Goal: Task Accomplishment & Management: Complete application form

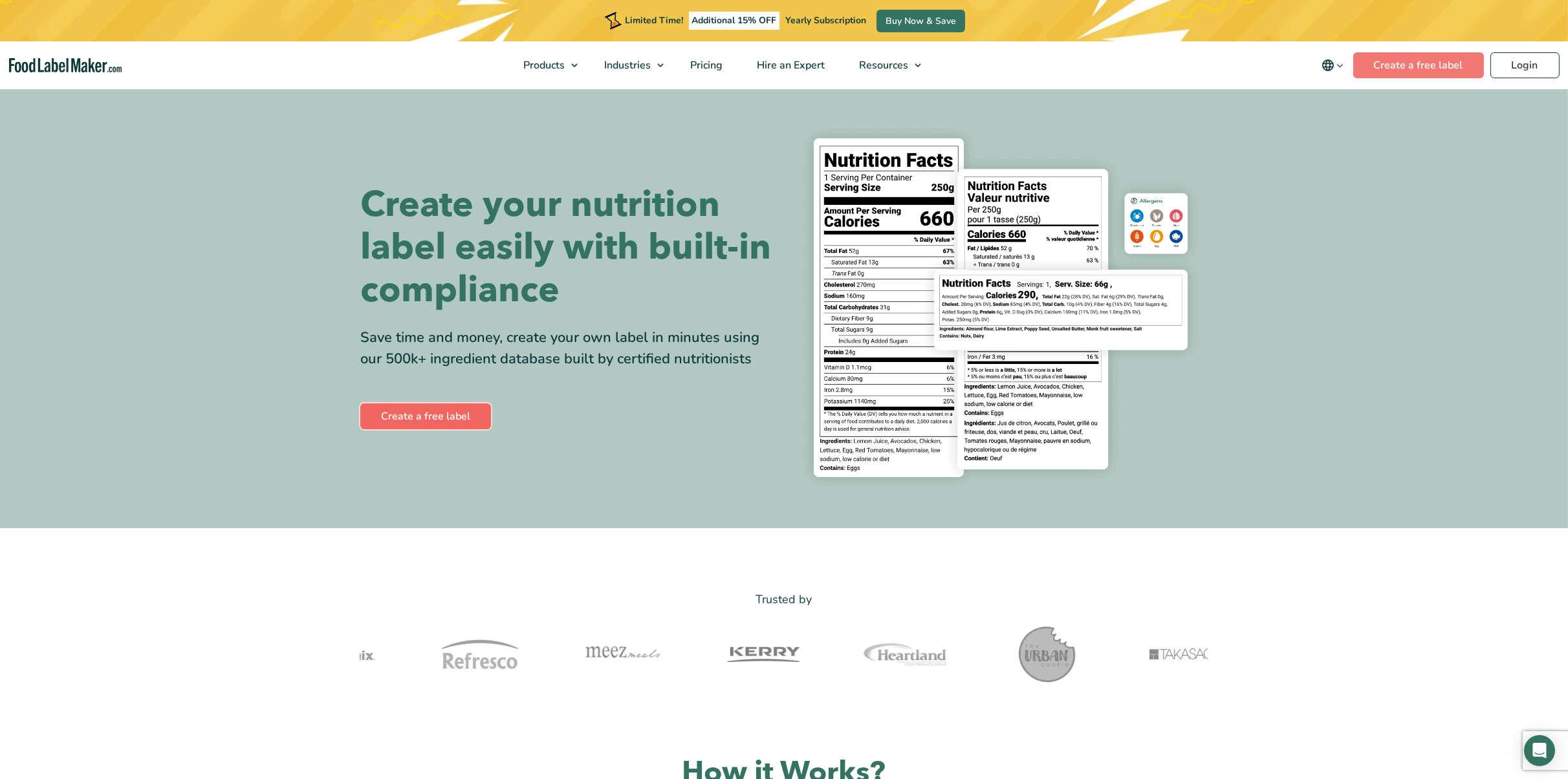
click at [450, 417] on link "Create a free label" at bounding box center [425, 416] width 131 height 25
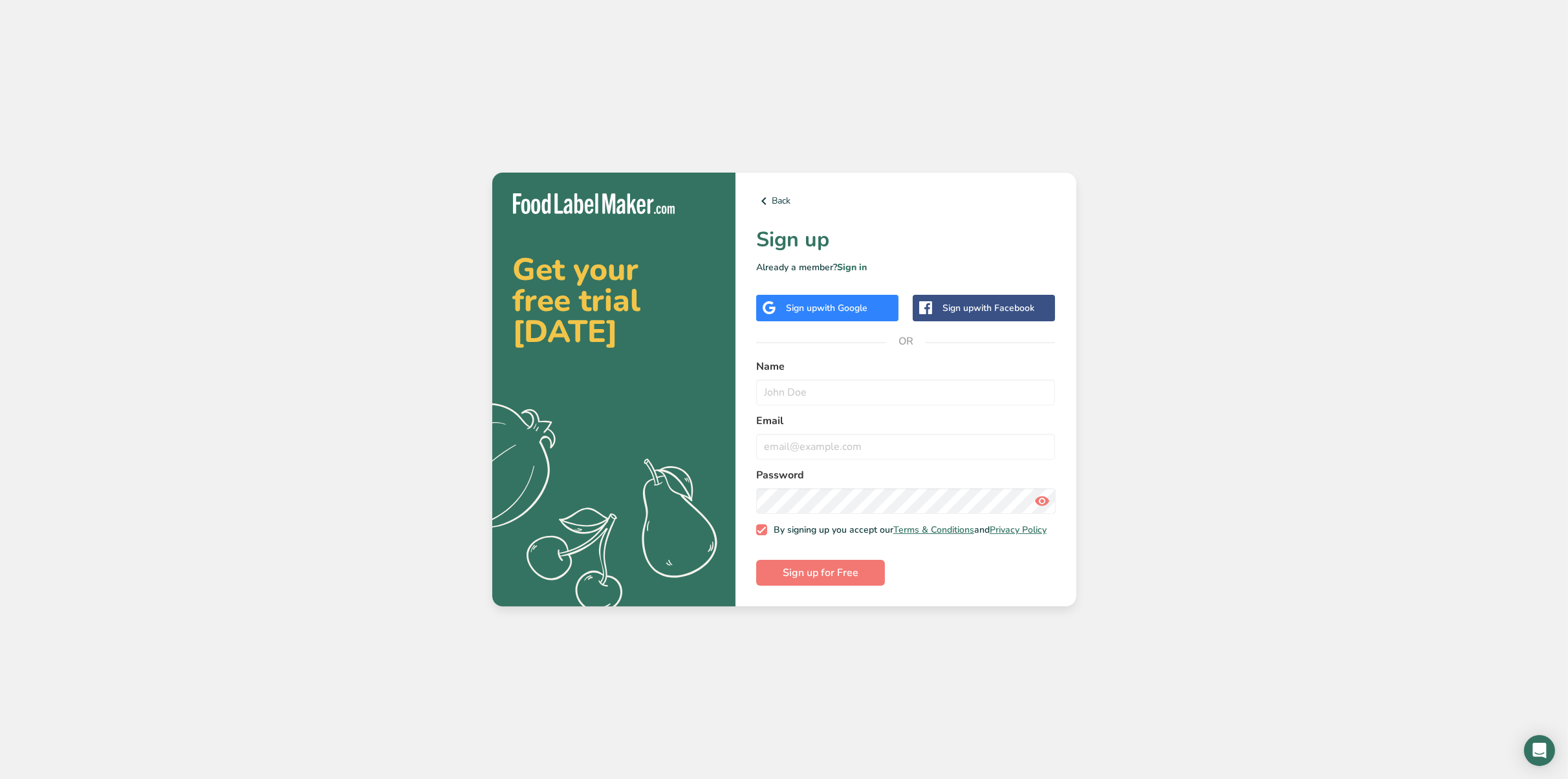
click at [872, 301] on div "Sign up with Google" at bounding box center [827, 308] width 142 height 26
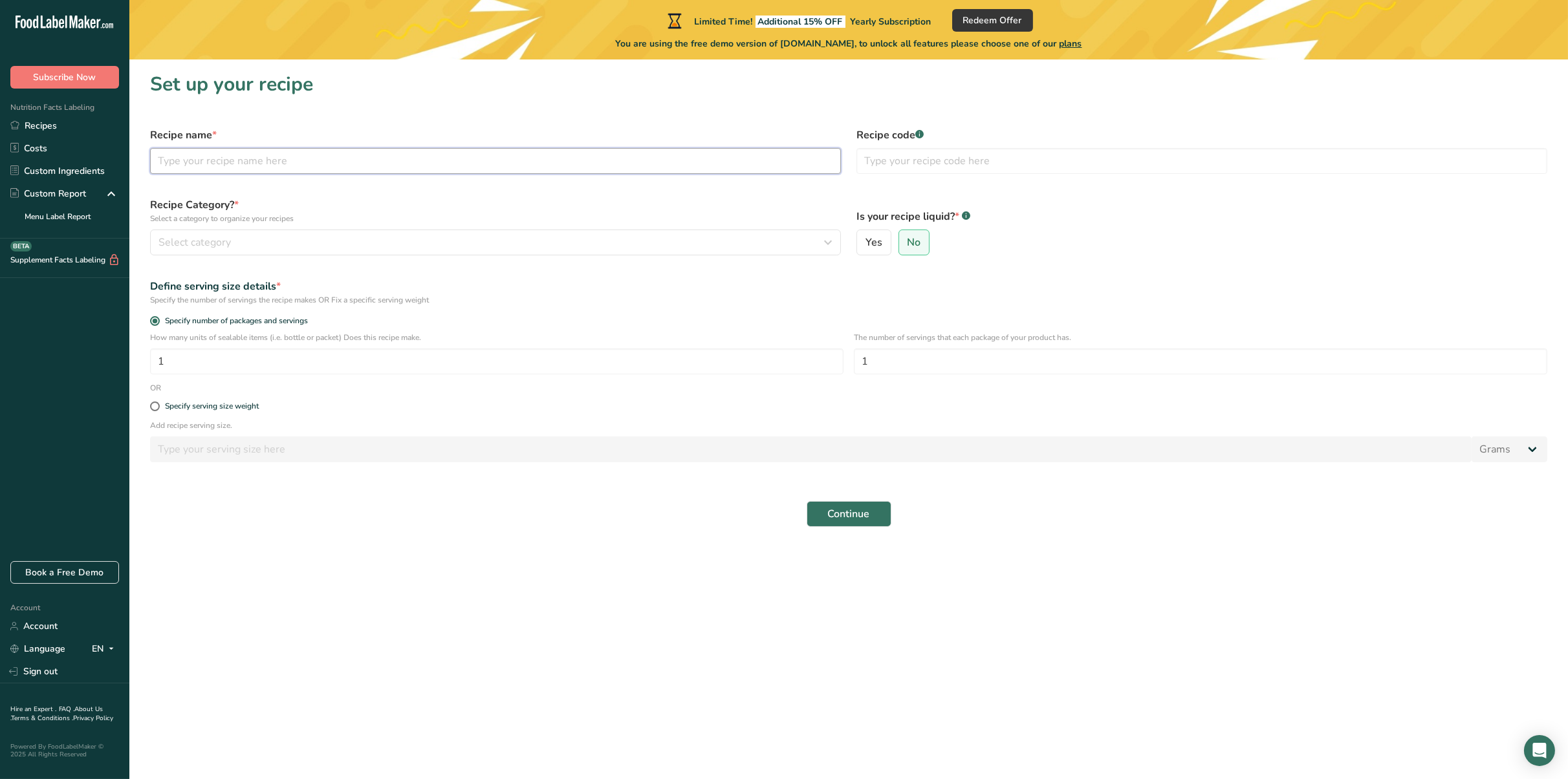
click at [260, 158] on input "text" at bounding box center [495, 160] width 691 height 25
paste input "Sweet & Smoky Fiesta Mix"
type input "Sweet & Smoky Fiesta Mix"
click at [254, 238] on div "Select category" at bounding box center [491, 243] width 666 height 15
click at [914, 242] on span "No" at bounding box center [914, 243] width 13 height 13
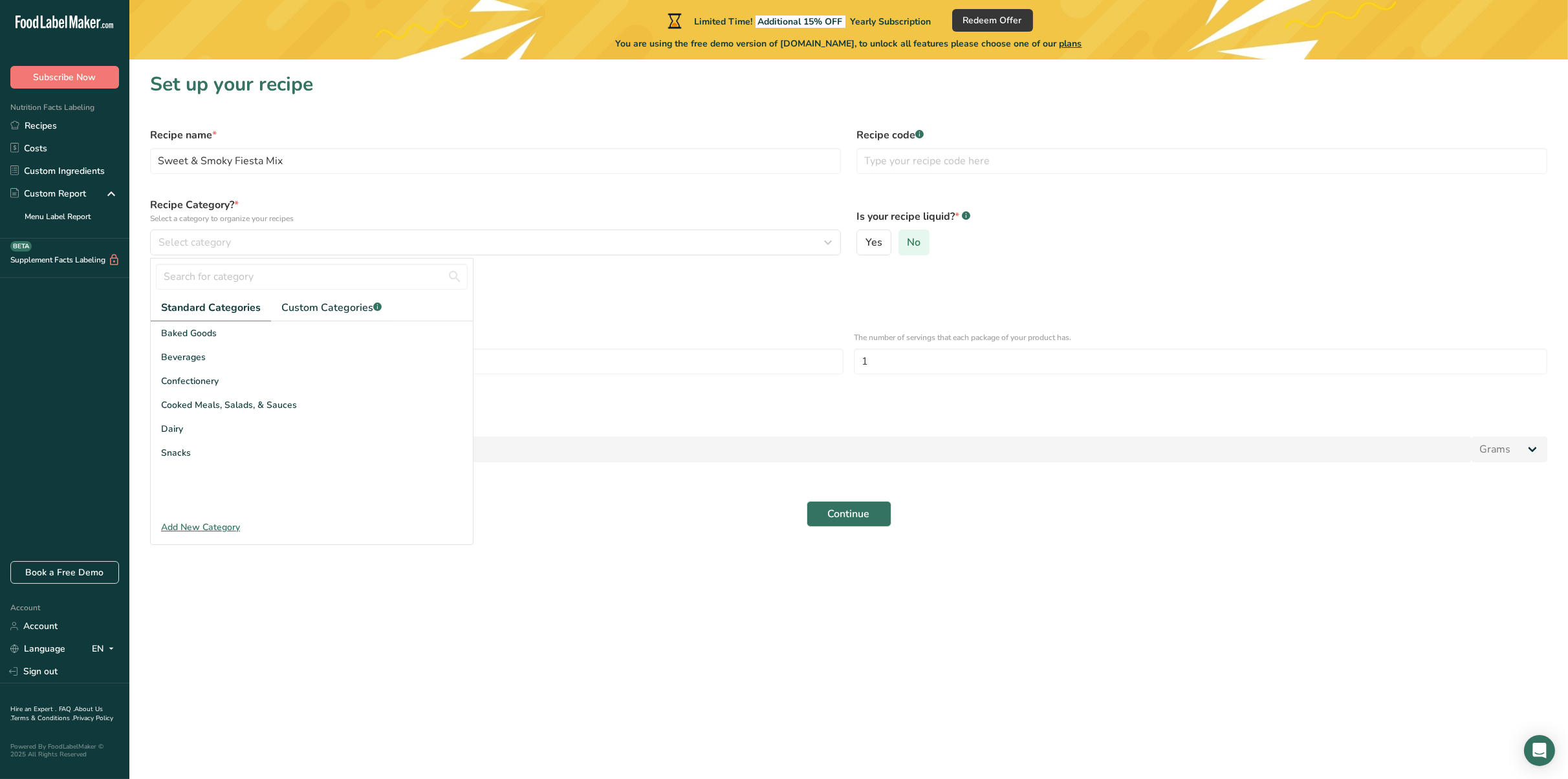
click at [908, 242] on input "No" at bounding box center [904, 243] width 8 height 8
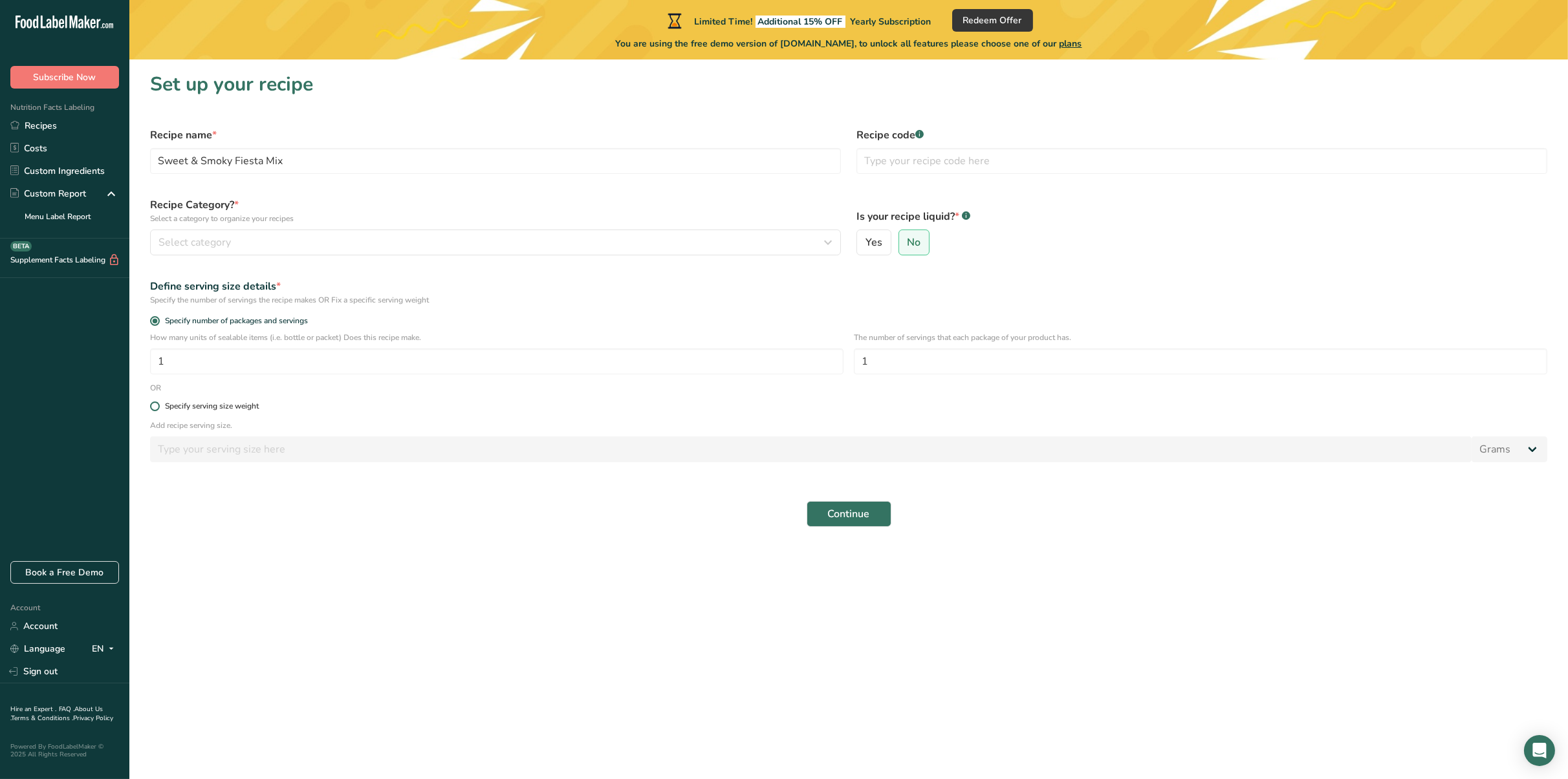
click at [238, 408] on div "Specify serving size weight" at bounding box center [212, 406] width 94 height 9
click at [158, 408] on input "Specify serving size weight" at bounding box center [153, 406] width 8 height 8
radio input "true"
radio input "false"
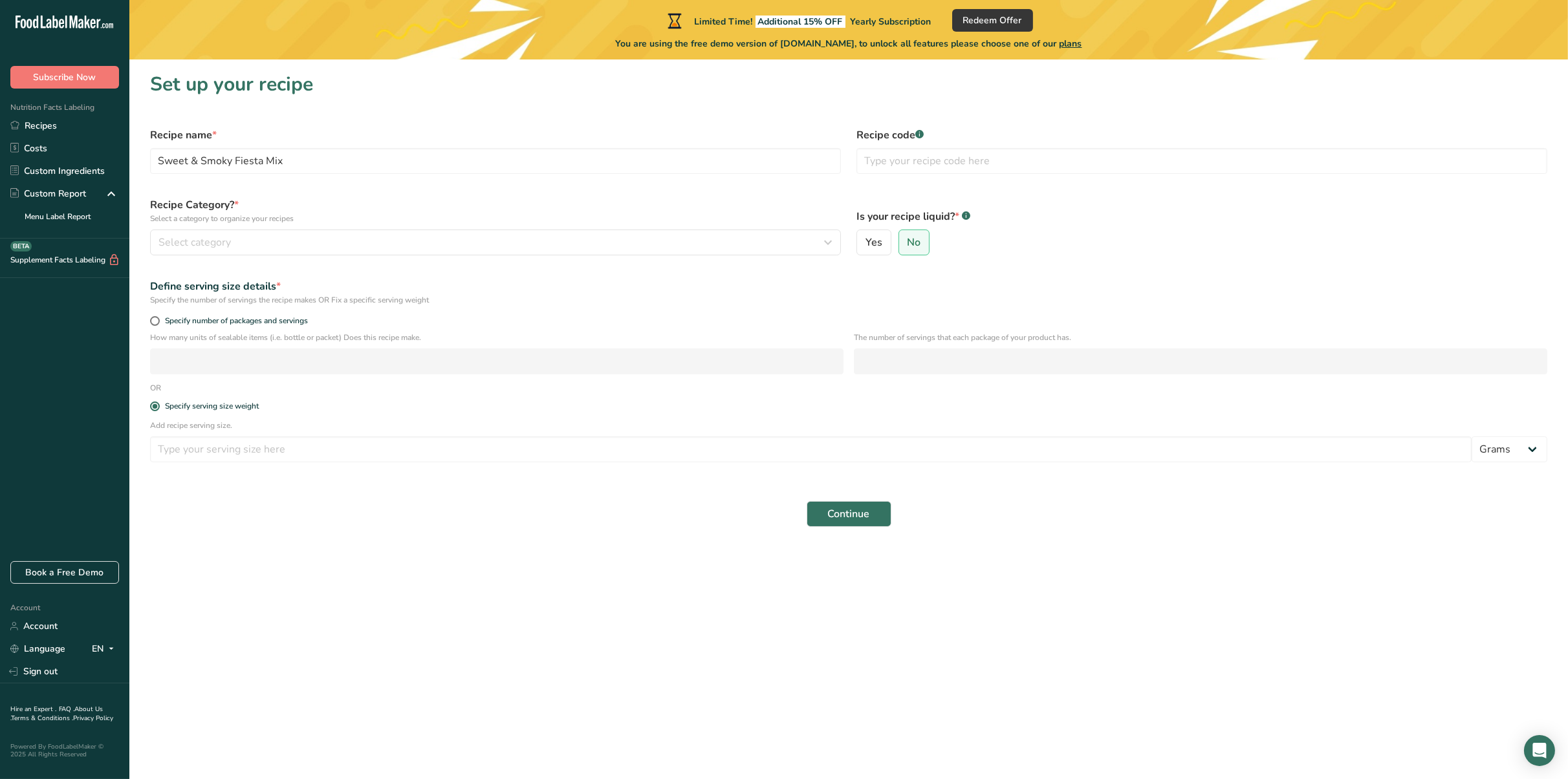
click at [894, 344] on div "The number of servings that each package of your product has." at bounding box center [1200, 358] width 694 height 51
click at [919, 388] on form "Recipe name * Sweet & Smoky Fiesta Mix Recipe code .a-a{fill:#347362;}.b-a{fill…" at bounding box center [848, 326] width 1413 height 415
click at [902, 311] on div "Define serving size details * Specify the number of servings the recipe makes O…" at bounding box center [848, 292] width 1413 height 42
click at [872, 308] on div "Define serving size details * Specify the number of servings the recipe makes O…" at bounding box center [848, 292] width 1413 height 42
click at [975, 451] on input "number" at bounding box center [810, 449] width 1322 height 25
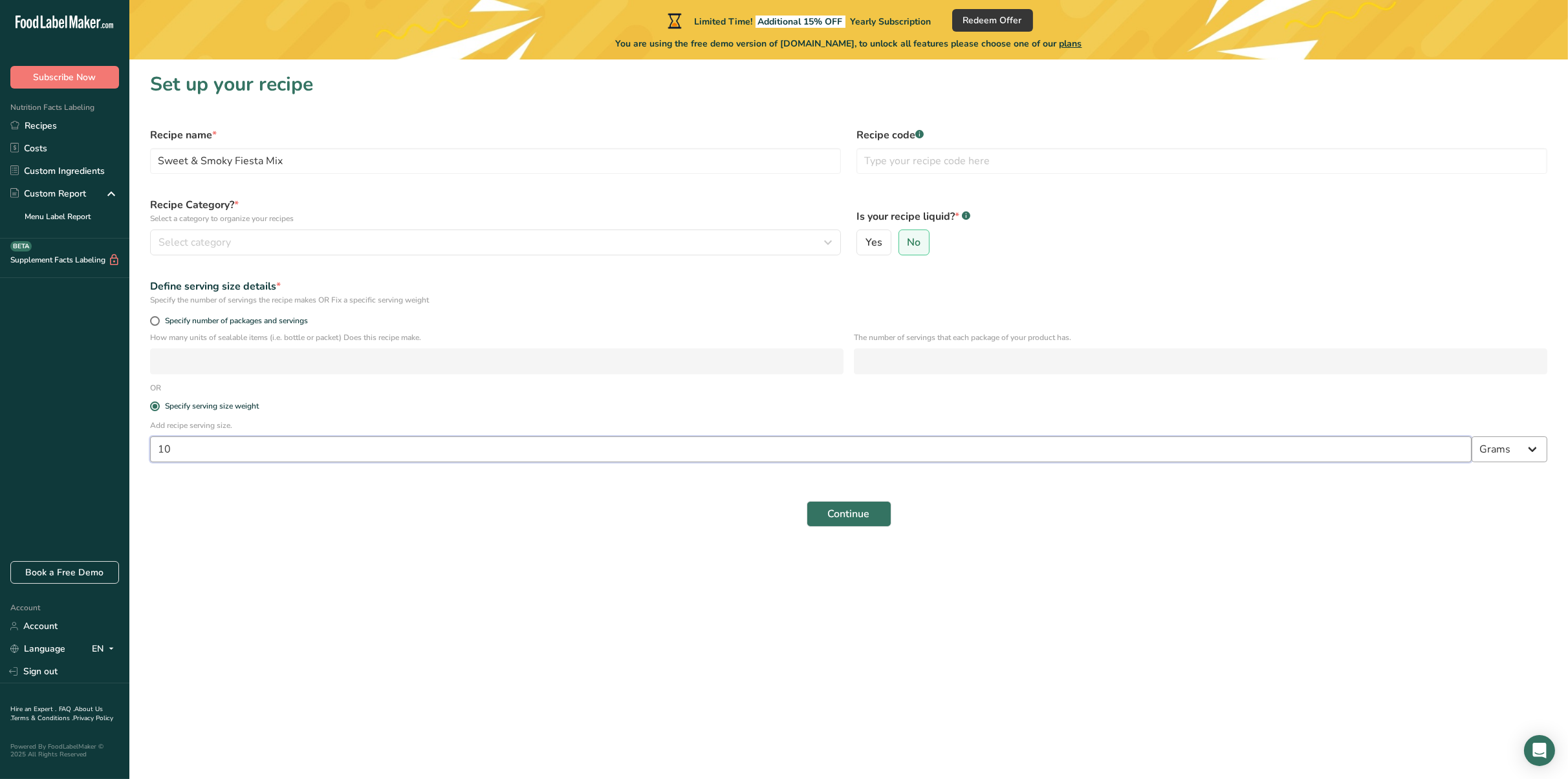
type input "10"
click at [1486, 446] on select "Grams kg mg mcg lb oz l mL fl oz tbsp tsp cup qt gallon" at bounding box center [1510, 449] width 75 height 25
select select "18"
click at [1472, 437] on select "Grams kg mg mcg lb oz l mL fl oz tbsp tsp cup qt gallon" at bounding box center [1510, 449] width 75 height 25
click at [874, 593] on button "Continue" at bounding box center [849, 583] width 85 height 25
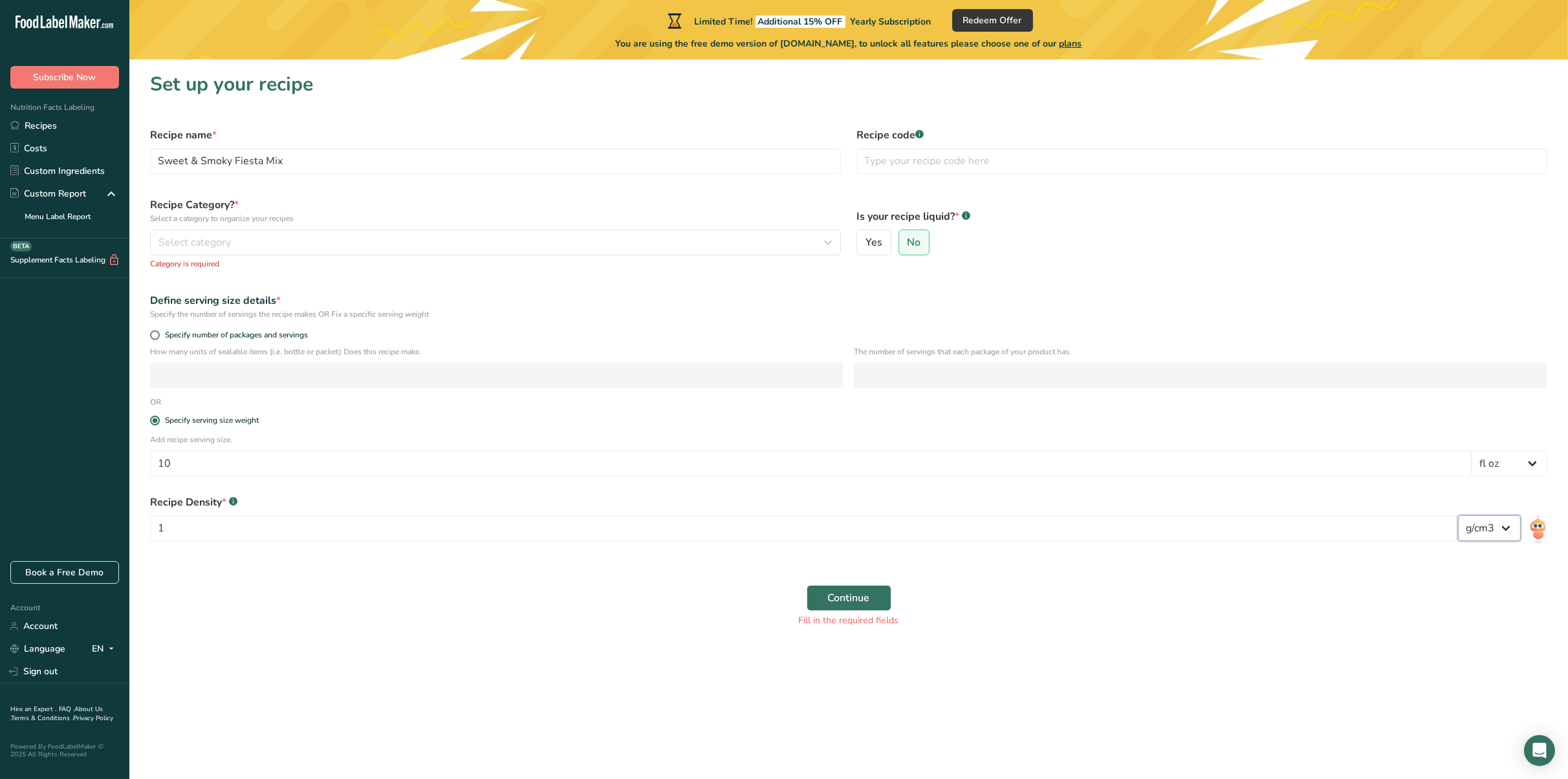
click at [1494, 539] on select "lb/ft3 g/cm3" at bounding box center [1490, 528] width 63 height 25
click at [1343, 575] on form "Recipe name * Sweet & Smoky Fiesta Mix Recipe code .a-a{fill:#347362;}.b-a{fill…" at bounding box center [848, 377] width 1413 height 516
click at [215, 533] on input "1" at bounding box center [804, 528] width 1308 height 25
click at [1492, 522] on select "lb/ft3 g/cm3" at bounding box center [1490, 528] width 63 height 25
select select "23"
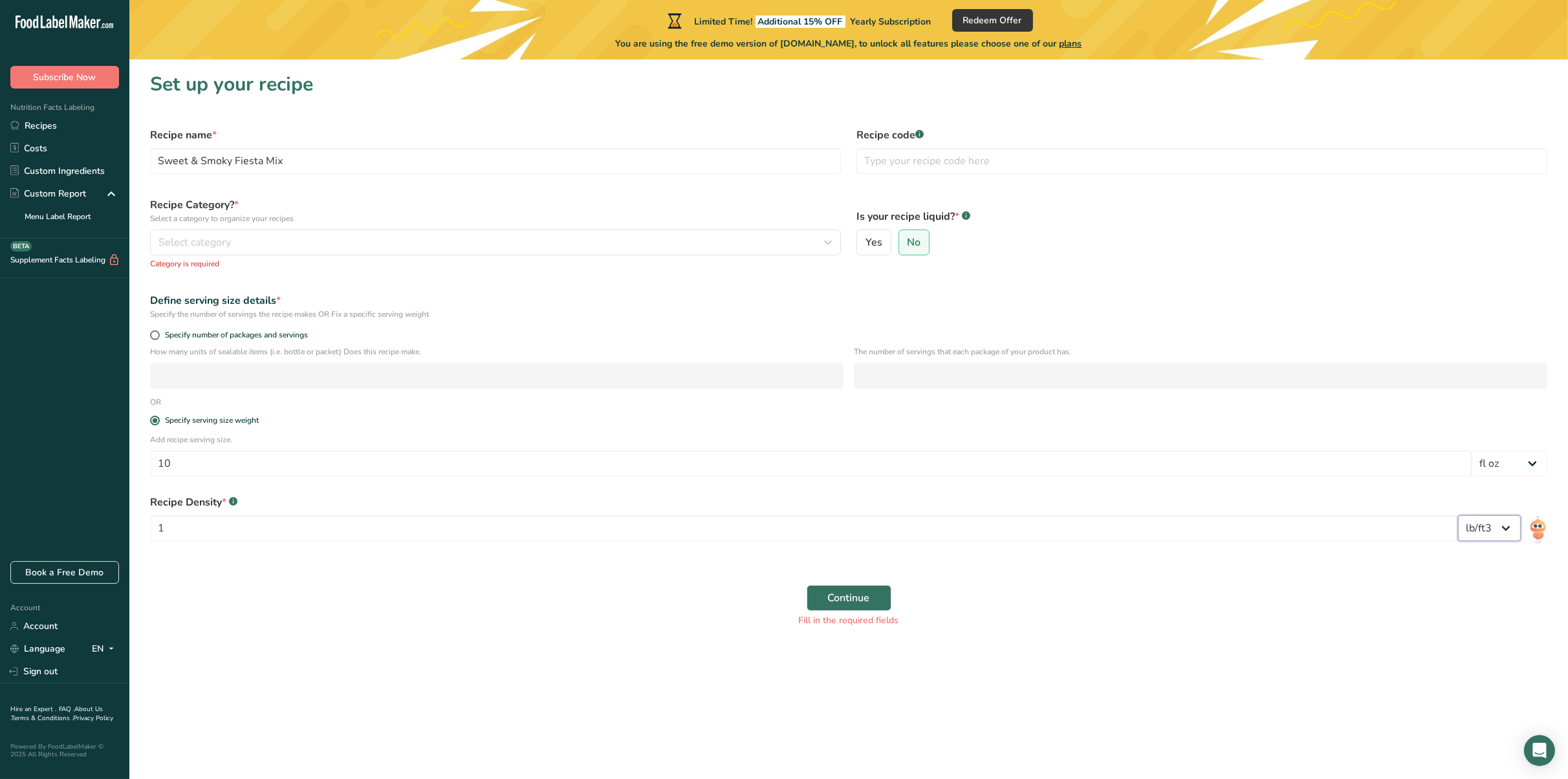
click at [1459, 516] on select "lb/ft3 g/cm3" at bounding box center [1490, 528] width 63 height 25
click at [875, 608] on button "Continue" at bounding box center [849, 597] width 85 height 25
click at [879, 596] on button "Continue" at bounding box center [849, 597] width 85 height 25
click at [194, 282] on form "Recipe name * Sweet & Smoky Fiesta Mix Recipe code .a-a{fill:#347362;}.b-a{fill…" at bounding box center [848, 377] width 1413 height 516
click at [243, 246] on div "Select category" at bounding box center [491, 243] width 666 height 15
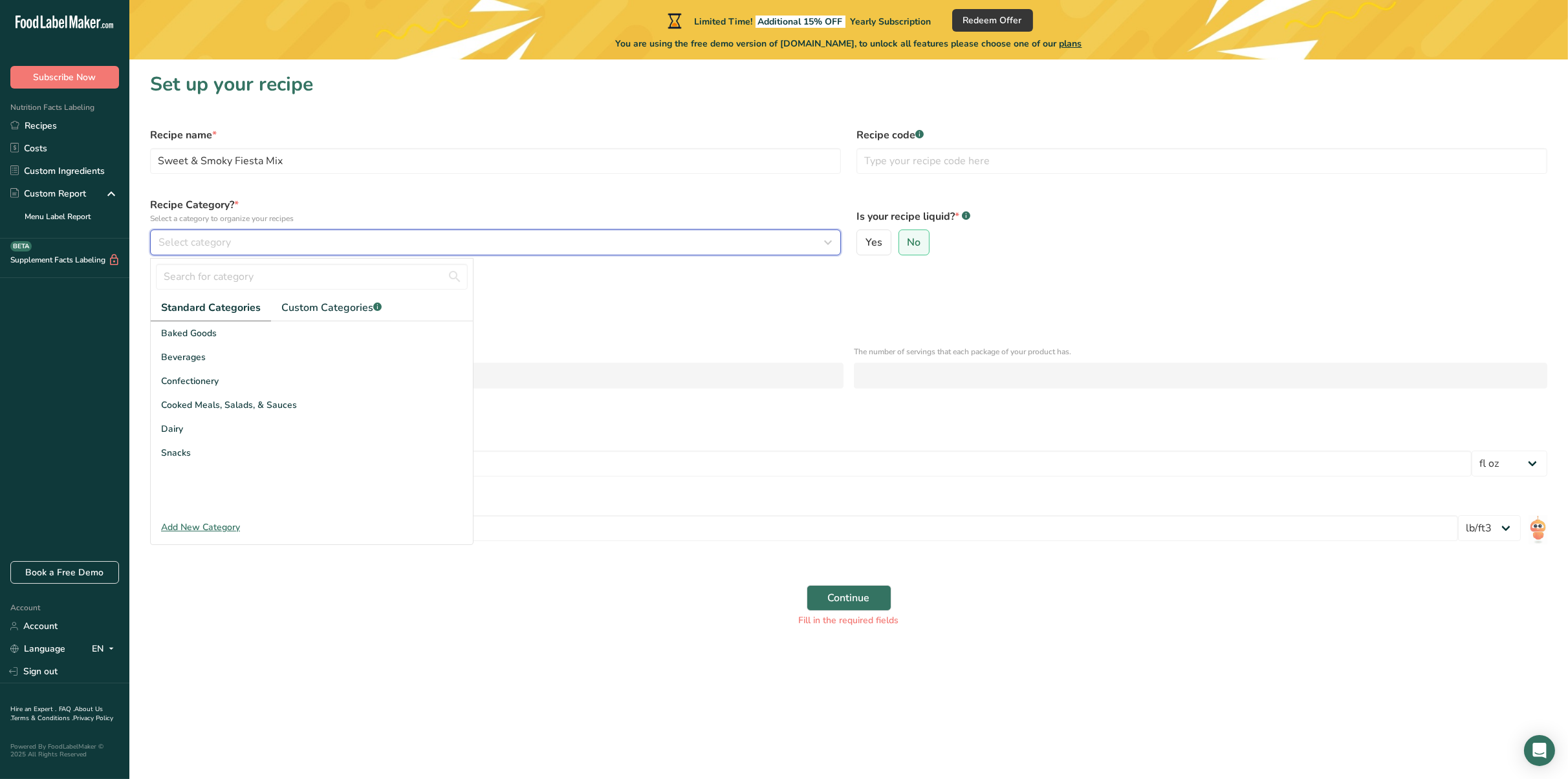
click at [236, 235] on div "Select category" at bounding box center [491, 243] width 666 height 15
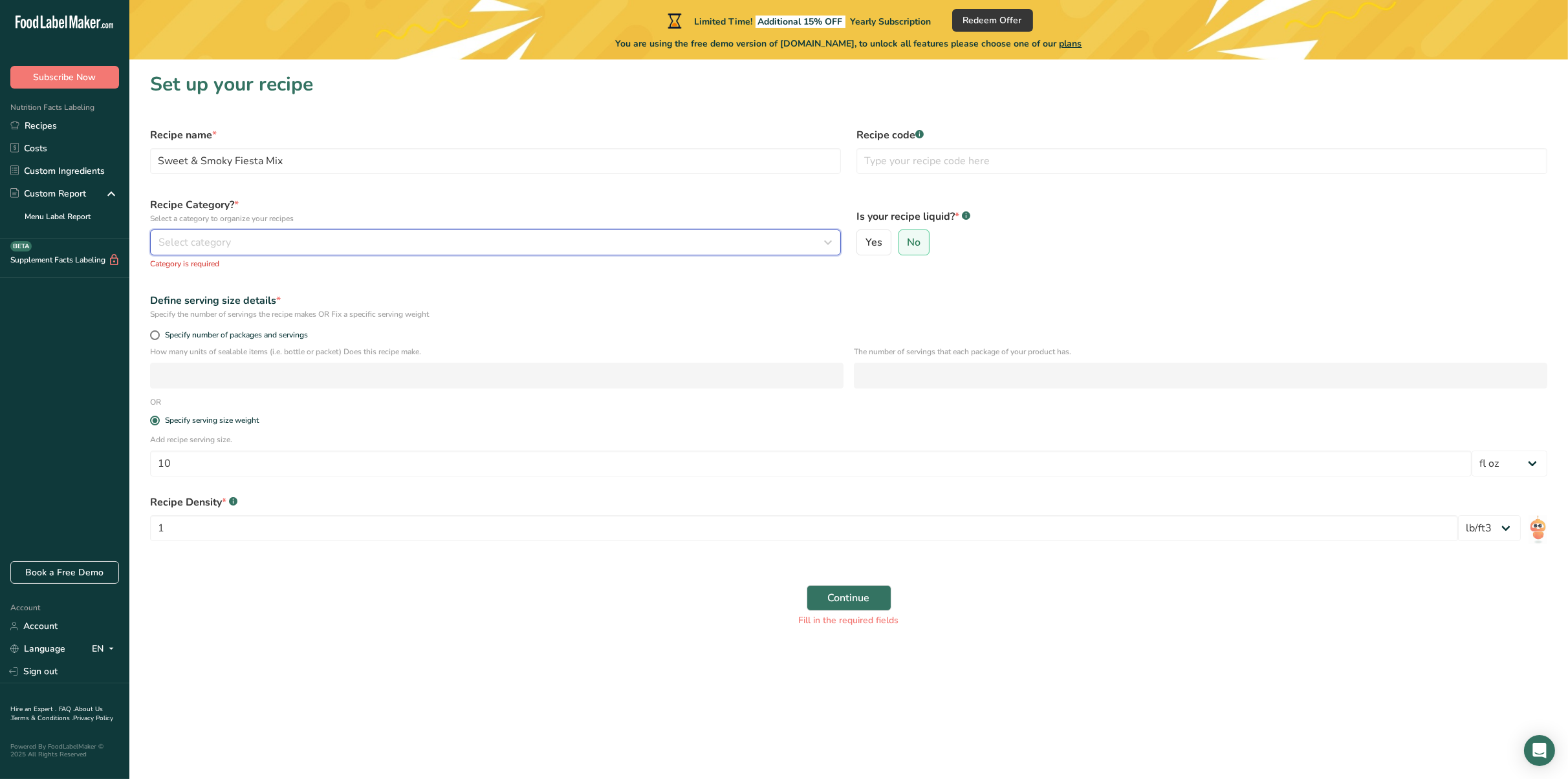
click at [236, 235] on div "Select category" at bounding box center [491, 243] width 666 height 15
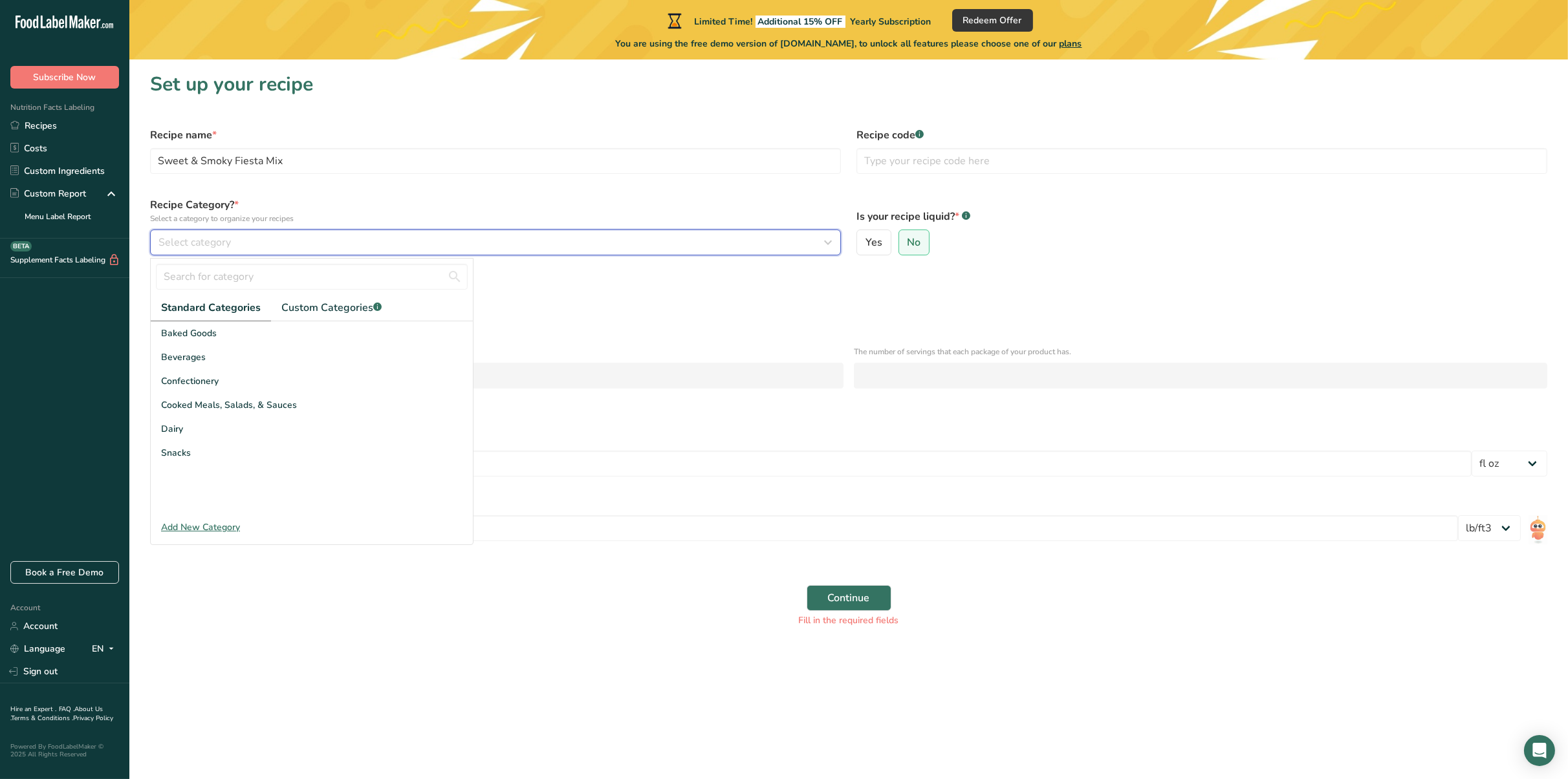
click at [235, 246] on div "Select category" at bounding box center [491, 243] width 666 height 15
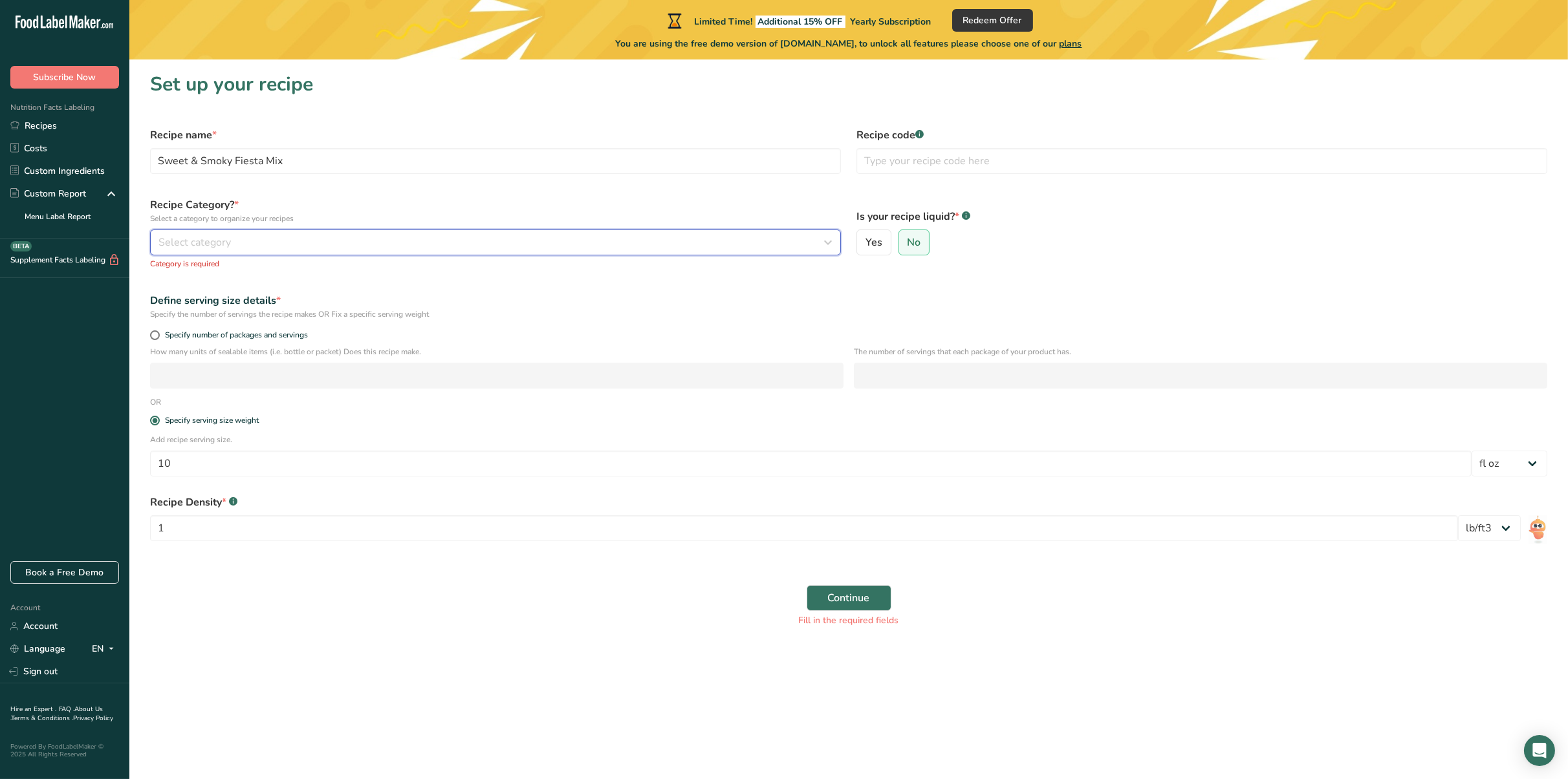
click at [235, 246] on div "Select category" at bounding box center [491, 243] width 666 height 15
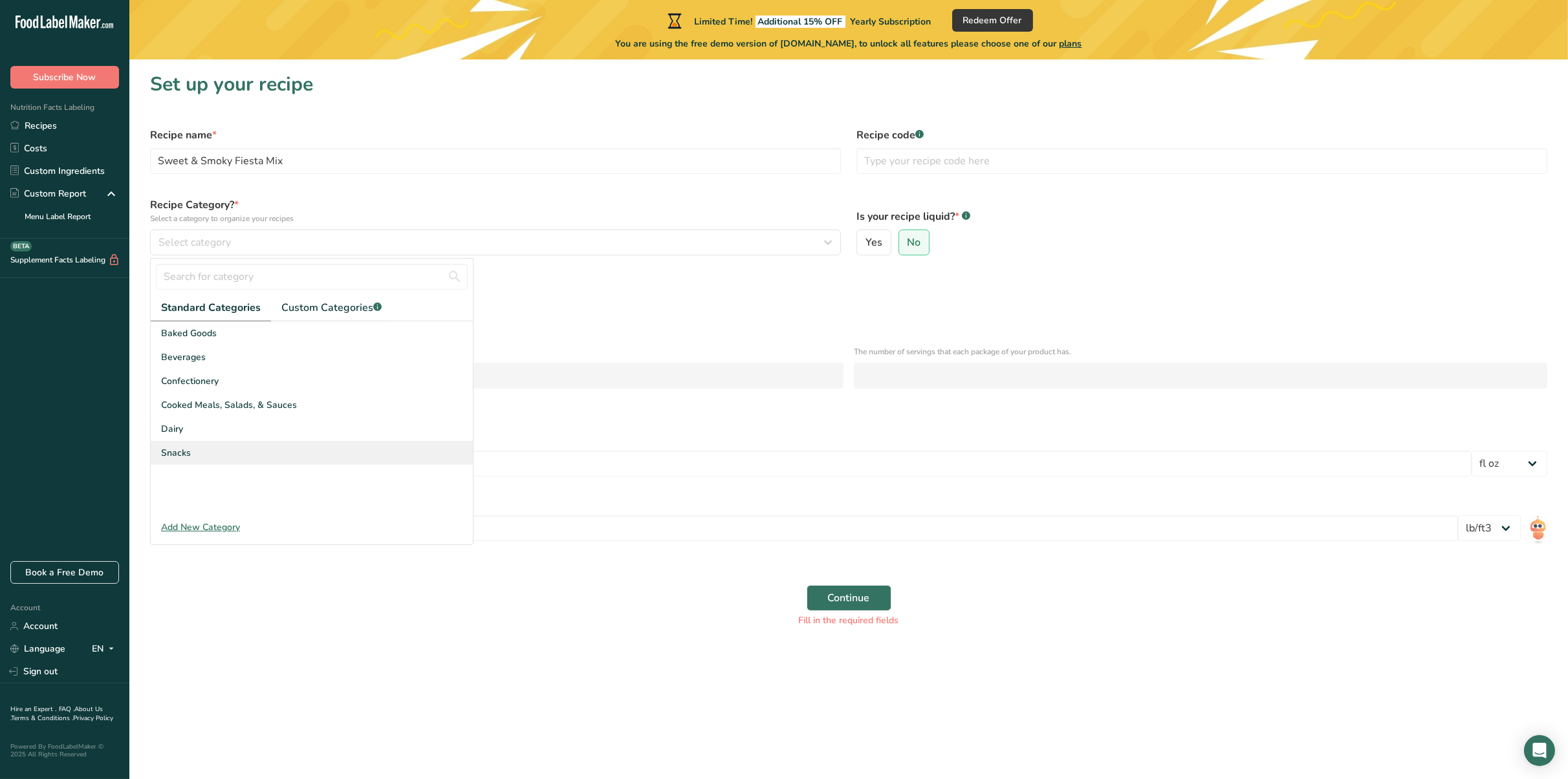
click at [194, 448] on div "Snacks" at bounding box center [312, 453] width 322 height 24
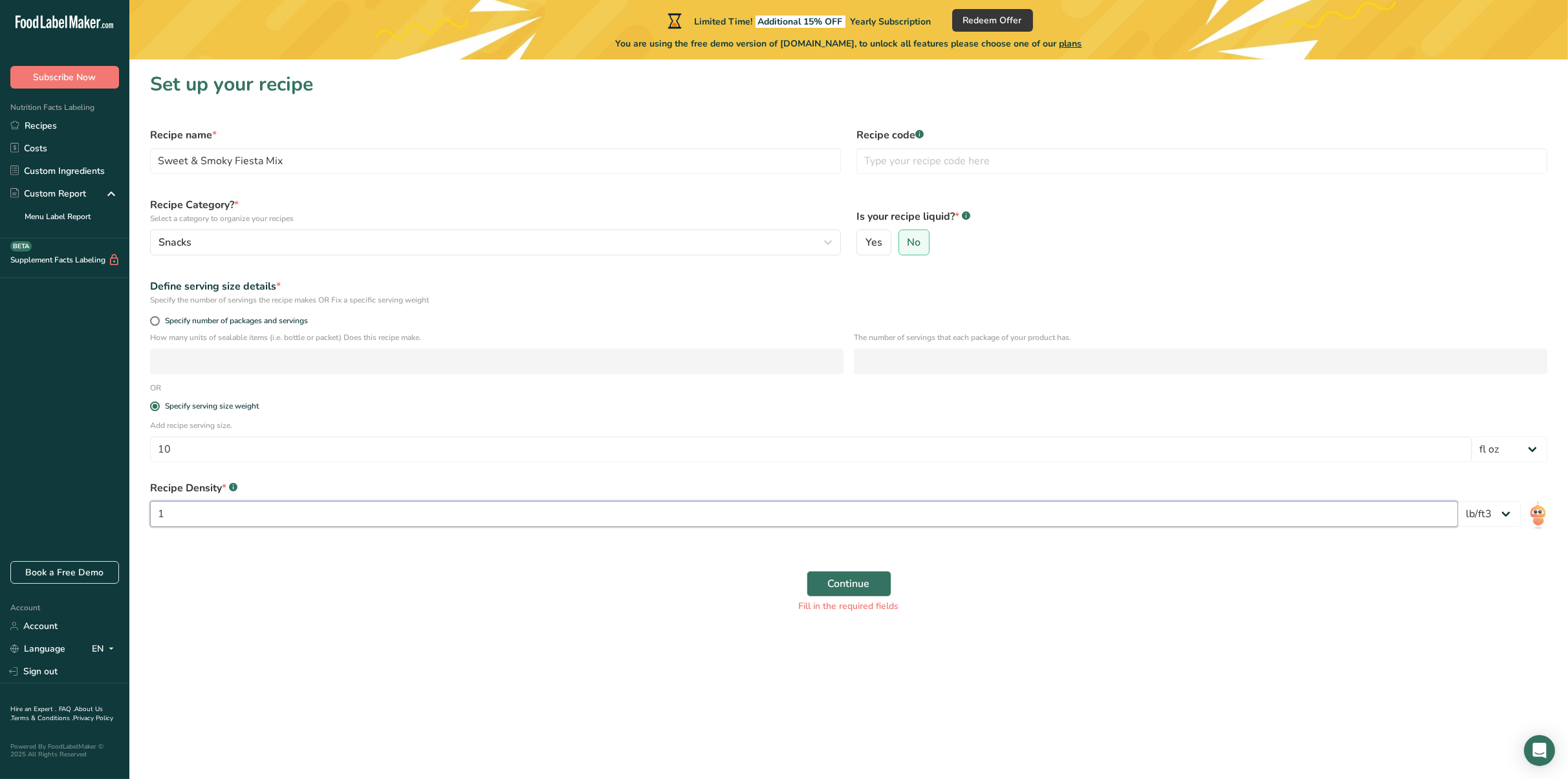
click at [814, 527] on input "1" at bounding box center [804, 514] width 1308 height 25
click at [1500, 517] on select "lb/ft3 g/cm3" at bounding box center [1490, 514] width 63 height 25
drag, startPoint x: 1205, startPoint y: 556, endPoint x: 1192, endPoint y: 557, distance: 13.0
click at [1205, 556] on form "Recipe name * Sweet & Smoky Fiesta Mix Recipe code .a-a{fill:#347362;}.b-a{fill…" at bounding box center [848, 370] width 1413 height 501
click at [842, 580] on span "Continue" at bounding box center [849, 584] width 42 height 15
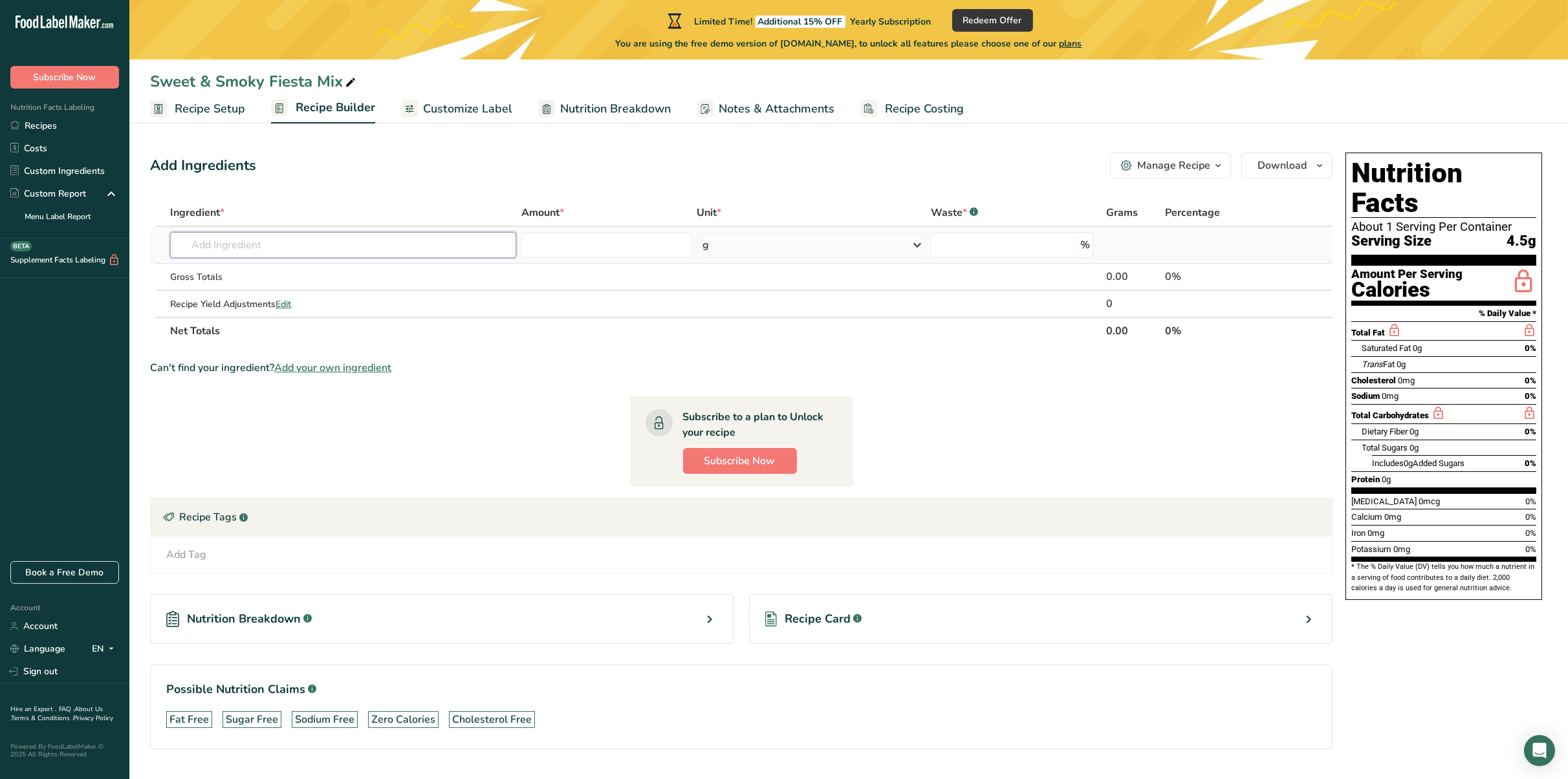
click at [230, 237] on input "text" at bounding box center [344, 245] width 346 height 25
click at [257, 245] on input "text" at bounding box center [344, 245] width 346 height 25
click at [332, 243] on input "text" at bounding box center [344, 245] width 346 height 25
type input "HONEY ROASTED SES"
click at [267, 297] on div "Add your own ingredient" at bounding box center [344, 293] width 326 height 13
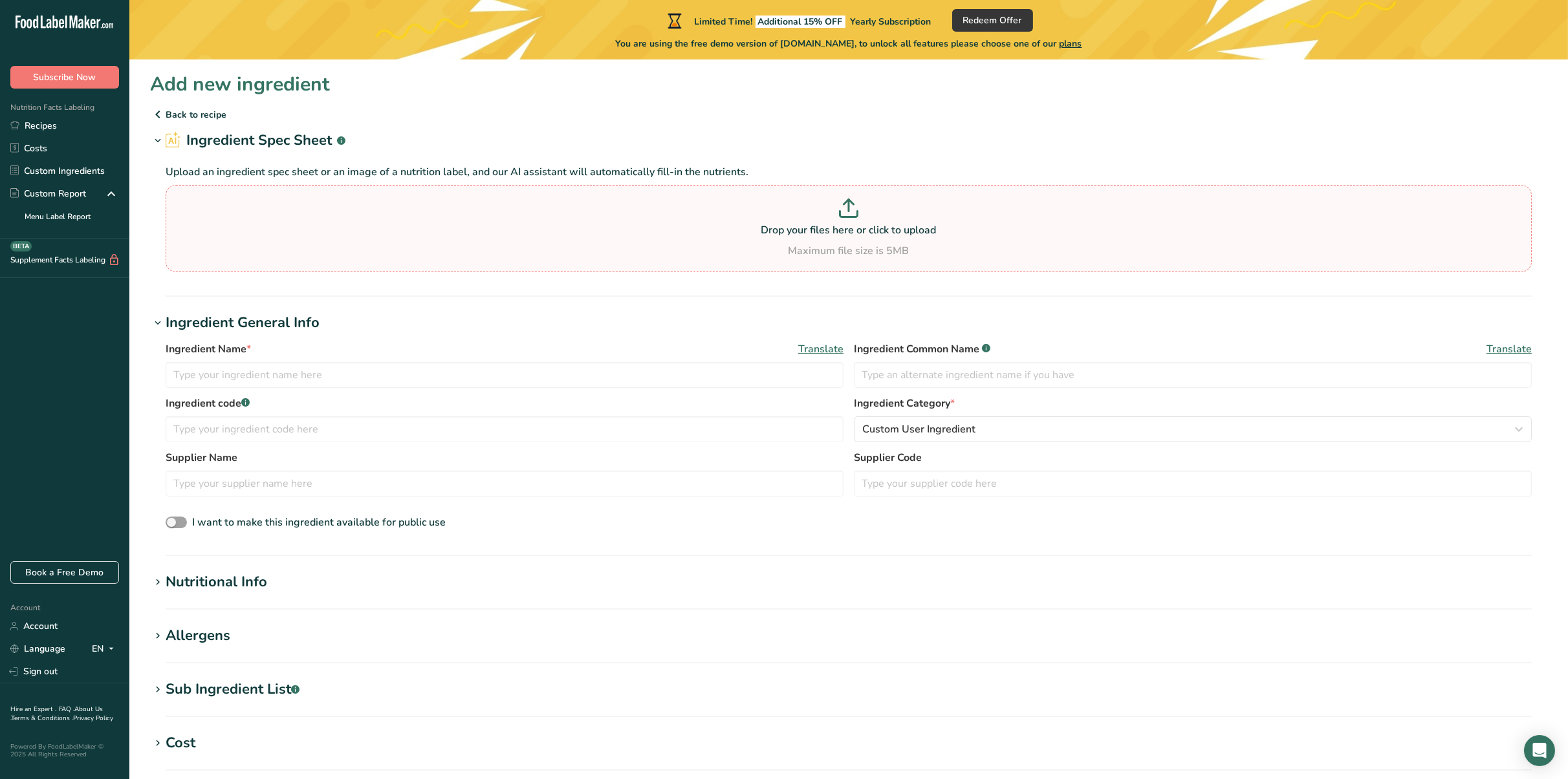
click at [830, 231] on p "Drop your files here or click to upload" at bounding box center [848, 230] width 1360 height 15
click at [830, 231] on input "Drop your files here or click to upload Maximum file size is 5MB" at bounding box center [849, 229] width 1367 height 87
type input "C:\fakepath\Screenshot 2025-08-14 231016.png"
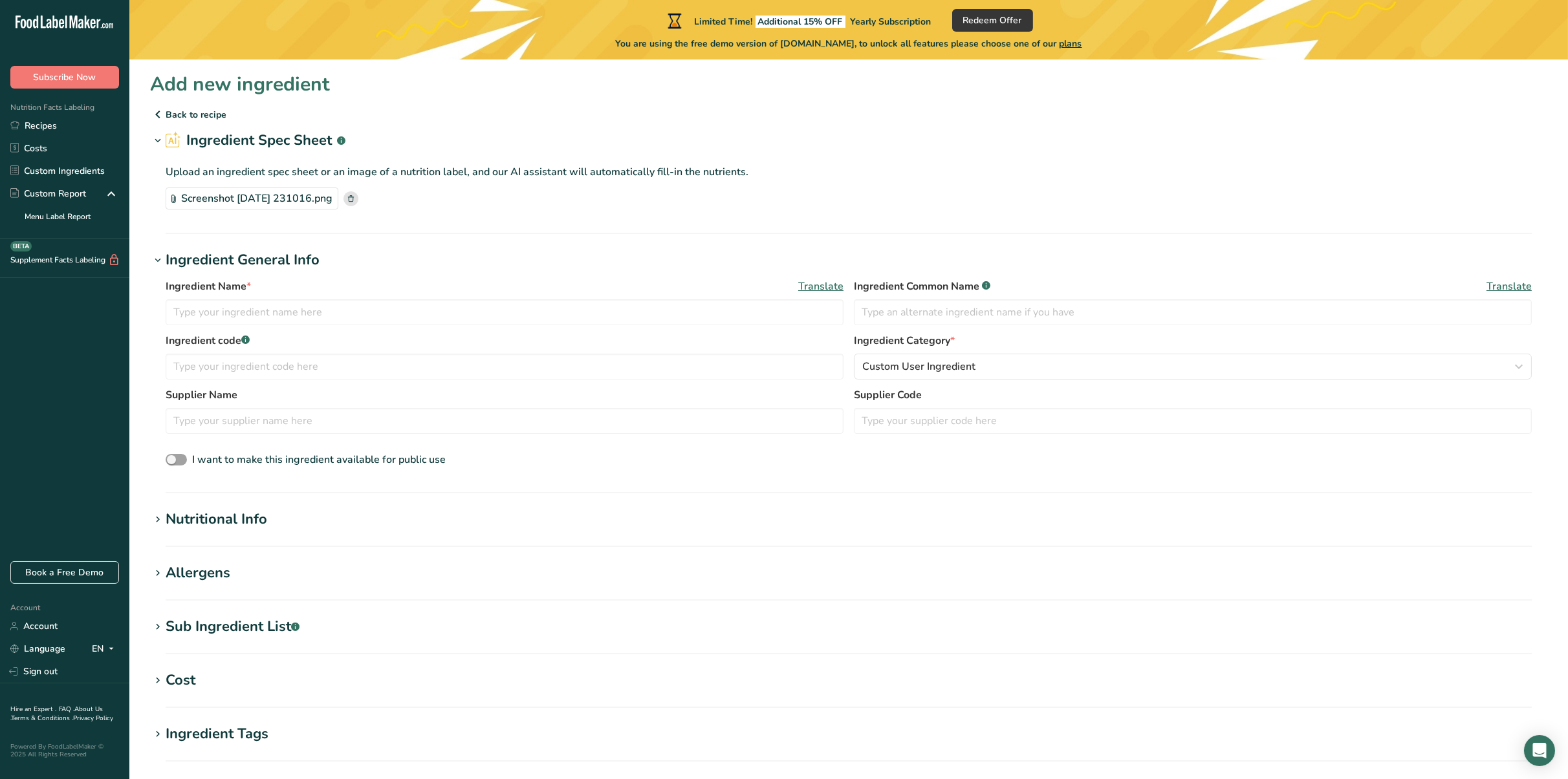
click at [354, 198] on icon at bounding box center [351, 199] width 6 height 7
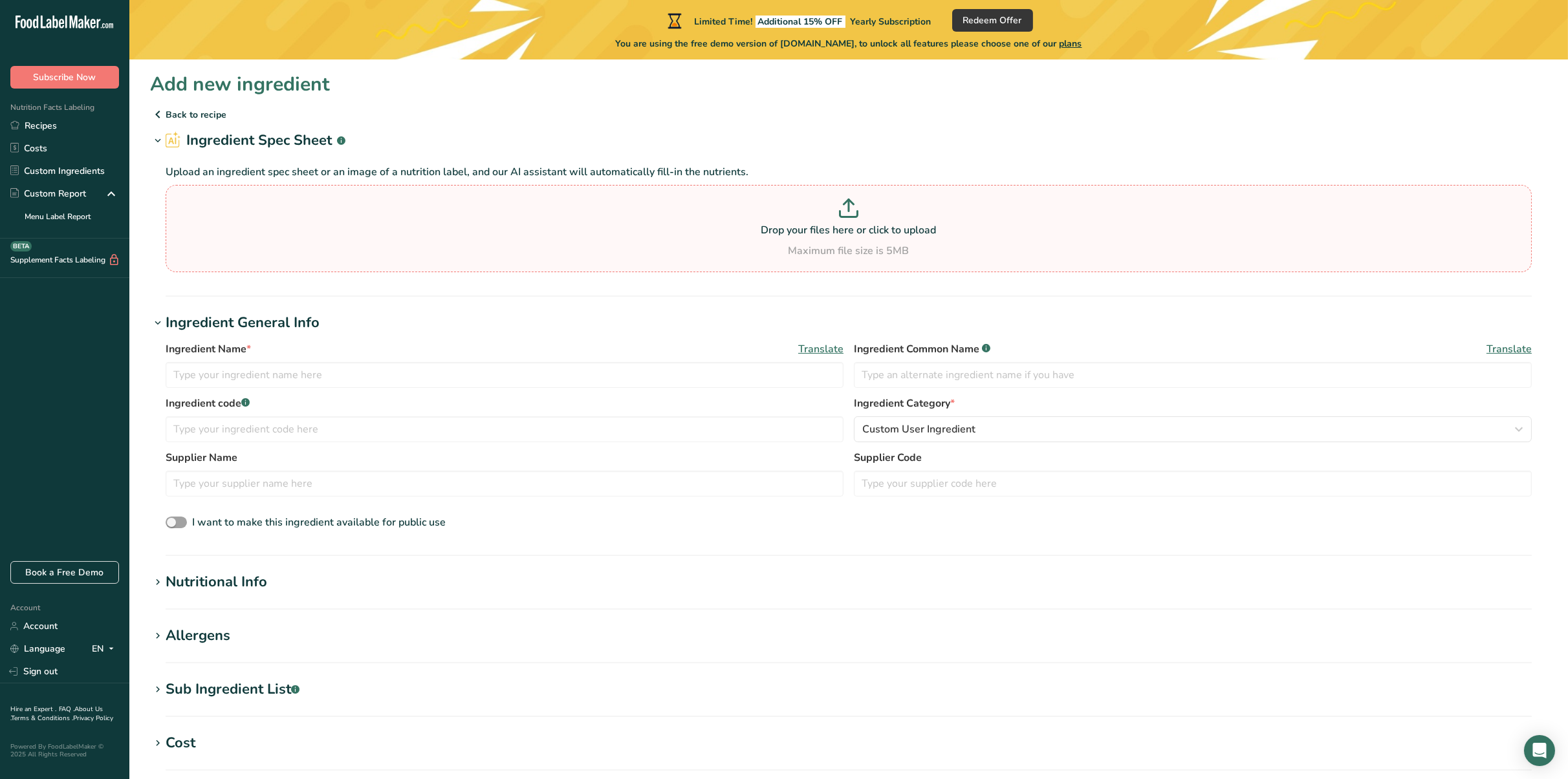
click at [239, 200] on p at bounding box center [848, 210] width 1360 height 24
click at [239, 200] on input "Drop your files here or click to upload Maximum file size is 5MB" at bounding box center [849, 229] width 1367 height 87
type input "C:\fakepath\Screenshot 2025-08-14 231808.png"
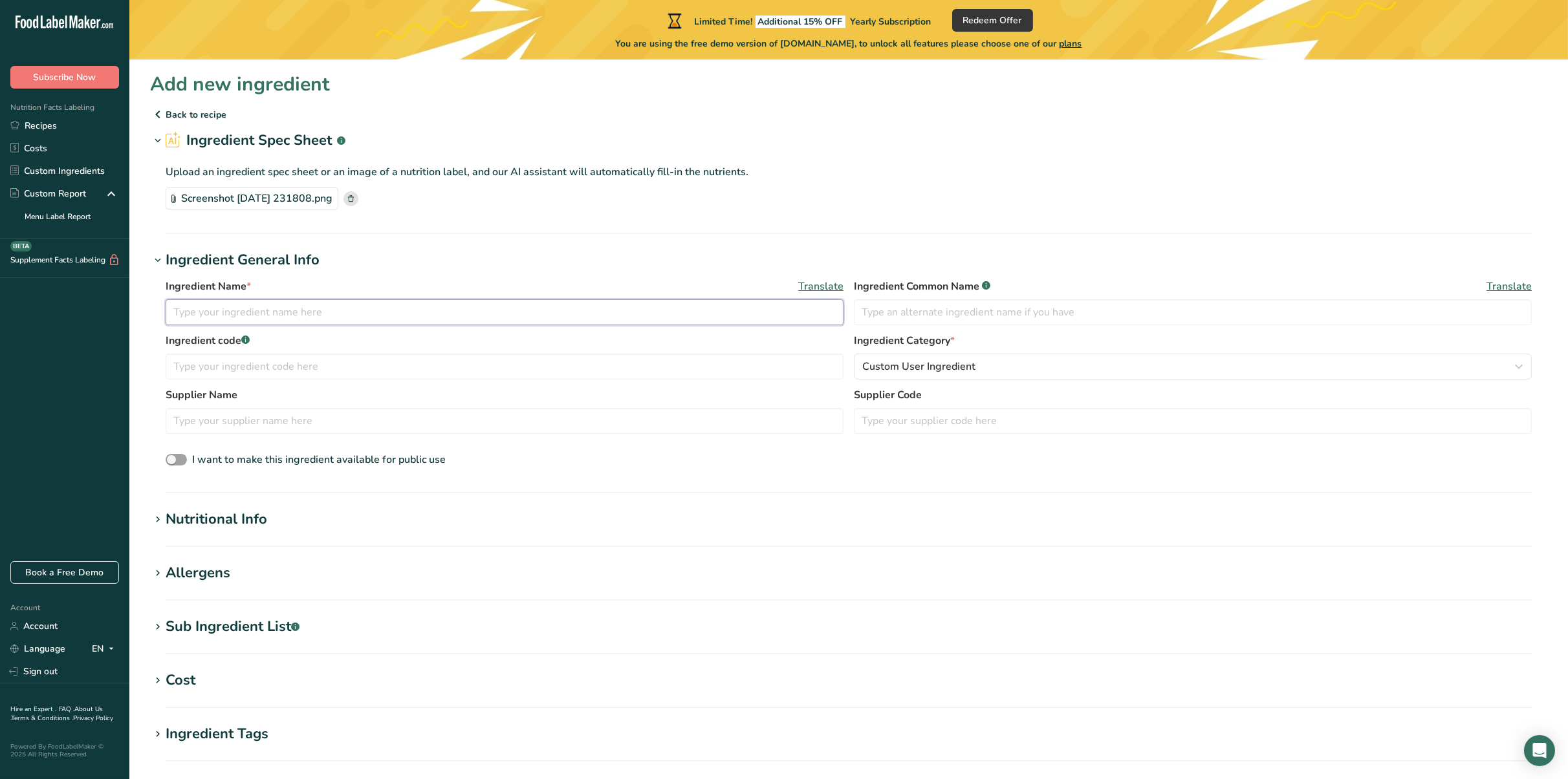
click at [284, 302] on input "text" at bounding box center [504, 311] width 678 height 25
click at [204, 115] on p "Back to recipe" at bounding box center [848, 114] width 1398 height 15
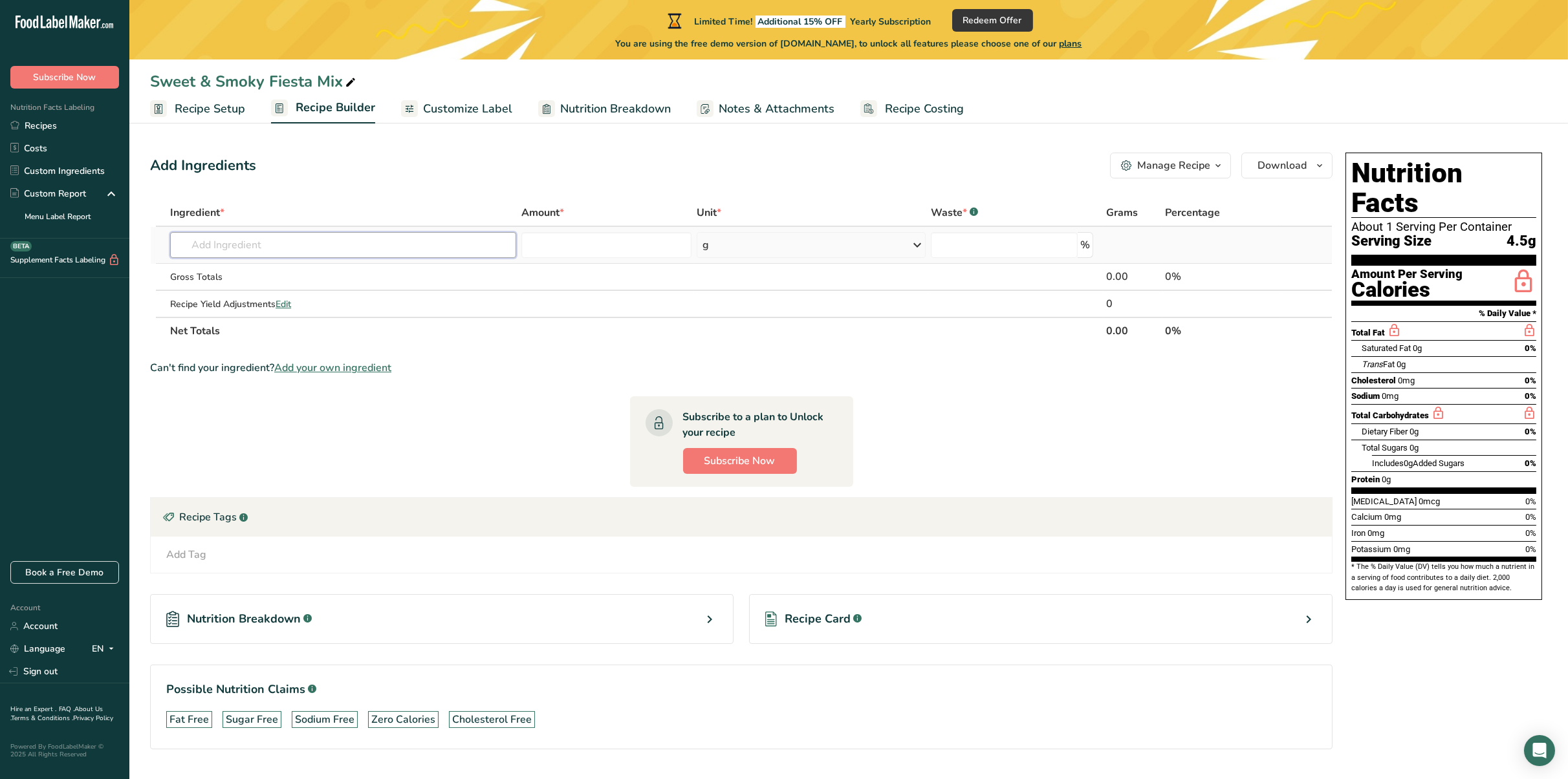
click at [316, 246] on input "text" at bounding box center [344, 245] width 346 height 25
click at [481, 103] on span "Customize Label" at bounding box center [468, 109] width 89 height 18
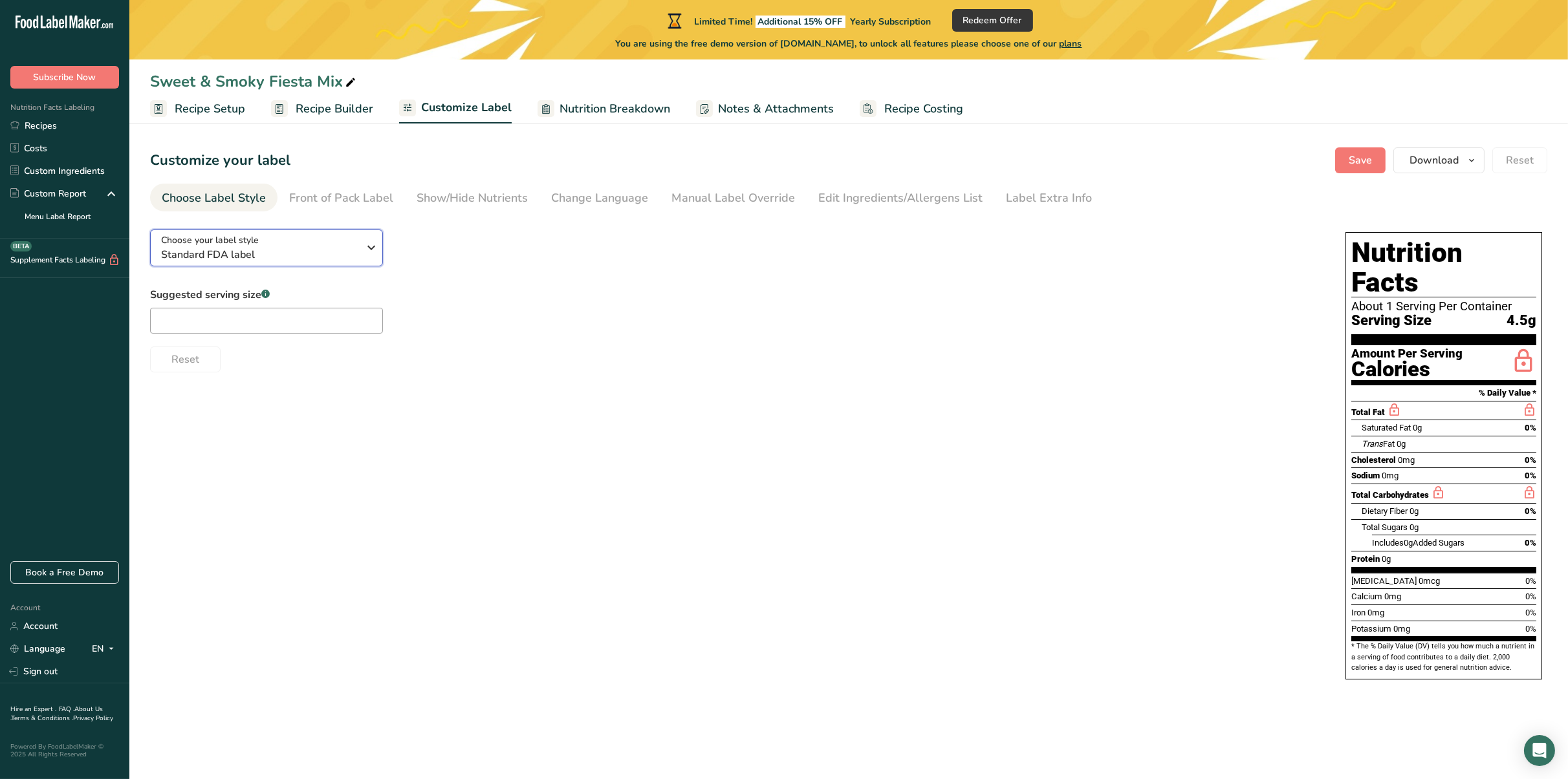
click at [363, 254] on icon "button" at bounding box center [371, 247] width 15 height 24
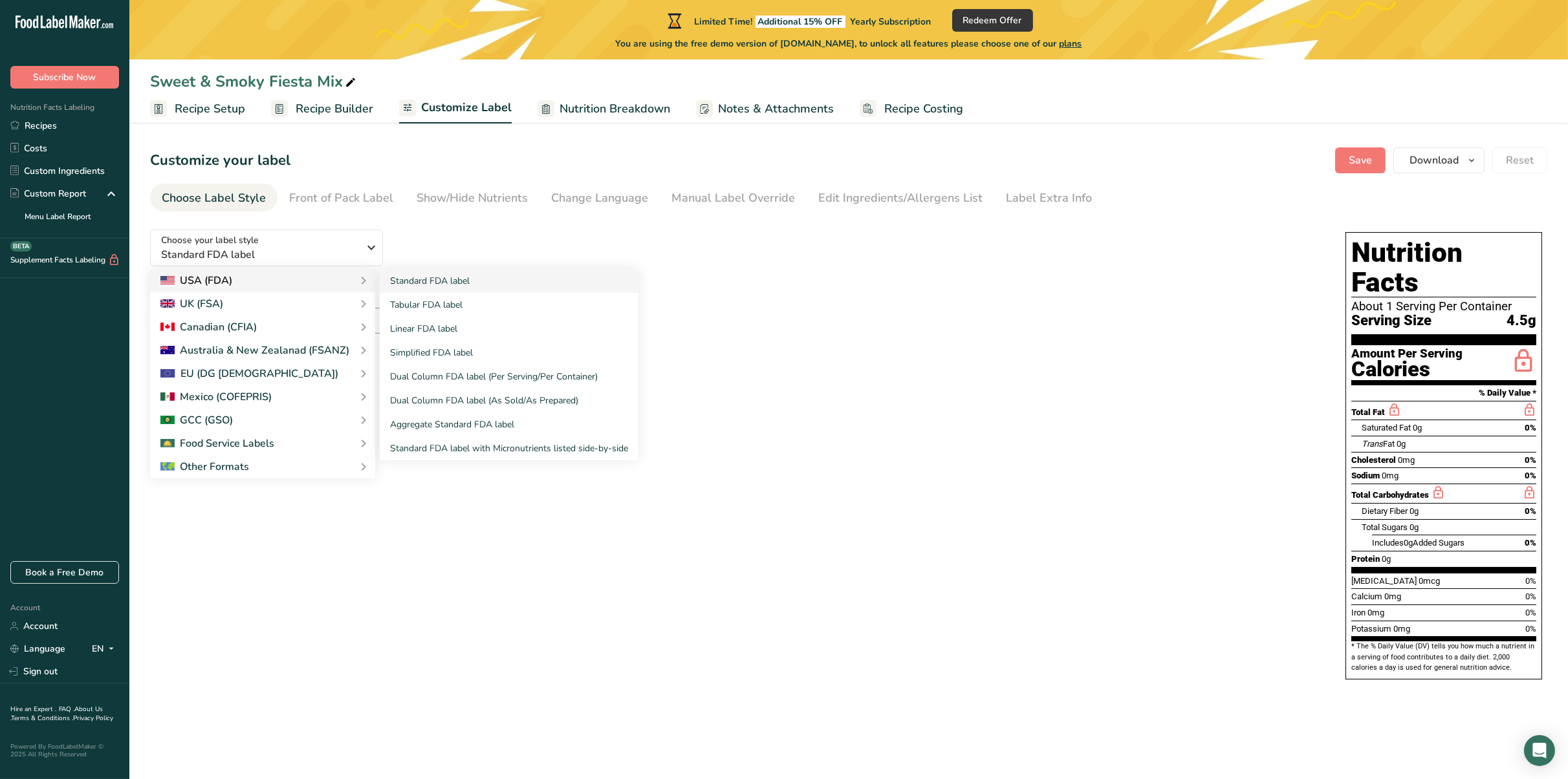
click at [345, 279] on div "USA (FDA)" at bounding box center [262, 280] width 204 height 15
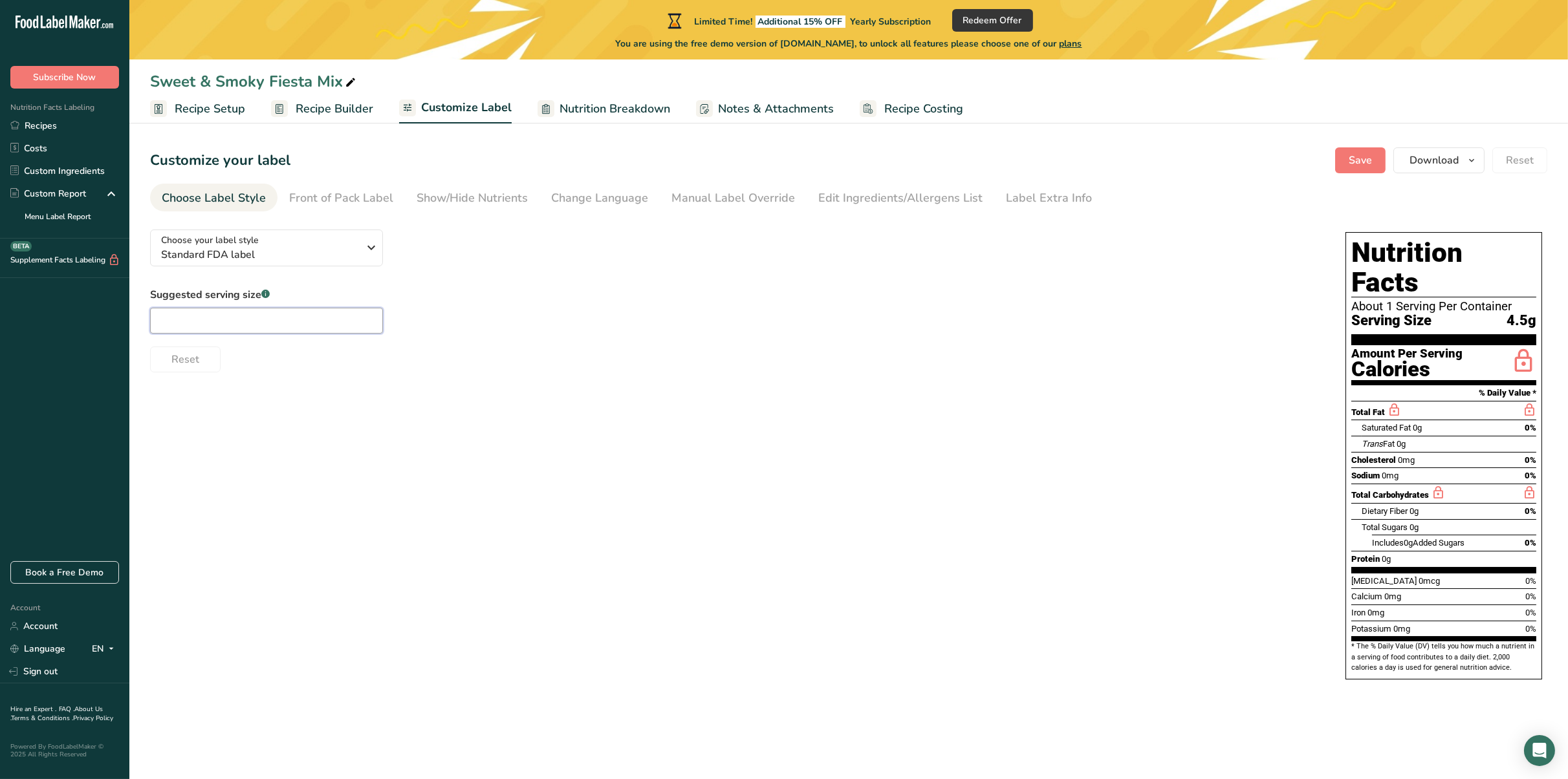
click at [328, 326] on input "text" at bounding box center [265, 320] width 232 height 25
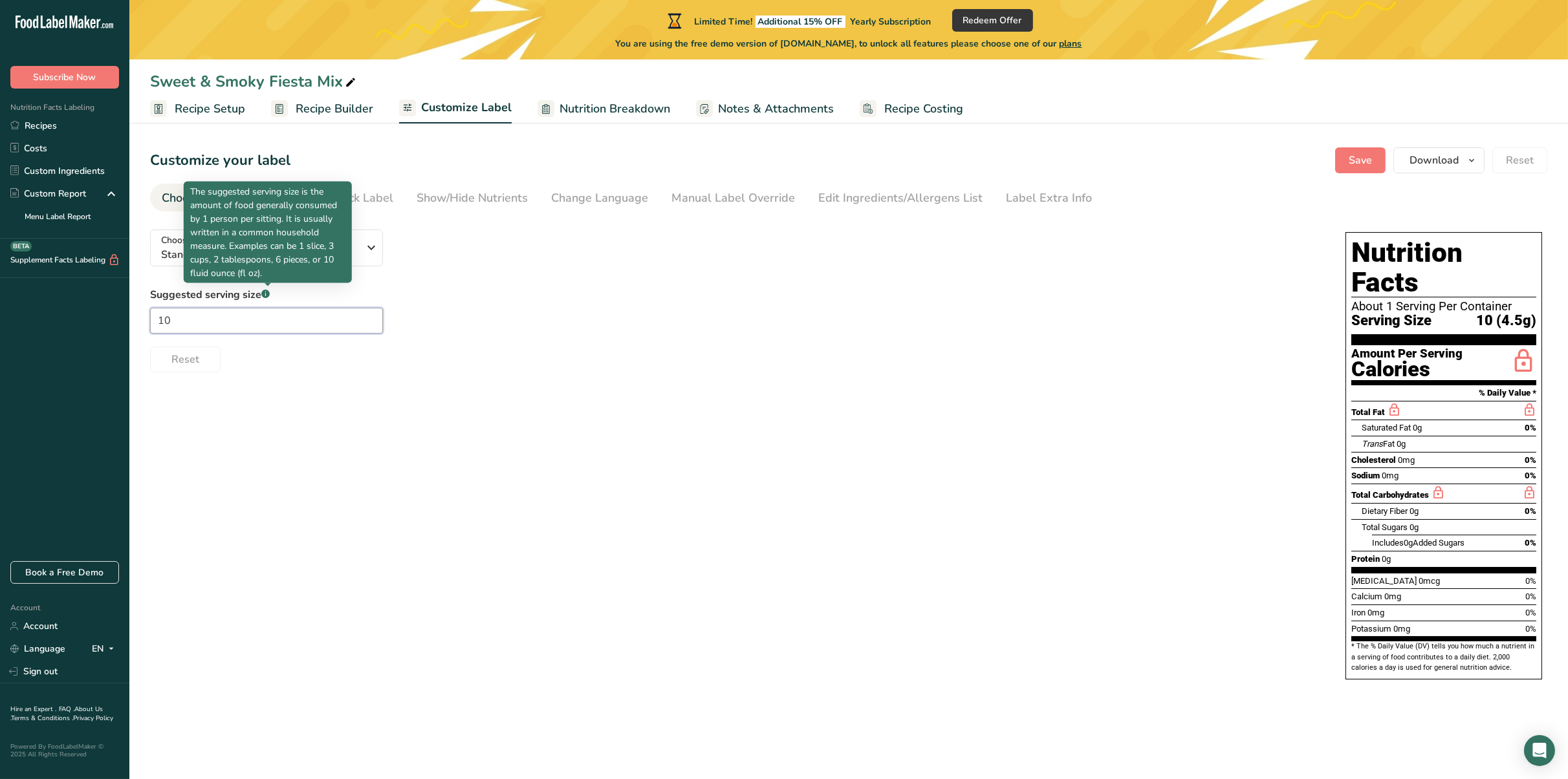
type input "10"
click at [265, 291] on rect at bounding box center [265, 294] width 8 height 8
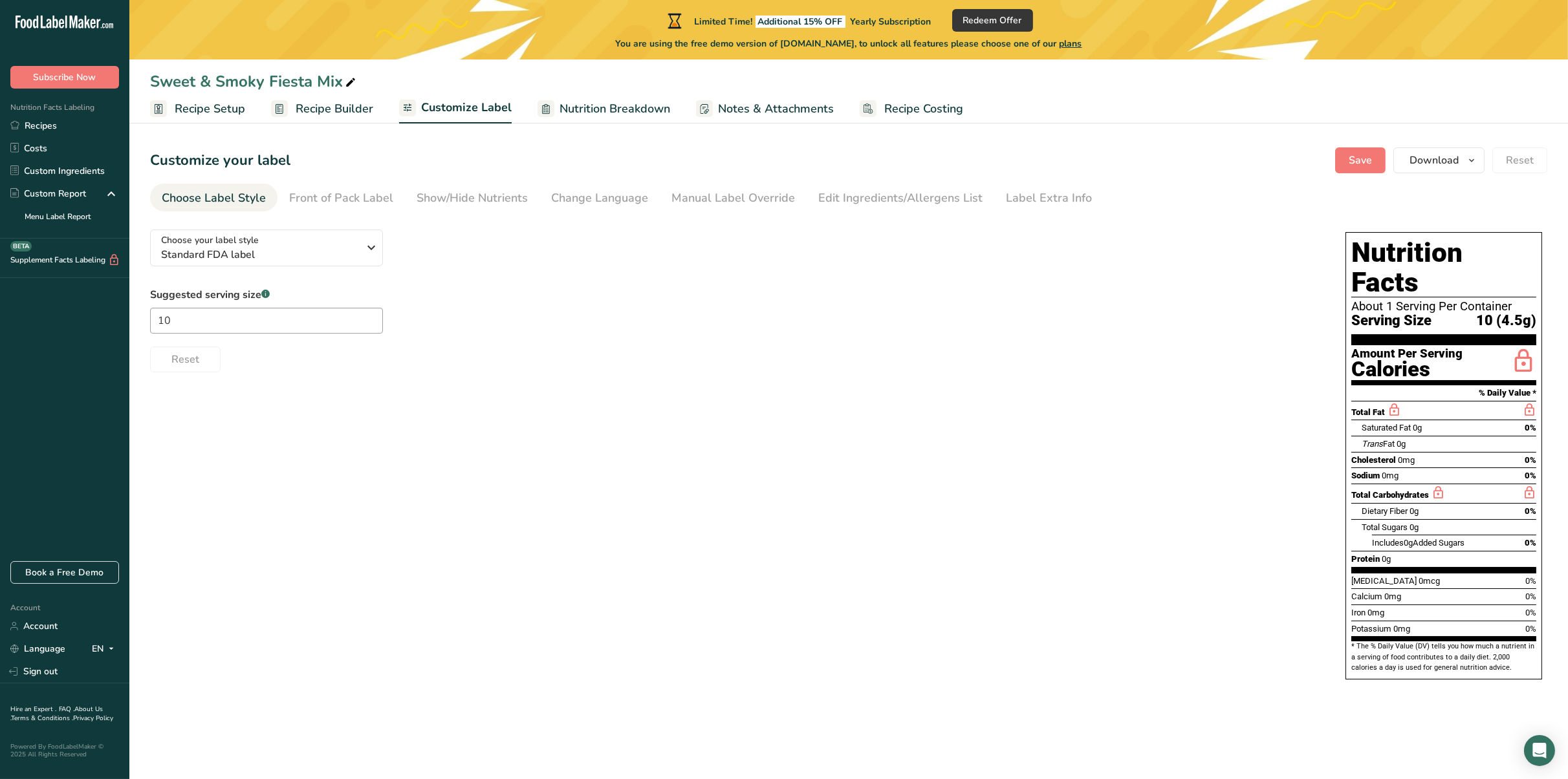
click at [268, 351] on div "Reset" at bounding box center [734, 357] width 1170 height 31
click at [343, 236] on div "Choose your label style Standard FDA label" at bounding box center [260, 247] width 198 height 29
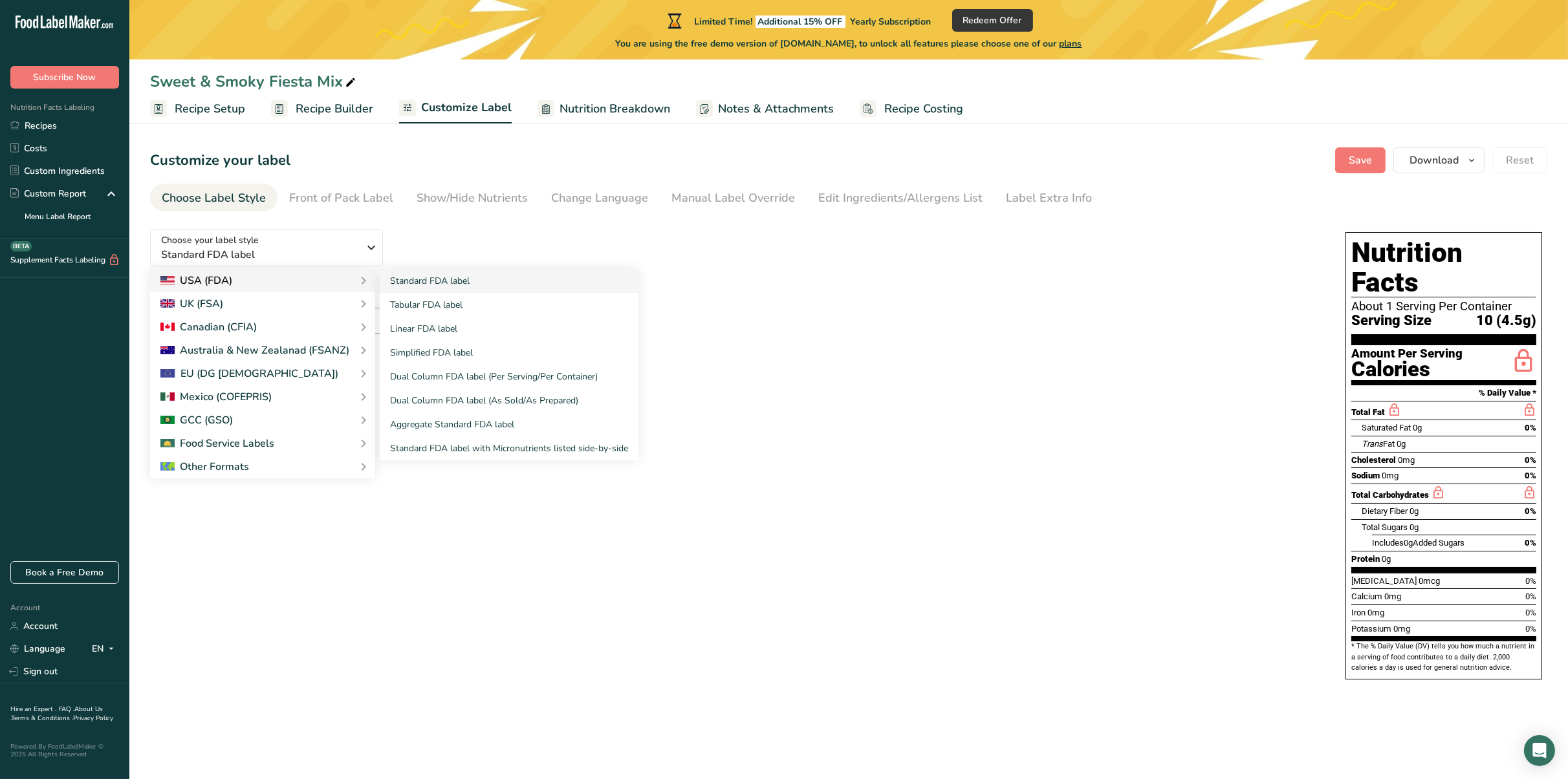
click at [332, 285] on div "USA (FDA)" at bounding box center [262, 280] width 204 height 15
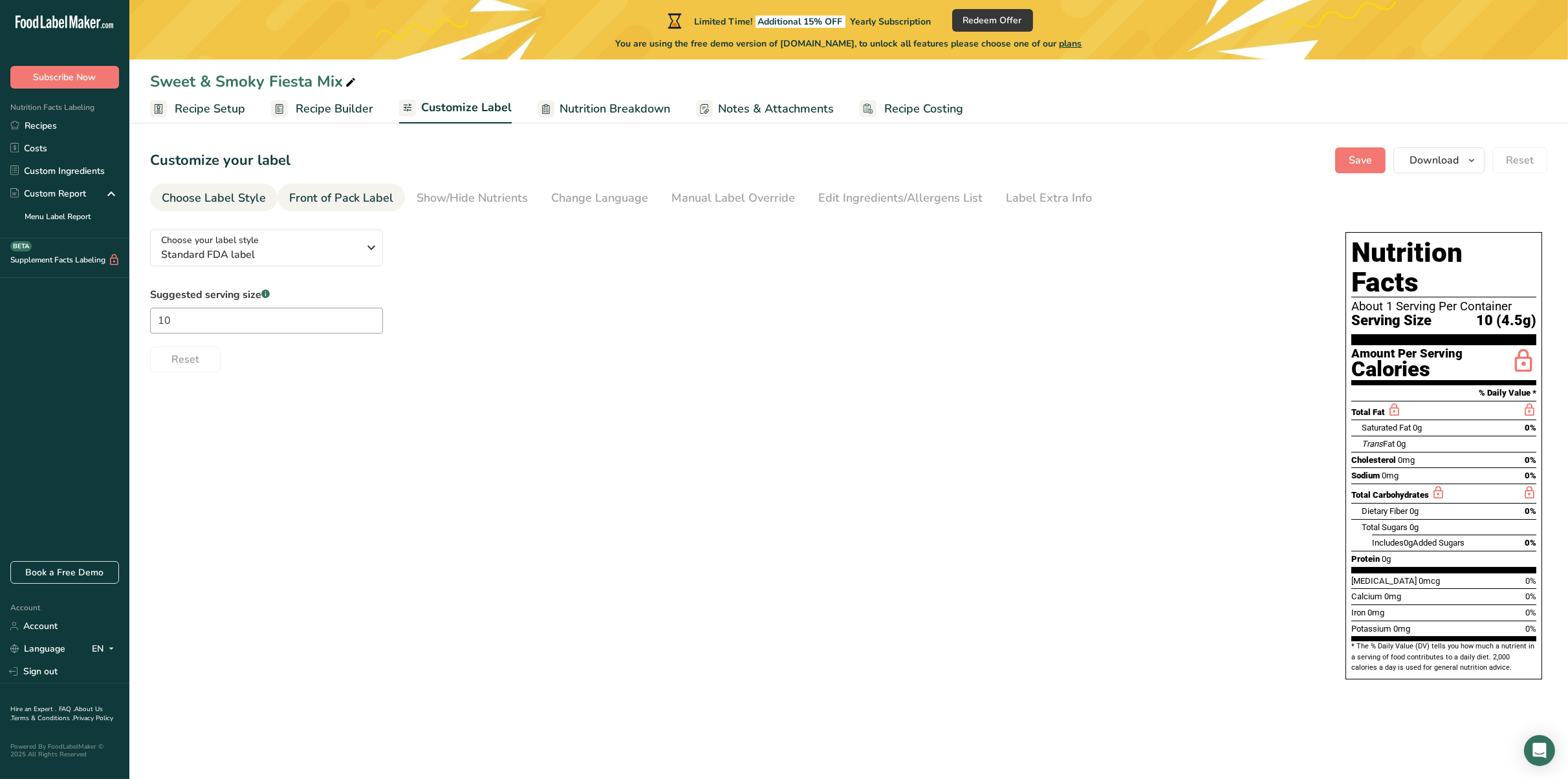
click at [340, 196] on div "Front of Pack Label" at bounding box center [341, 198] width 104 height 18
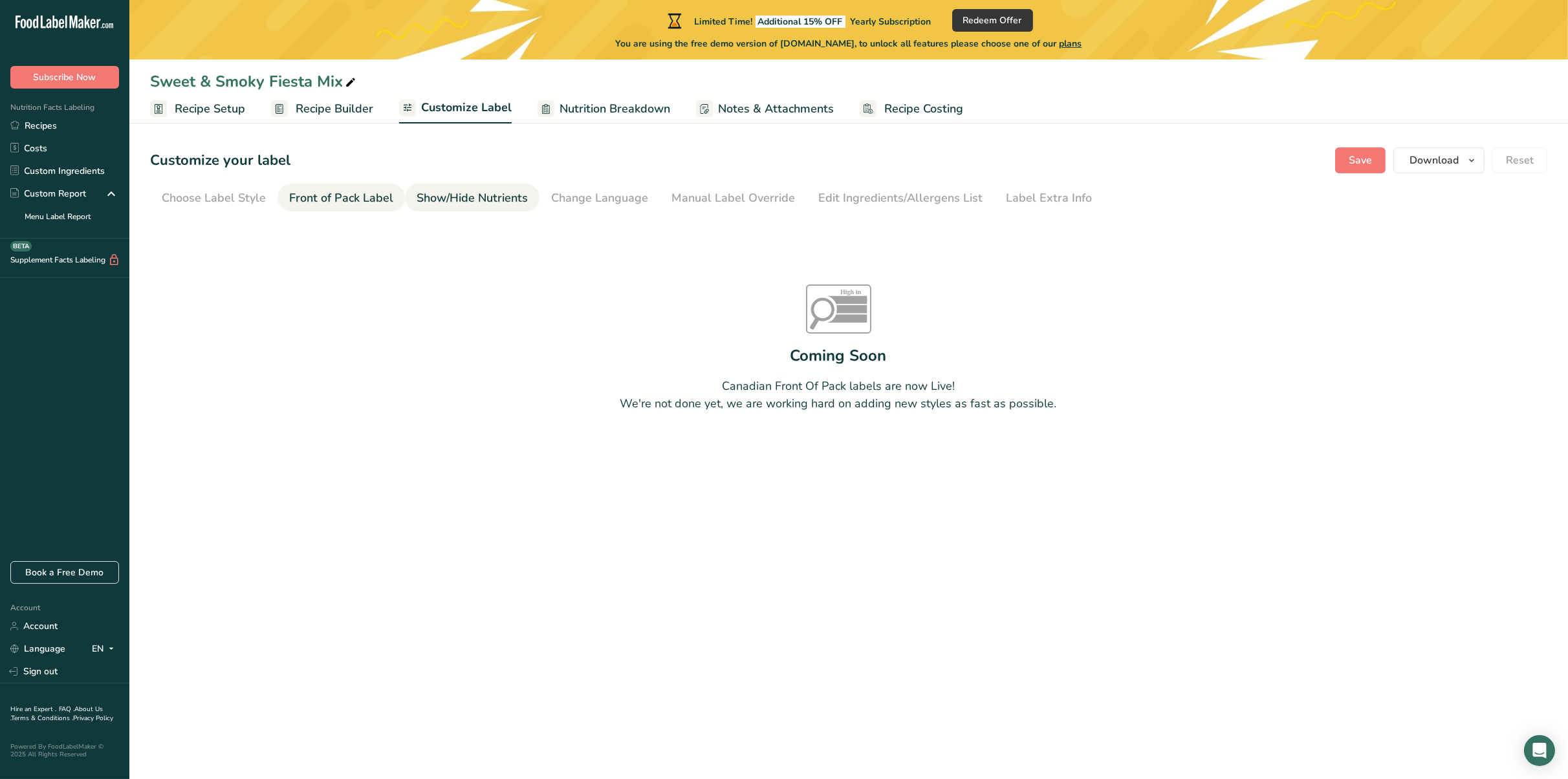
click at [444, 191] on div "Show/Hide Nutrients" at bounding box center [472, 198] width 111 height 18
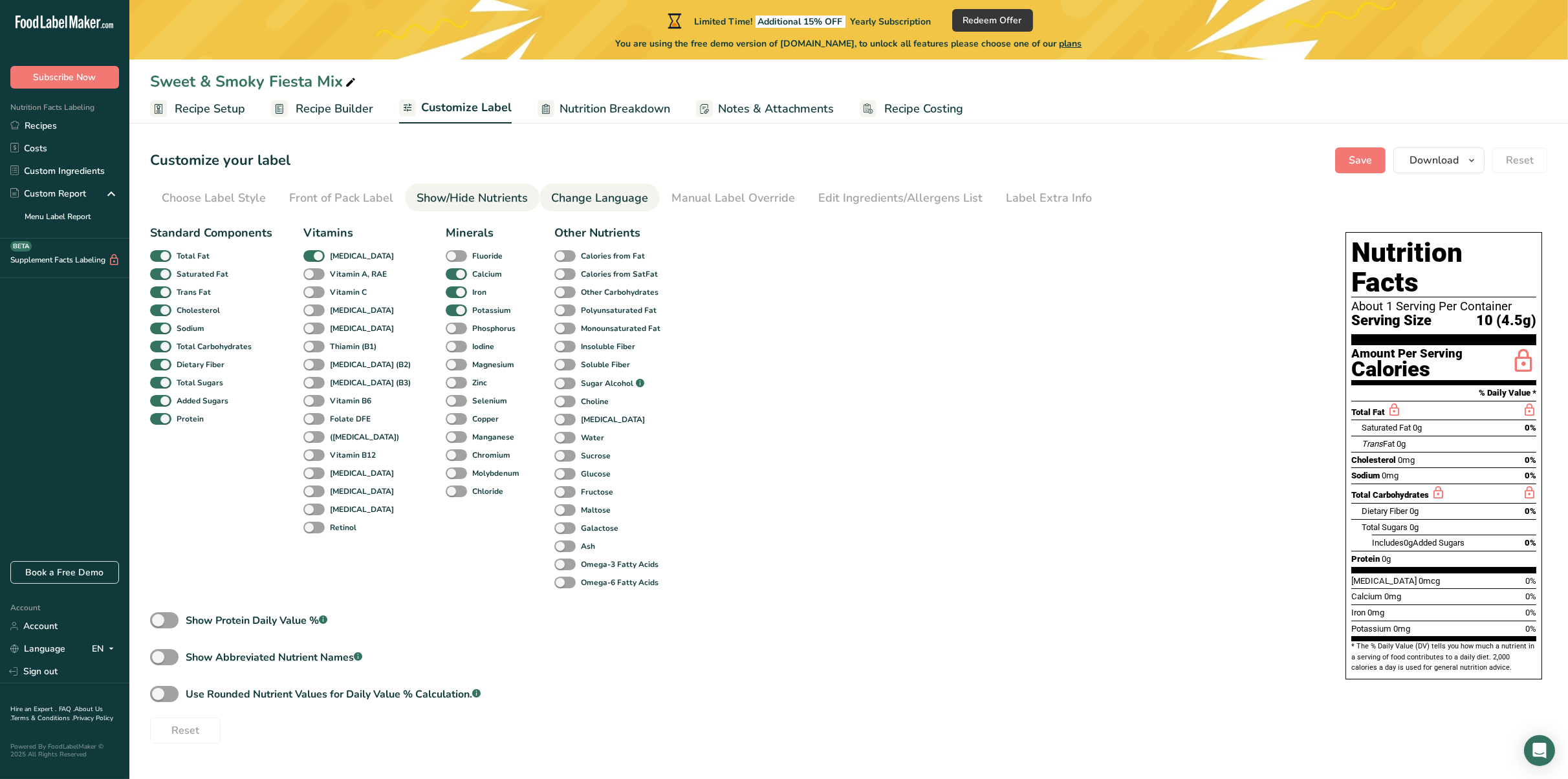
click at [576, 194] on div "Change Language" at bounding box center [600, 198] width 97 height 18
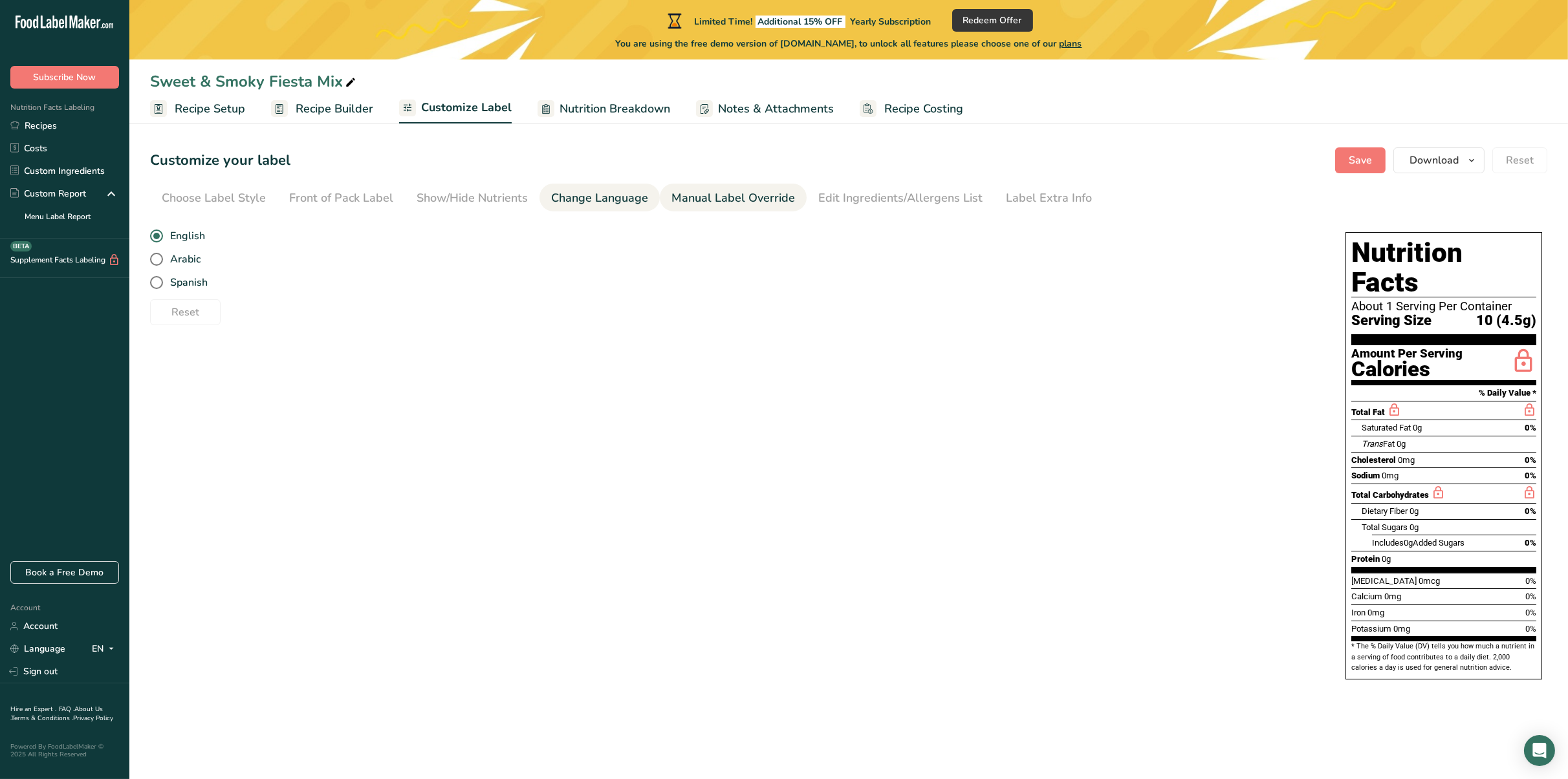
click at [691, 189] on div "Manual Label Override" at bounding box center [733, 198] width 123 height 18
type input "10 (4.5g)"
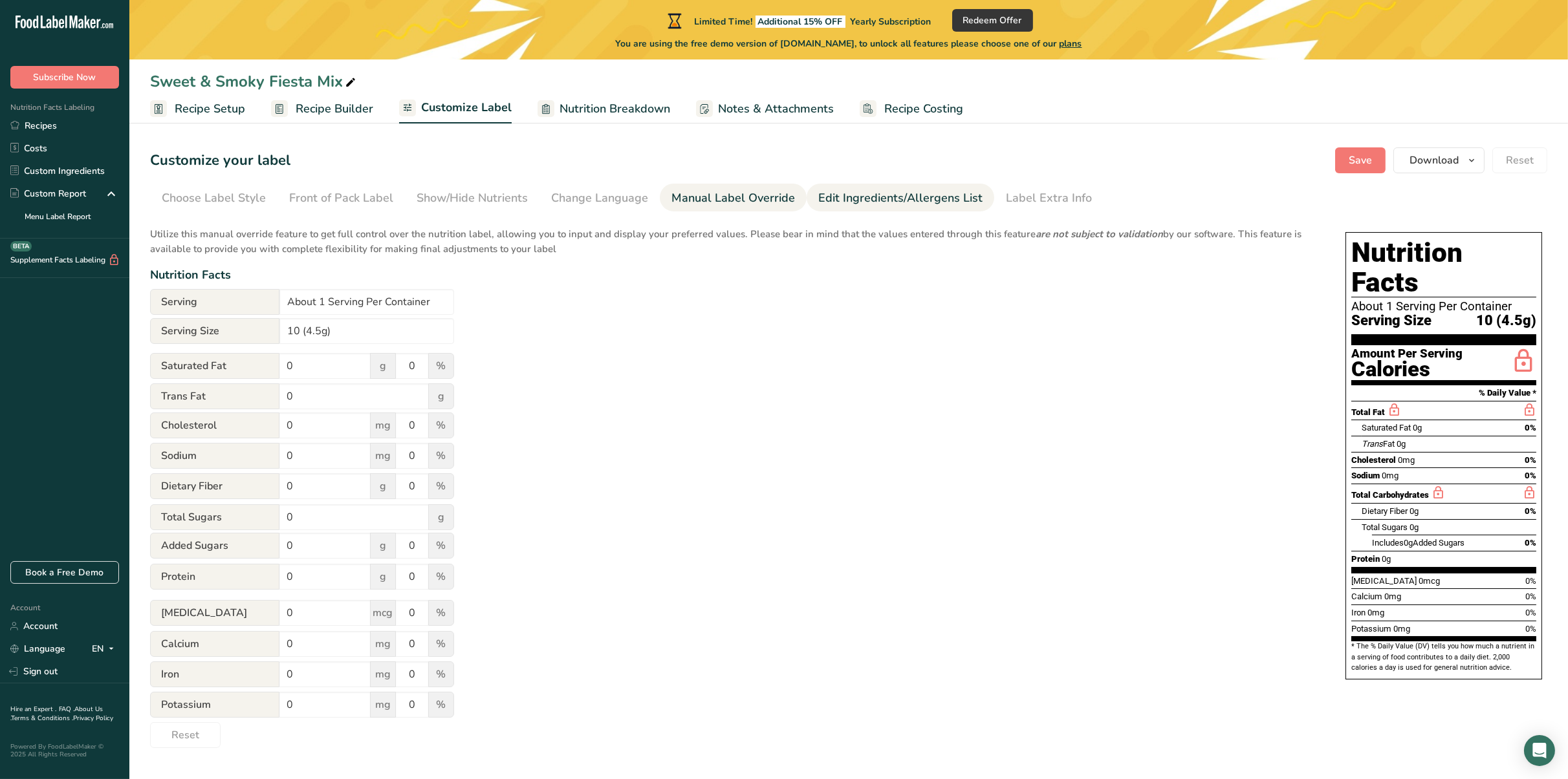
click at [846, 198] on div "Edit Ingredients/Allergens List" at bounding box center [901, 198] width 165 height 18
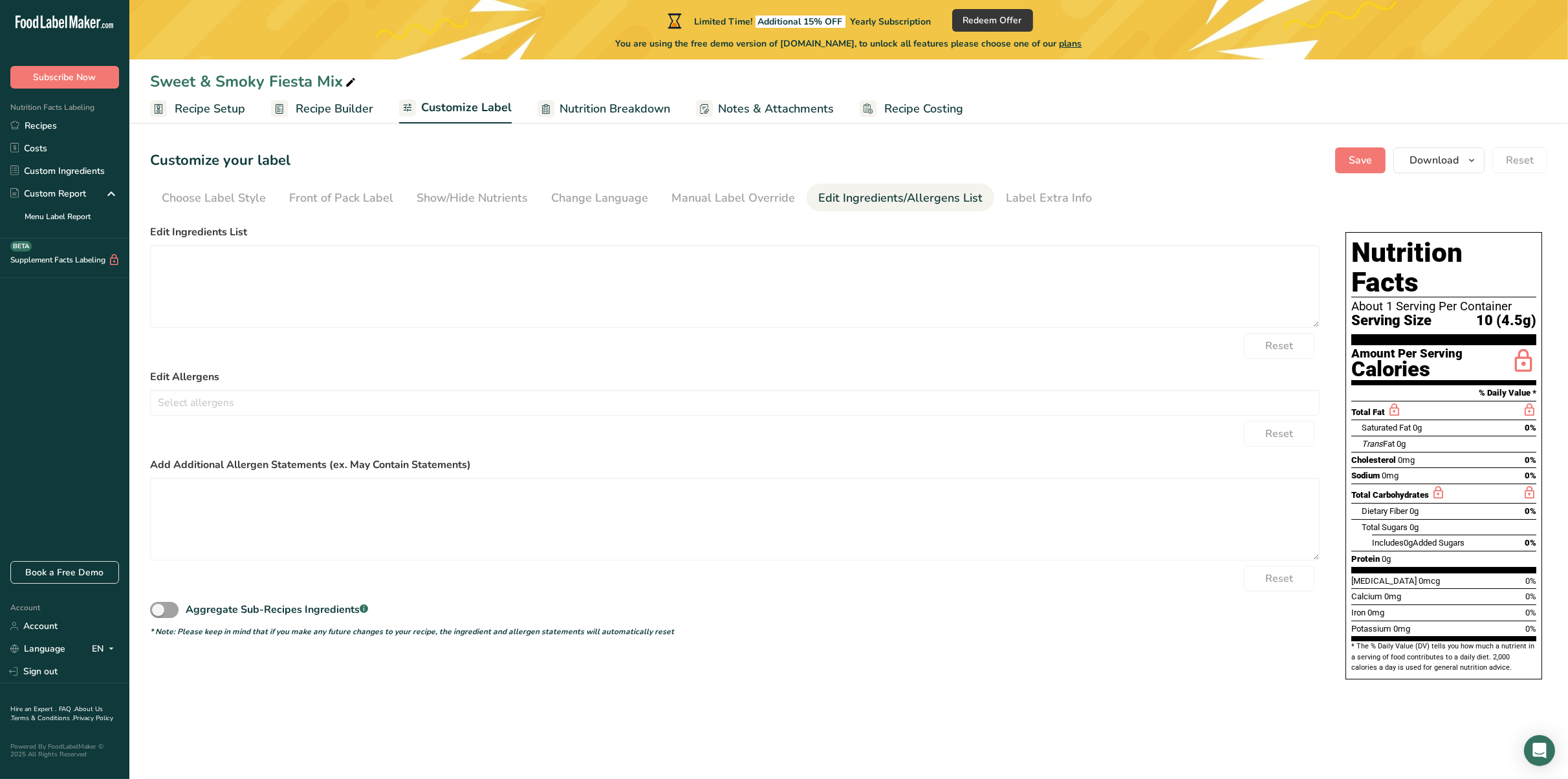
click at [210, 115] on span "Recipe Setup" at bounding box center [210, 109] width 71 height 18
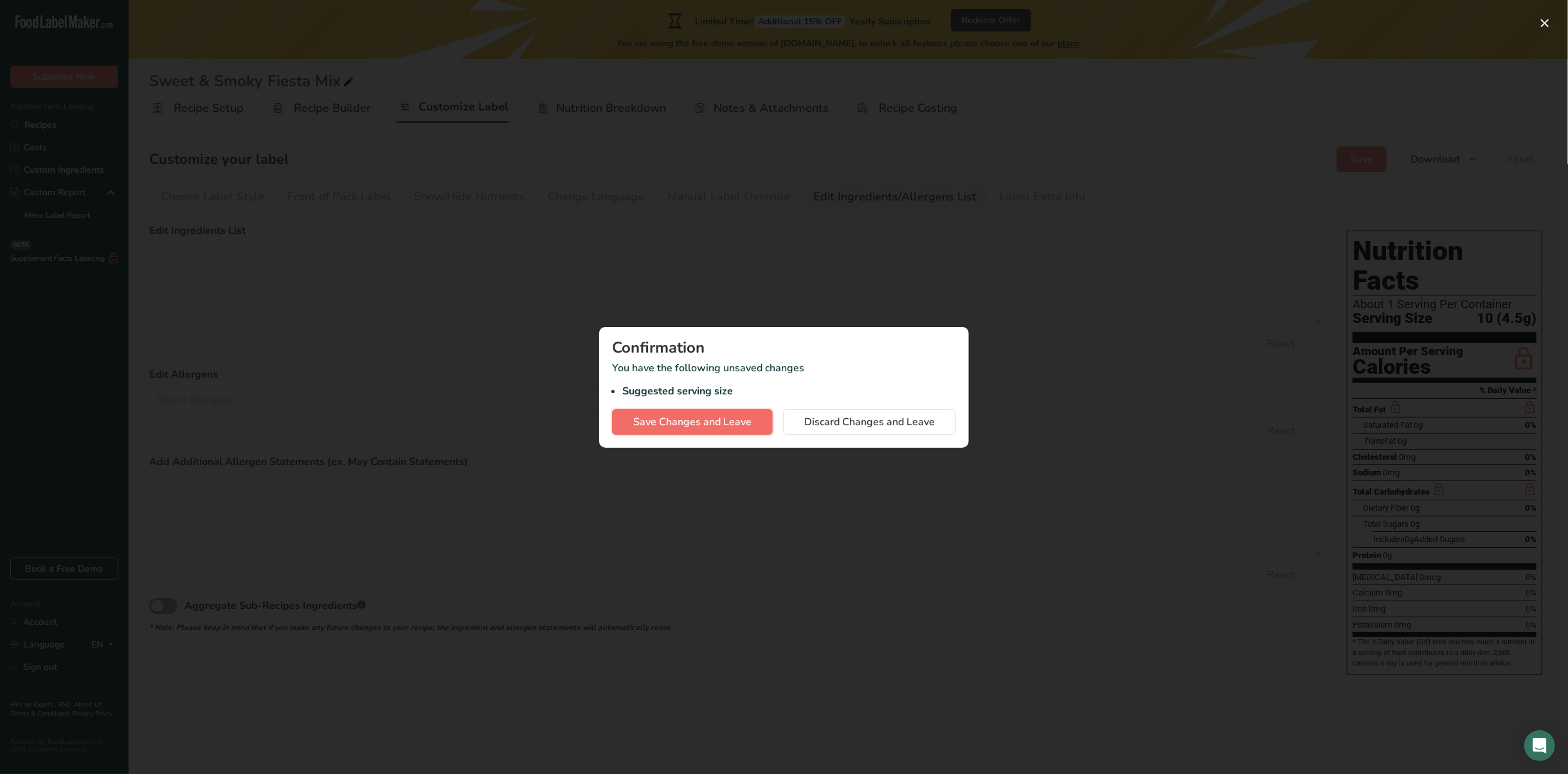
click at [763, 423] on button "Save Changes and Leave" at bounding box center [692, 422] width 161 height 25
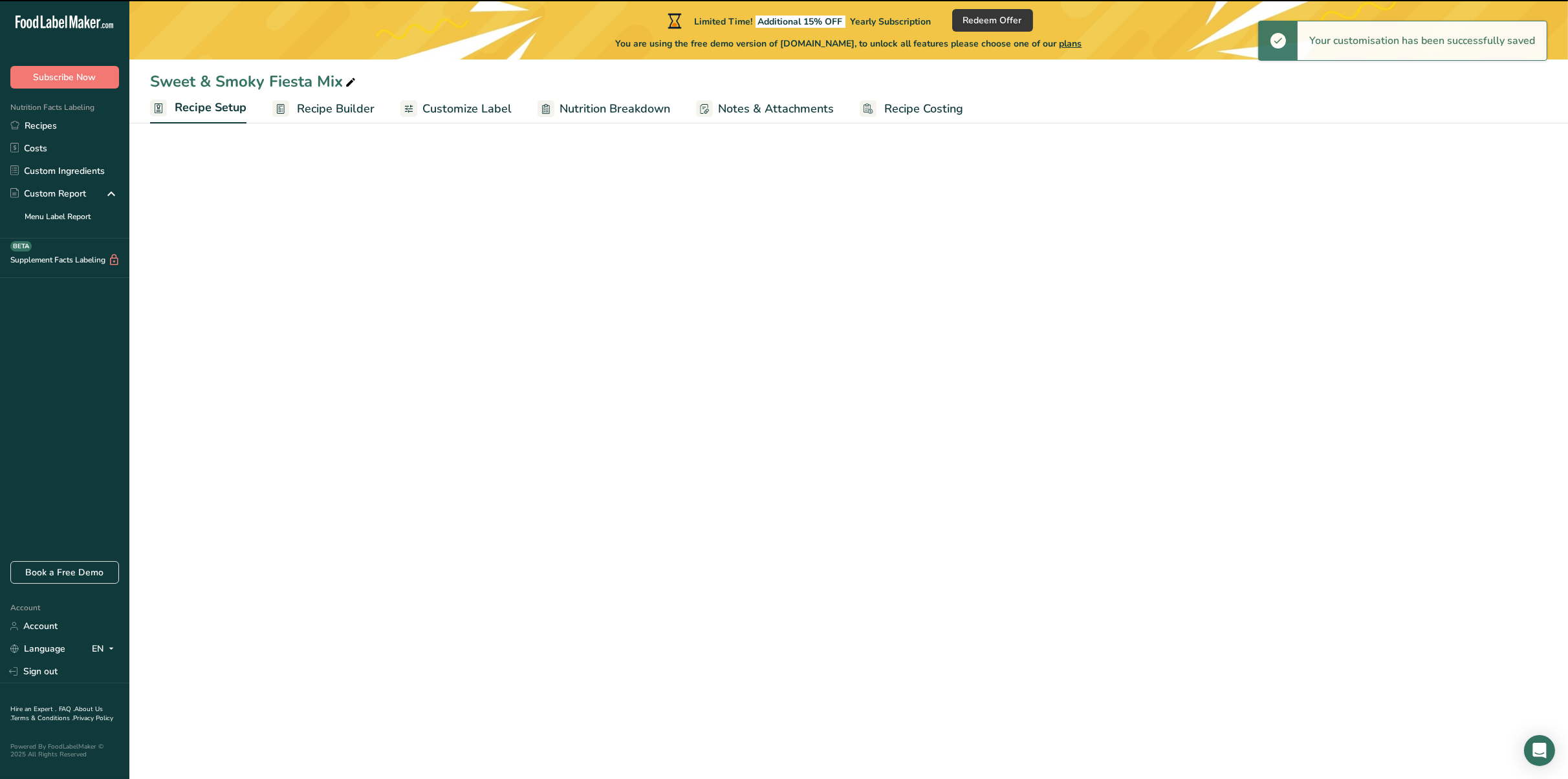
select select "18"
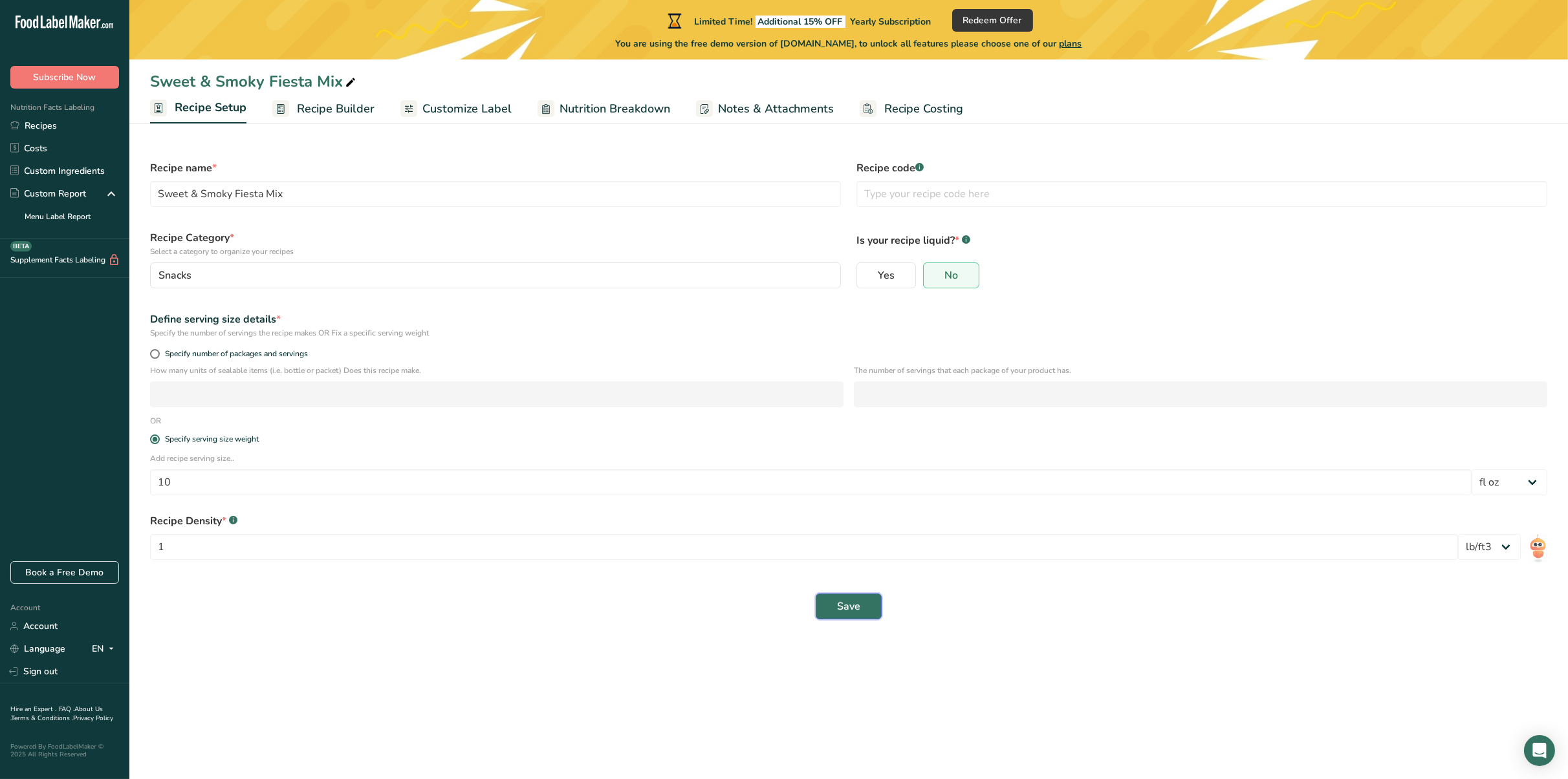
click at [871, 613] on button "Save" at bounding box center [849, 606] width 66 height 25
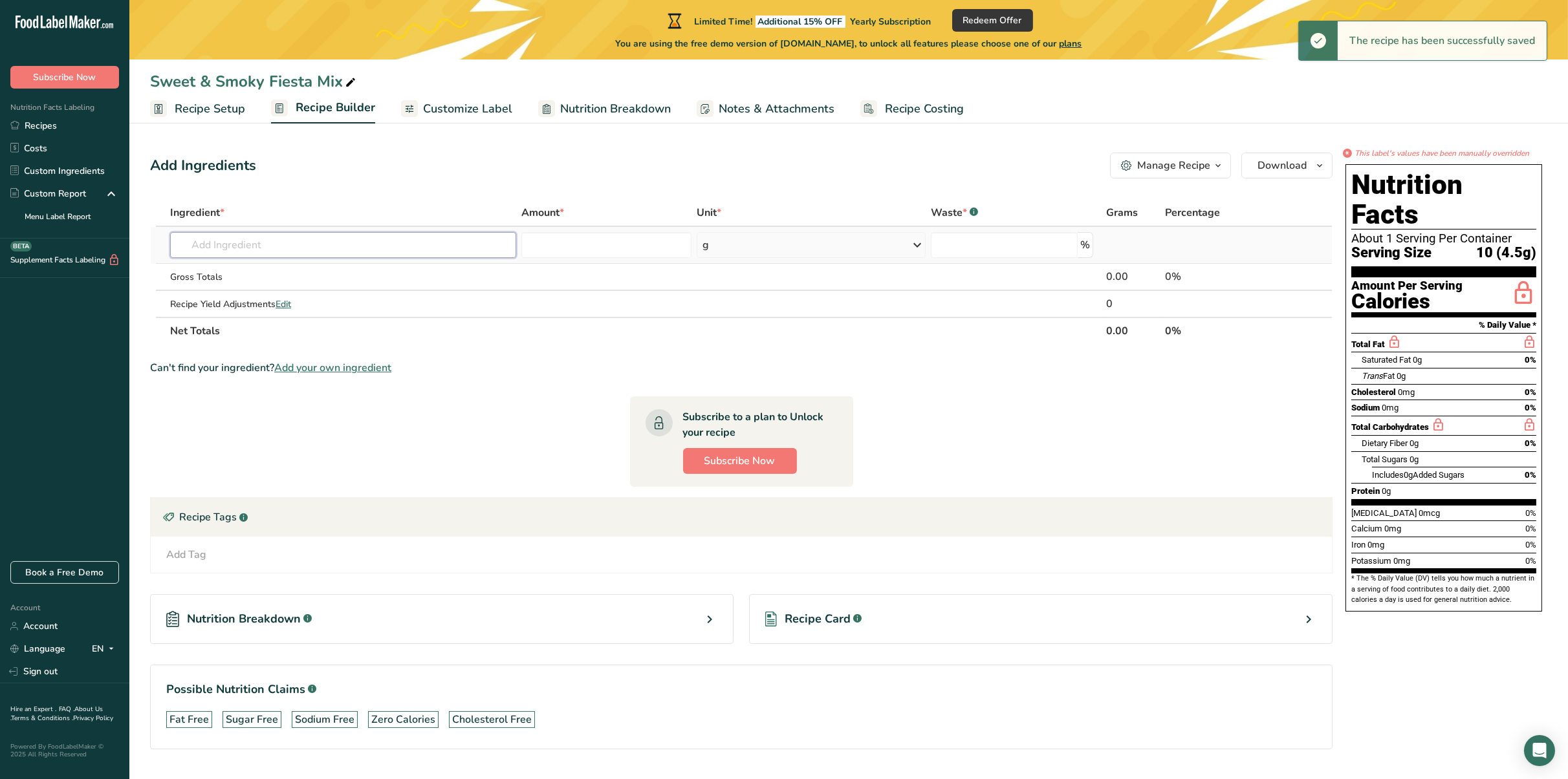
click at [313, 232] on input "text" at bounding box center [344, 245] width 346 height 25
click at [283, 306] on span "Edit" at bounding box center [283, 304] width 15 height 12
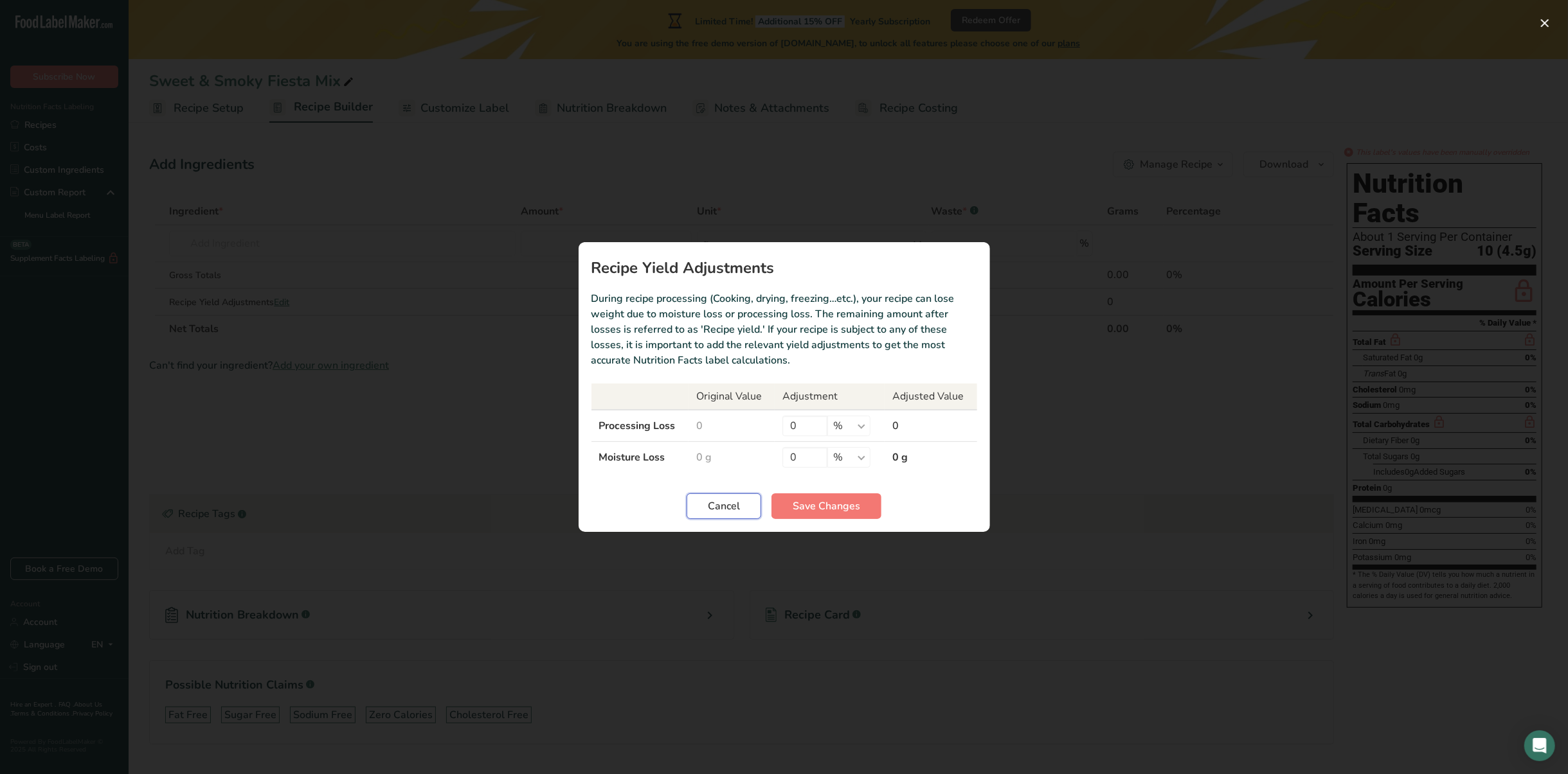
click at [745, 510] on button "Cancel" at bounding box center [724, 506] width 75 height 25
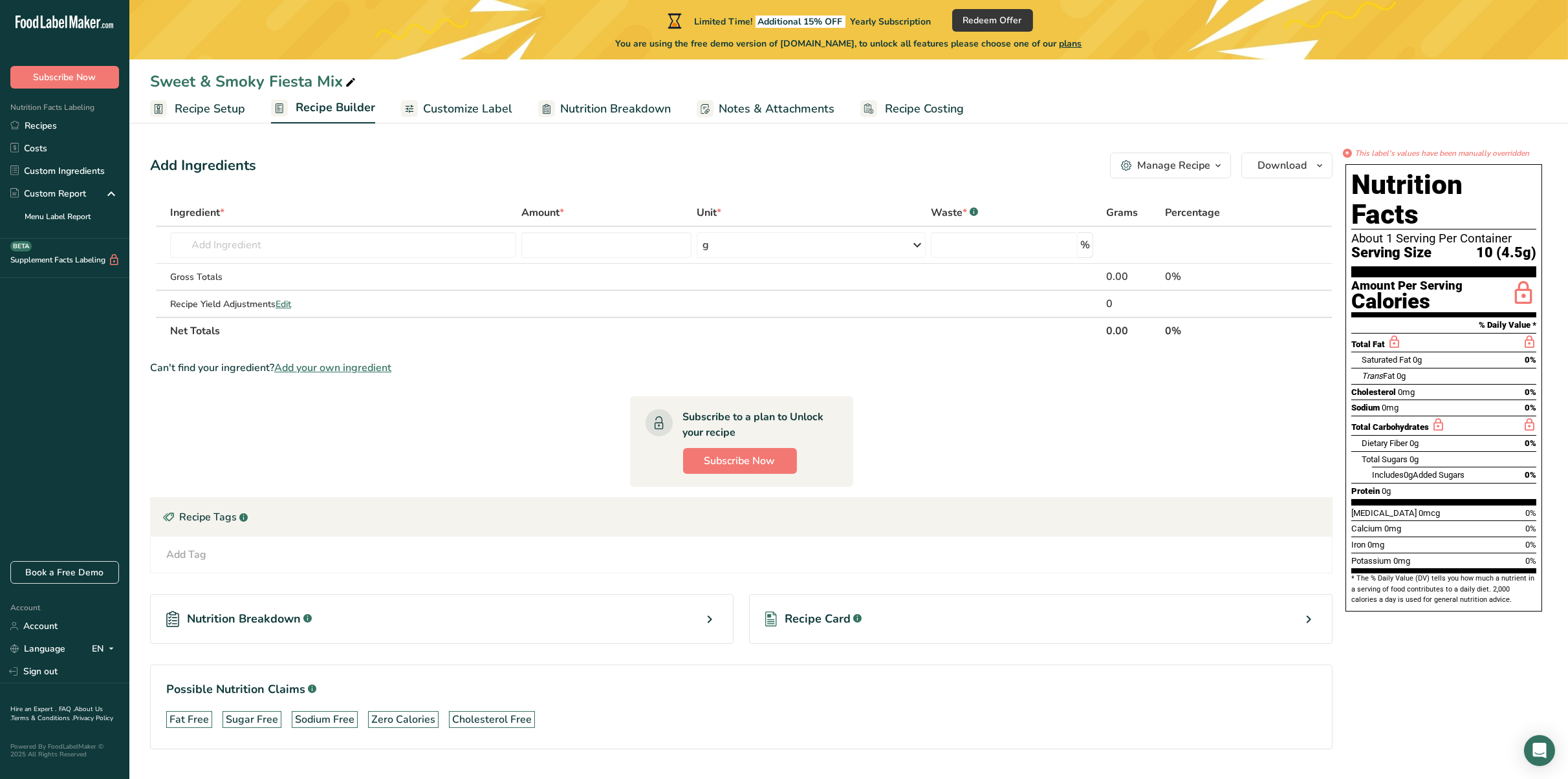
click at [307, 365] on span "Add your own ingredient" at bounding box center [332, 368] width 117 height 15
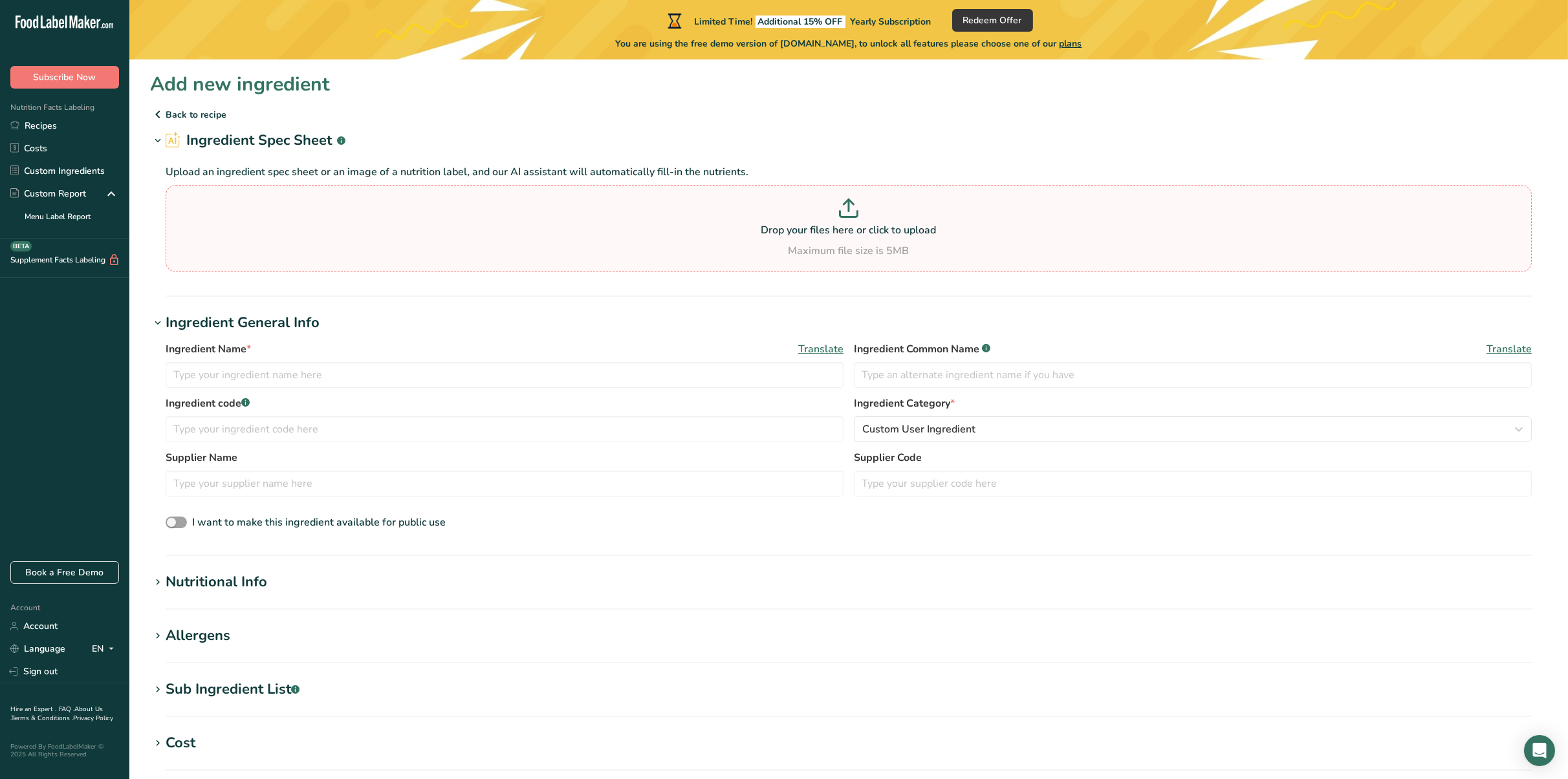
click at [314, 223] on p "Drop your files here or click to upload" at bounding box center [848, 230] width 1360 height 15
click at [314, 223] on input "Drop your files here or click to upload Maximum file size is 5MB" at bounding box center [849, 229] width 1367 height 87
click at [841, 229] on p "Drop your files here or click to upload" at bounding box center [848, 230] width 1360 height 15
click at [841, 229] on input "Drop your files here or click to upload Maximum file size is 5MB" at bounding box center [849, 229] width 1367 height 87
type input "C:\fakepath\Screenshot 2025-08-14 231959.png"
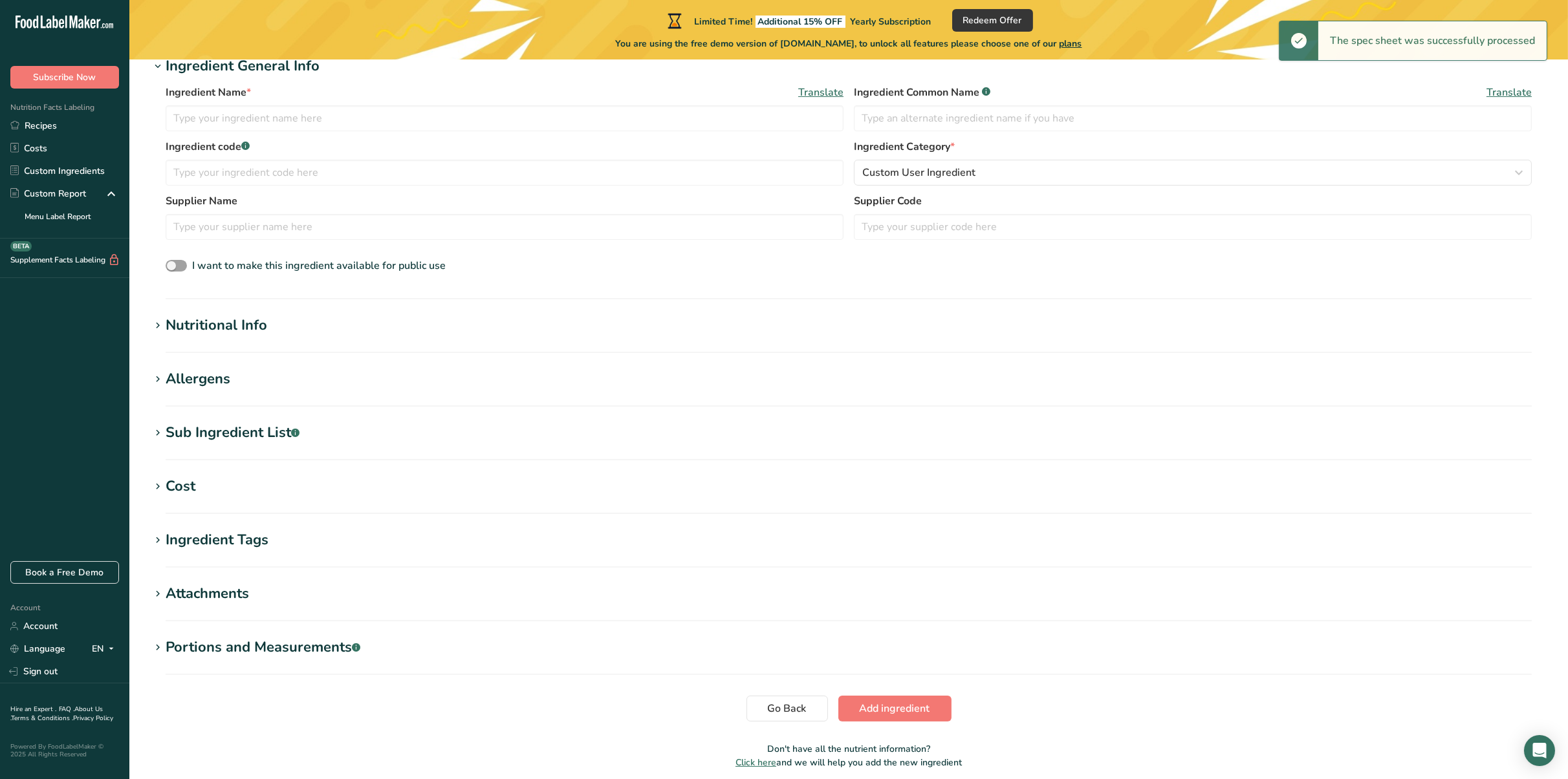
scroll to position [246, 0]
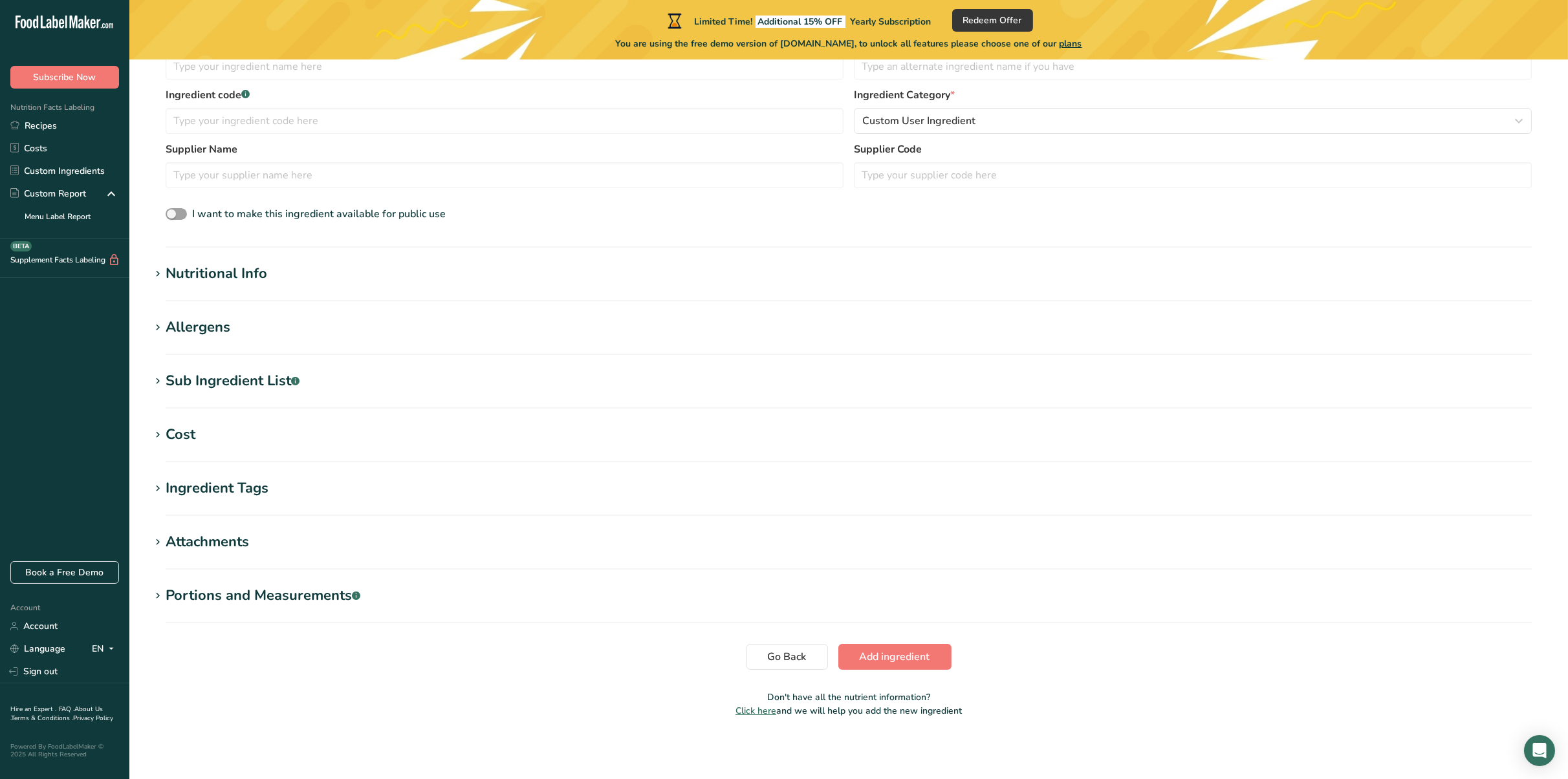
click at [202, 273] on div "Nutritional Info" at bounding box center [216, 274] width 102 height 22
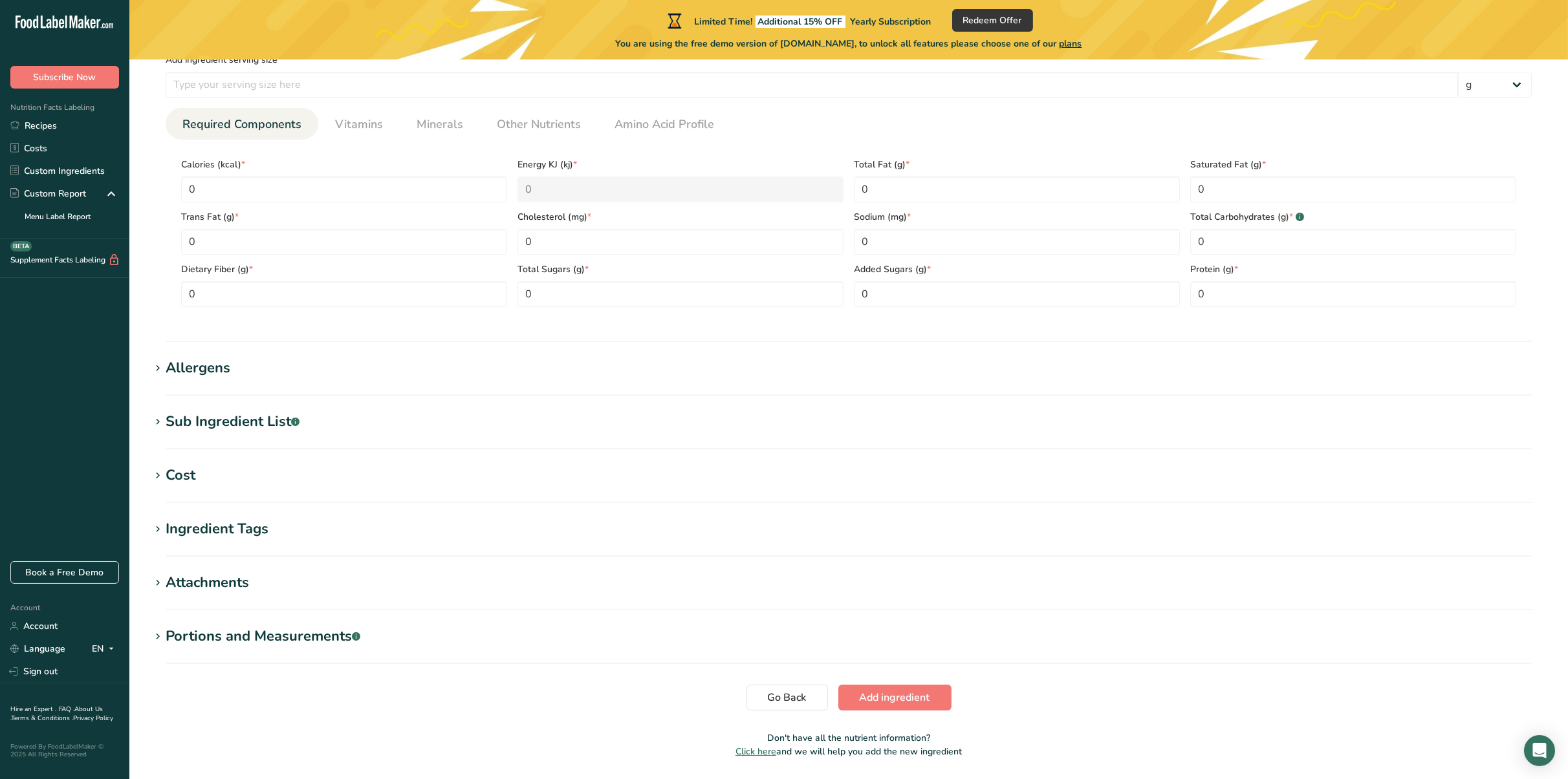
scroll to position [546, 0]
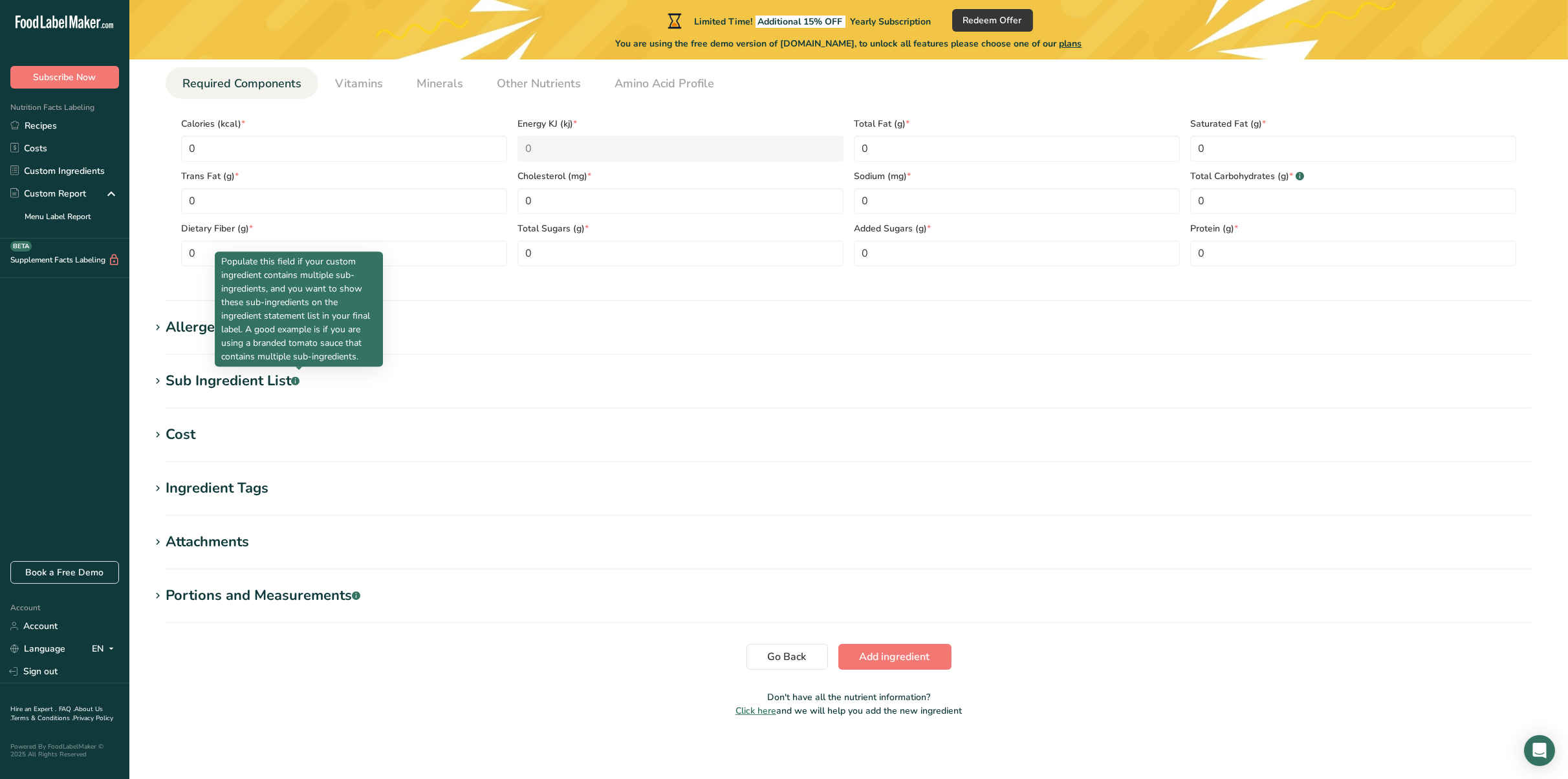
click at [248, 342] on p "Populate this field if your custom ingredient contains multiple sub-ingredients…" at bounding box center [298, 309] width 155 height 108
click at [246, 380] on div "Sub Ingredient List .a-a{fill:#347362;}.b-a{fill:#fff;}" at bounding box center [232, 381] width 134 height 22
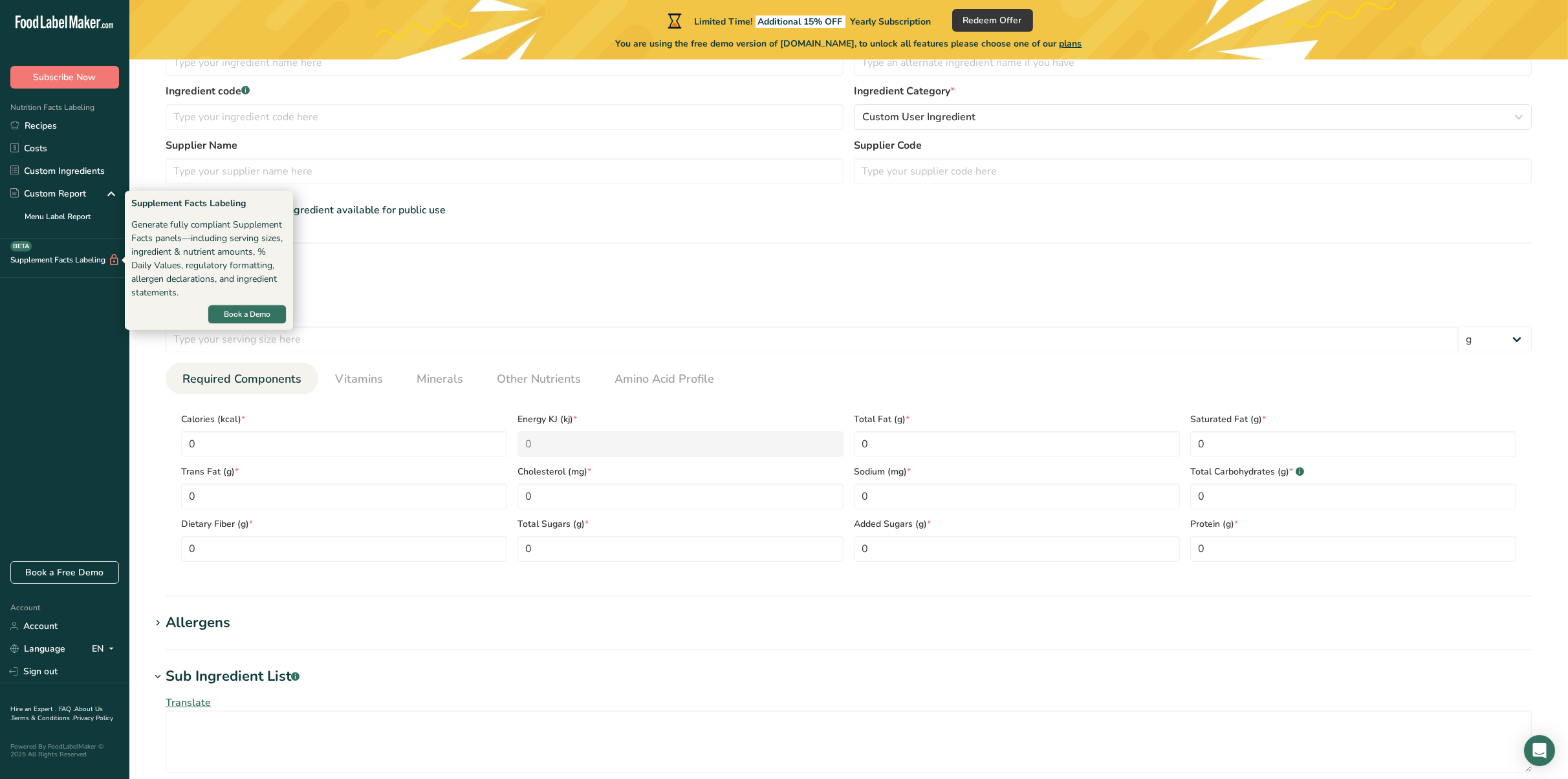
scroll to position [0, 0]
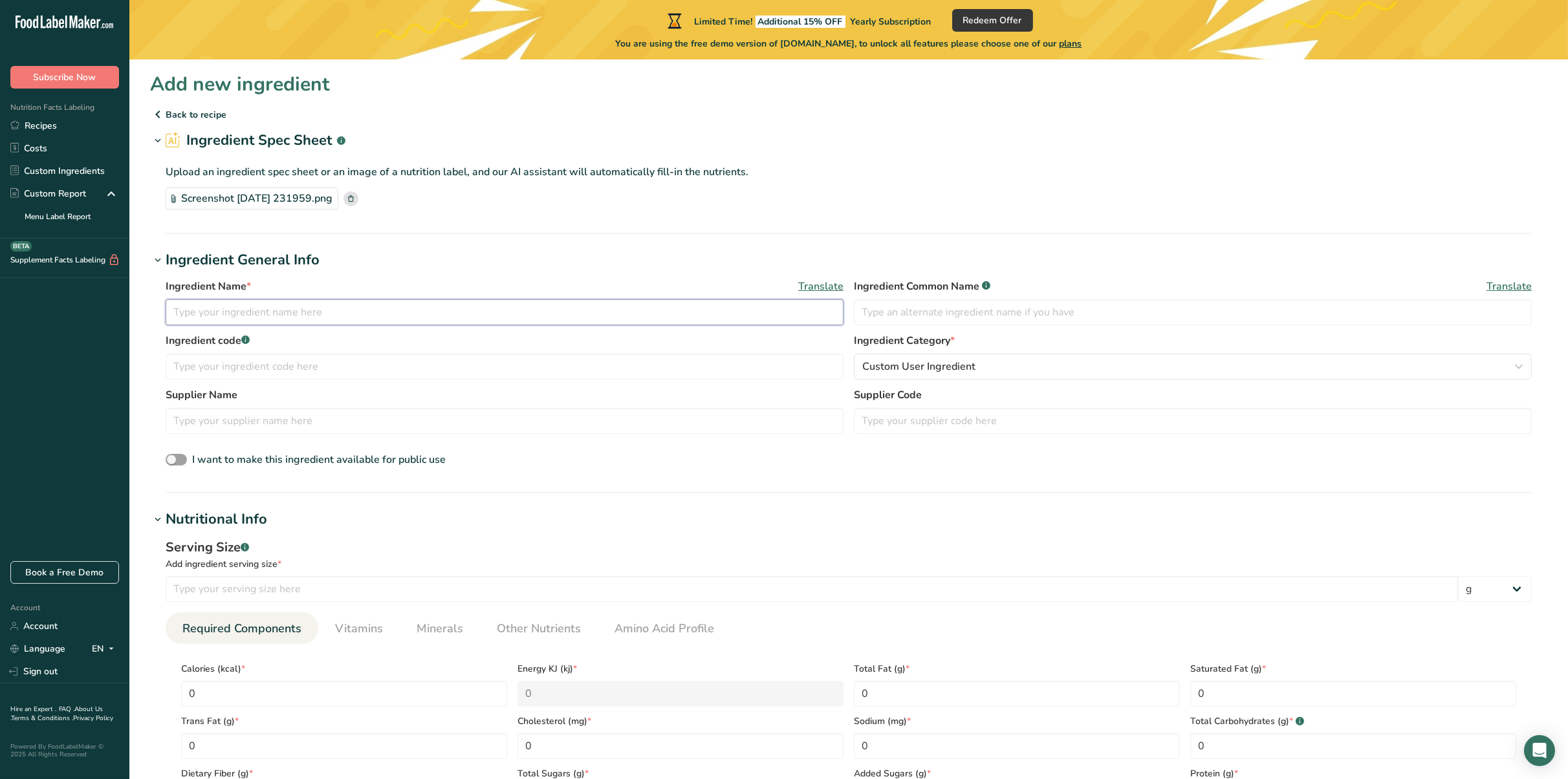
click at [275, 300] on input "text" at bounding box center [504, 311] width 678 height 25
click at [834, 283] on span "Translate" at bounding box center [821, 286] width 45 height 15
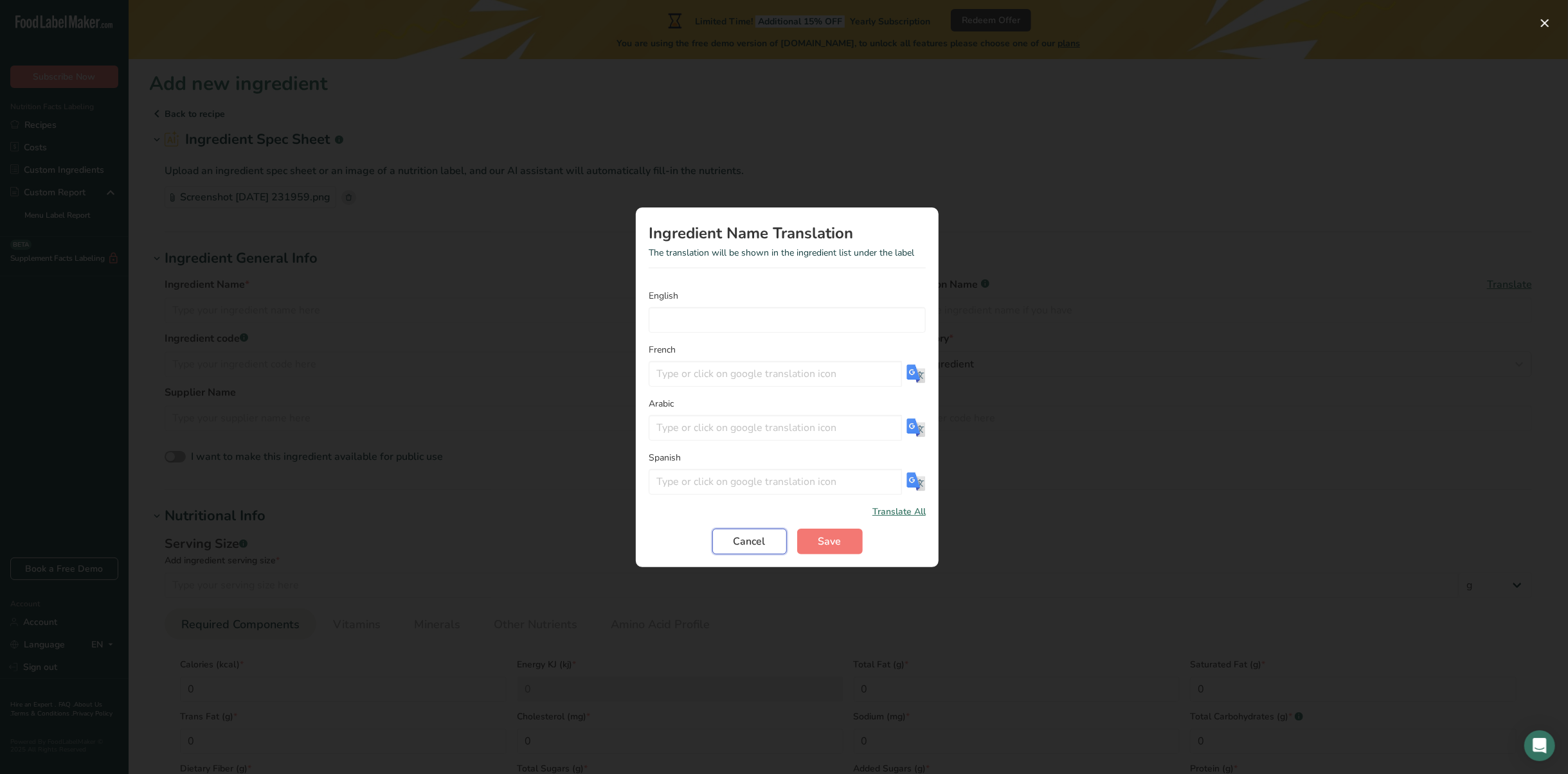
click at [755, 549] on span "Cancel" at bounding box center [749, 541] width 32 height 15
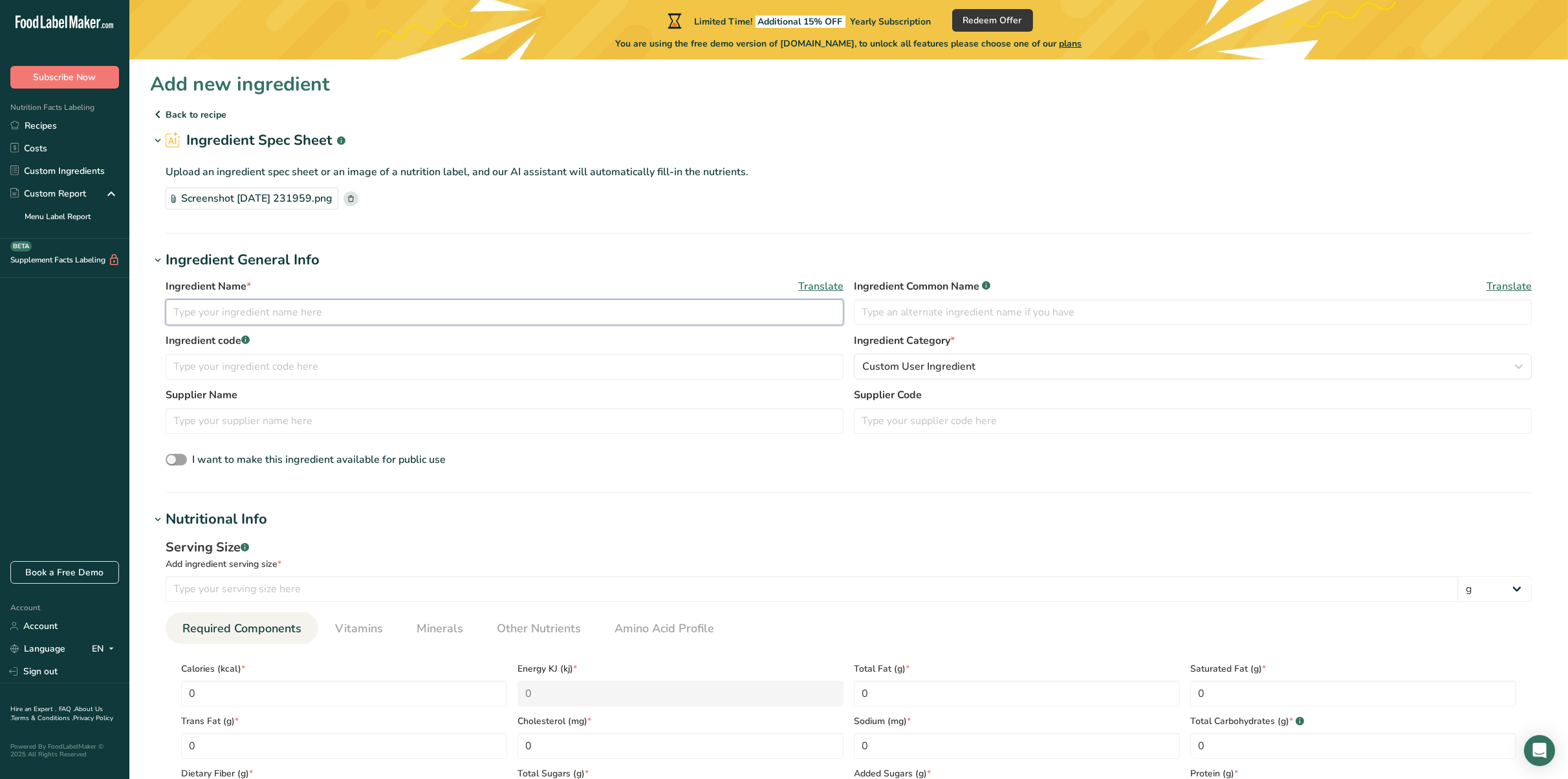
click at [305, 313] on input "text" at bounding box center [504, 311] width 678 height 25
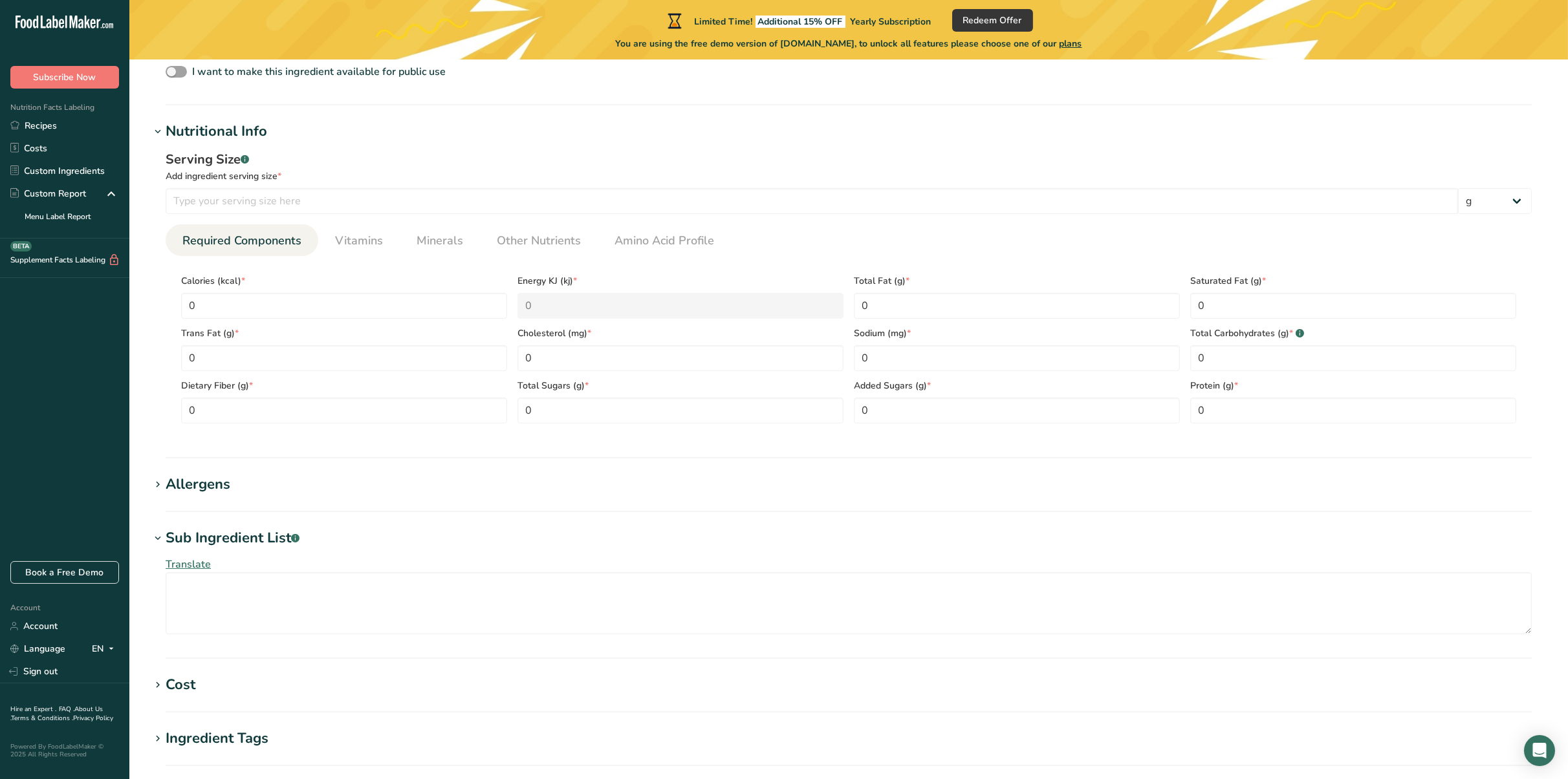
scroll to position [65, 0]
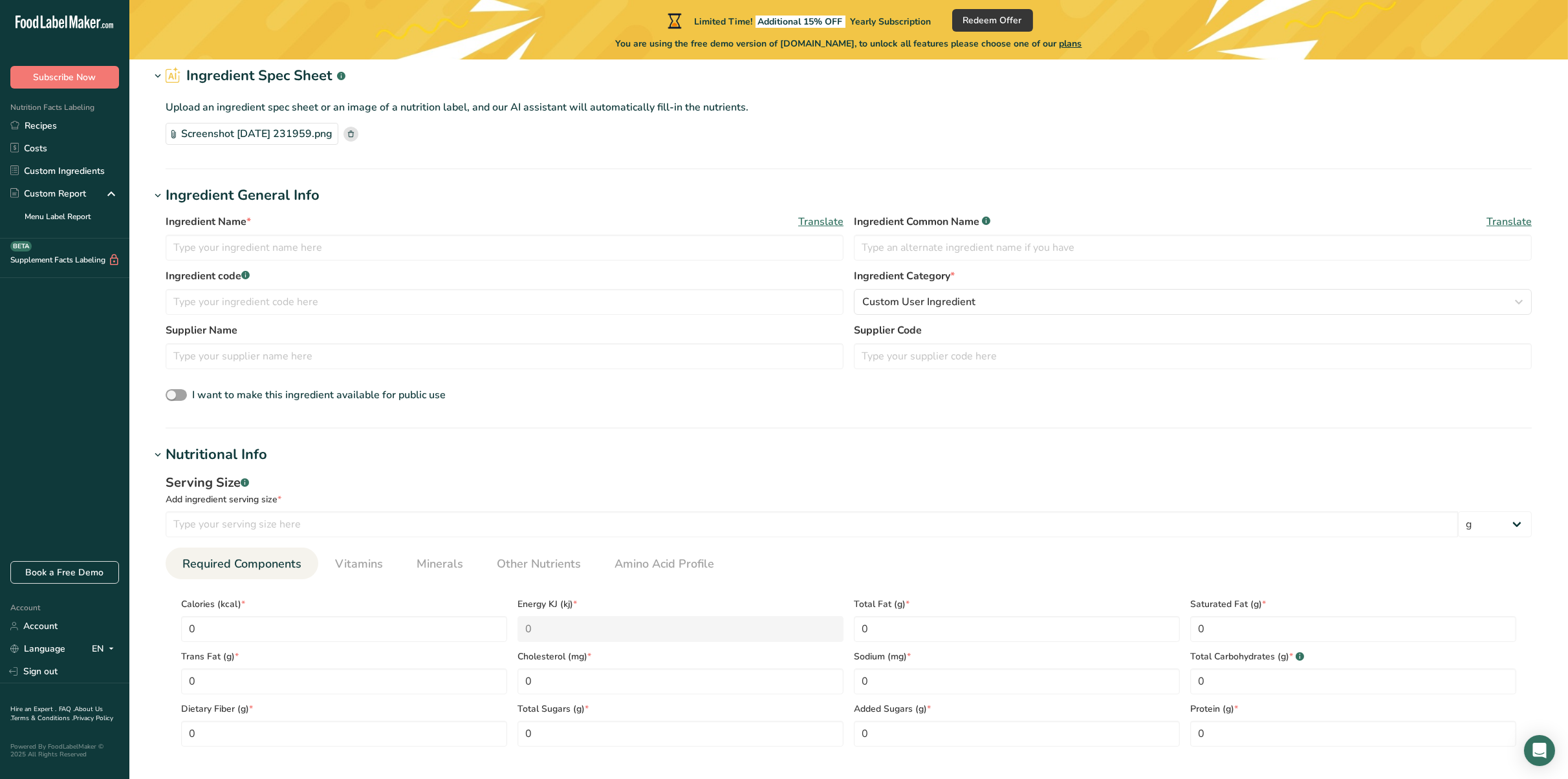
click at [155, 69] on icon at bounding box center [158, 75] width 11 height 18
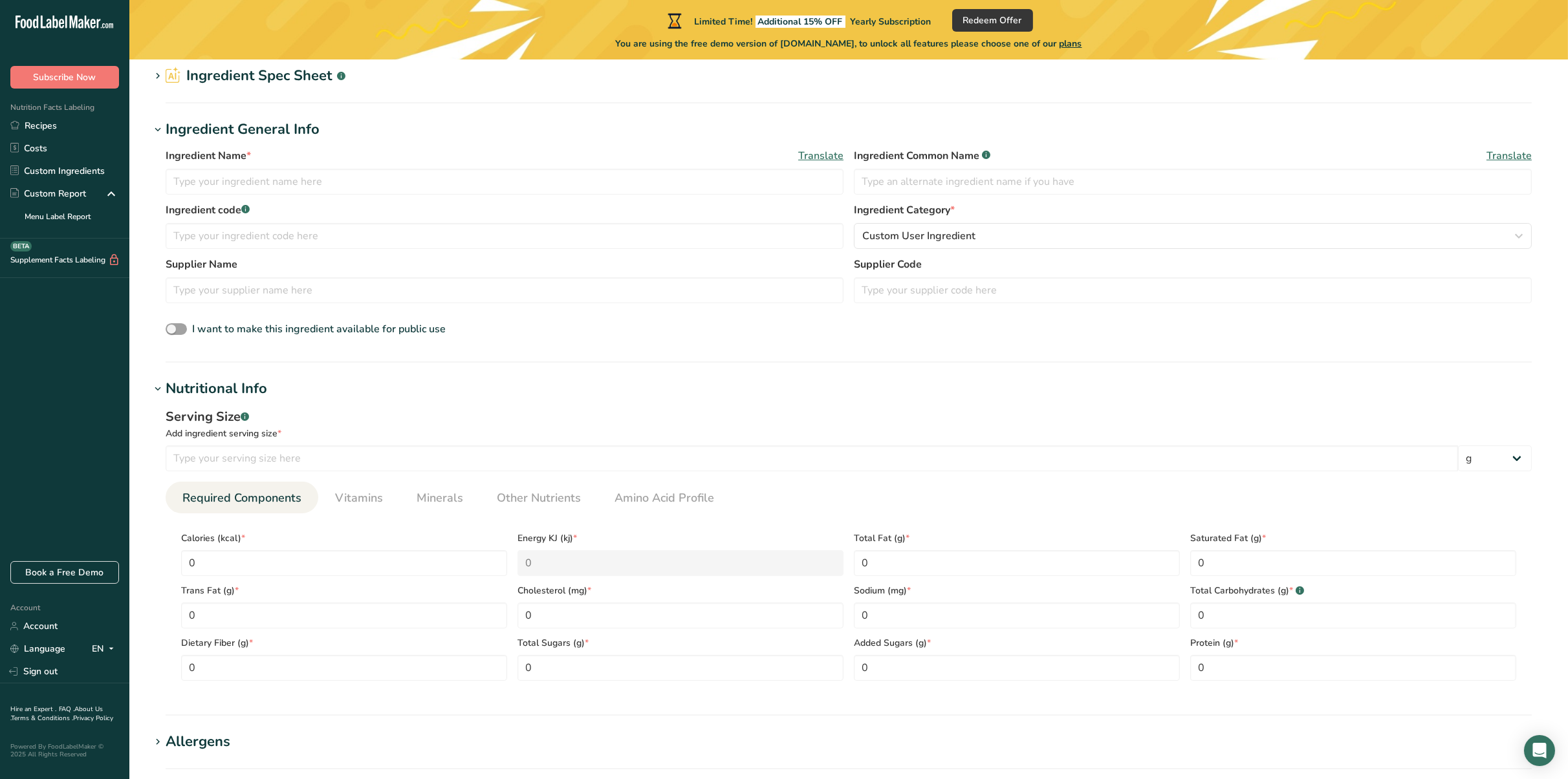
click at [158, 72] on icon at bounding box center [158, 75] width 11 height 18
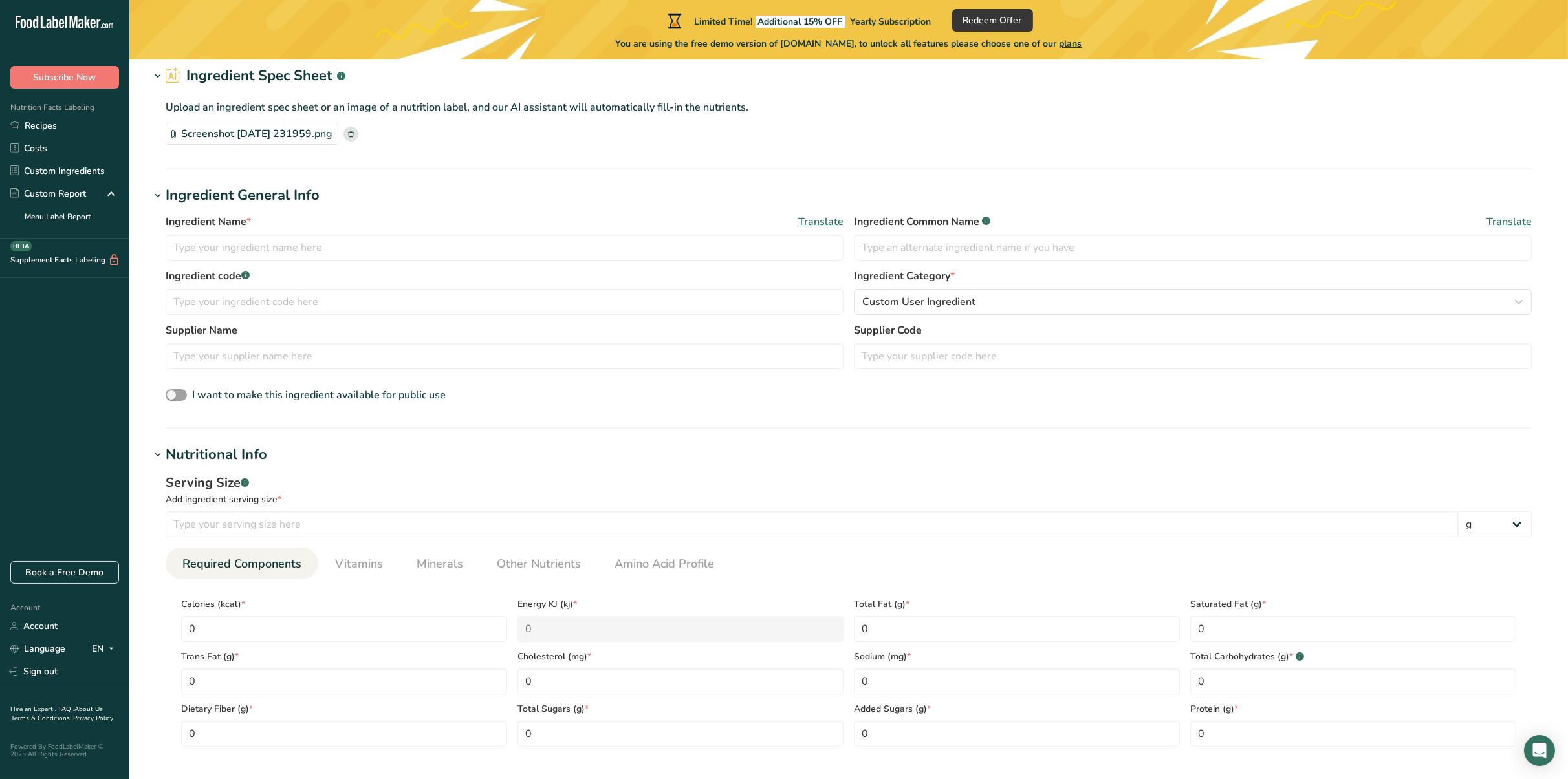
click at [359, 129] on rect at bounding box center [351, 135] width 15 height 15
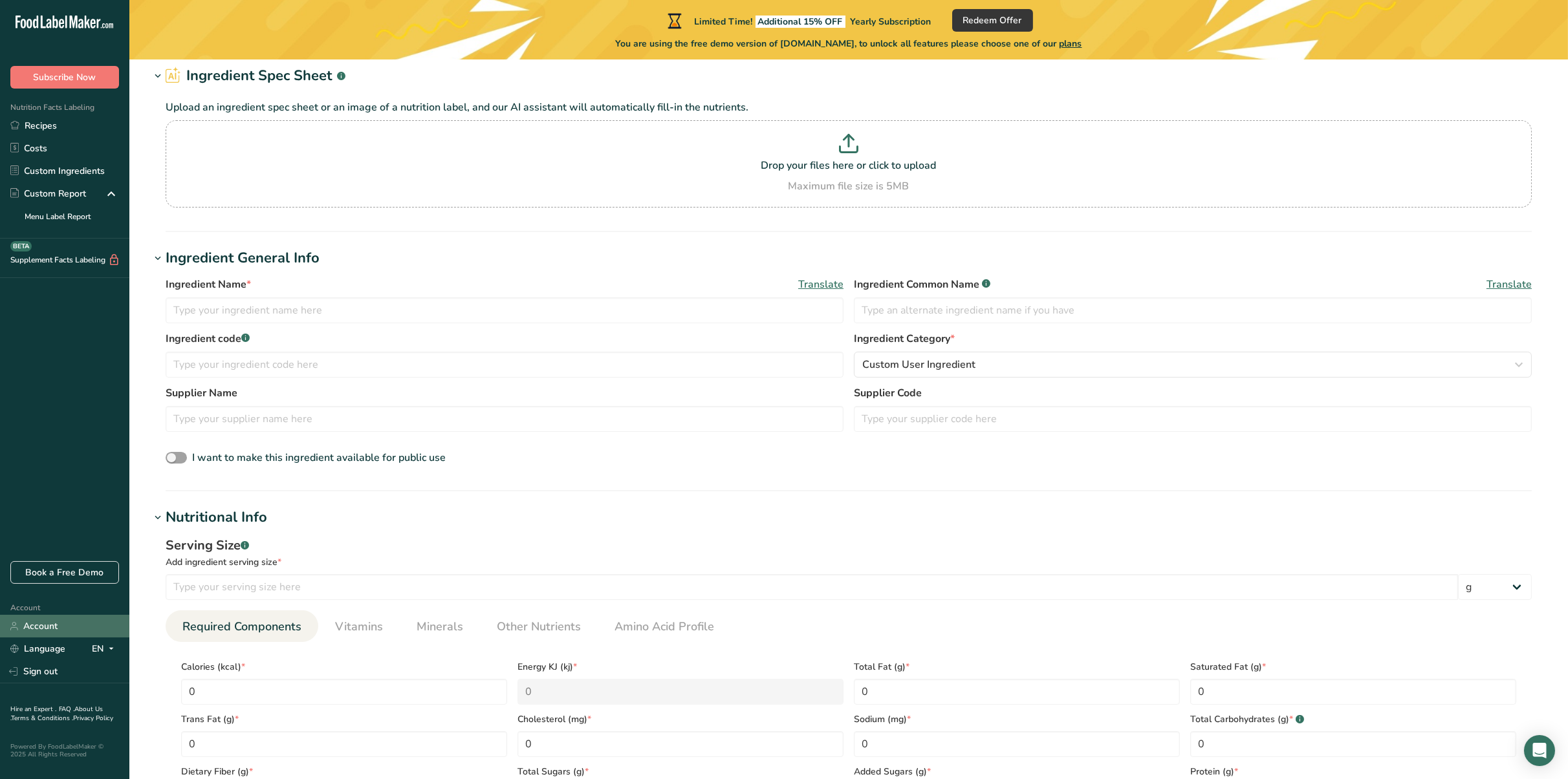
click at [57, 615] on link "Account" at bounding box center [64, 627] width 129 height 23
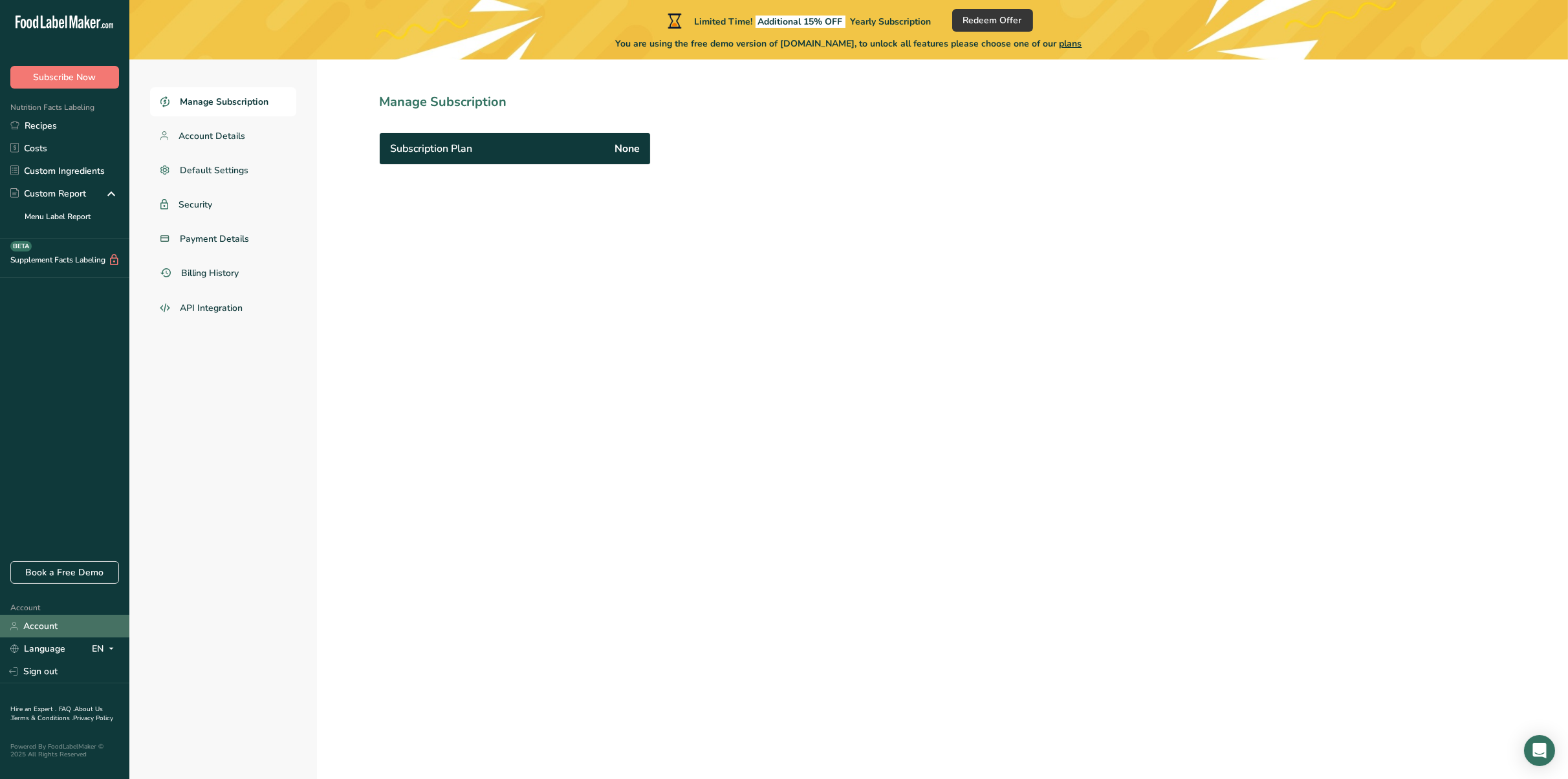
scroll to position [59, 0]
click at [55, 129] on link "Recipes" at bounding box center [64, 126] width 129 height 23
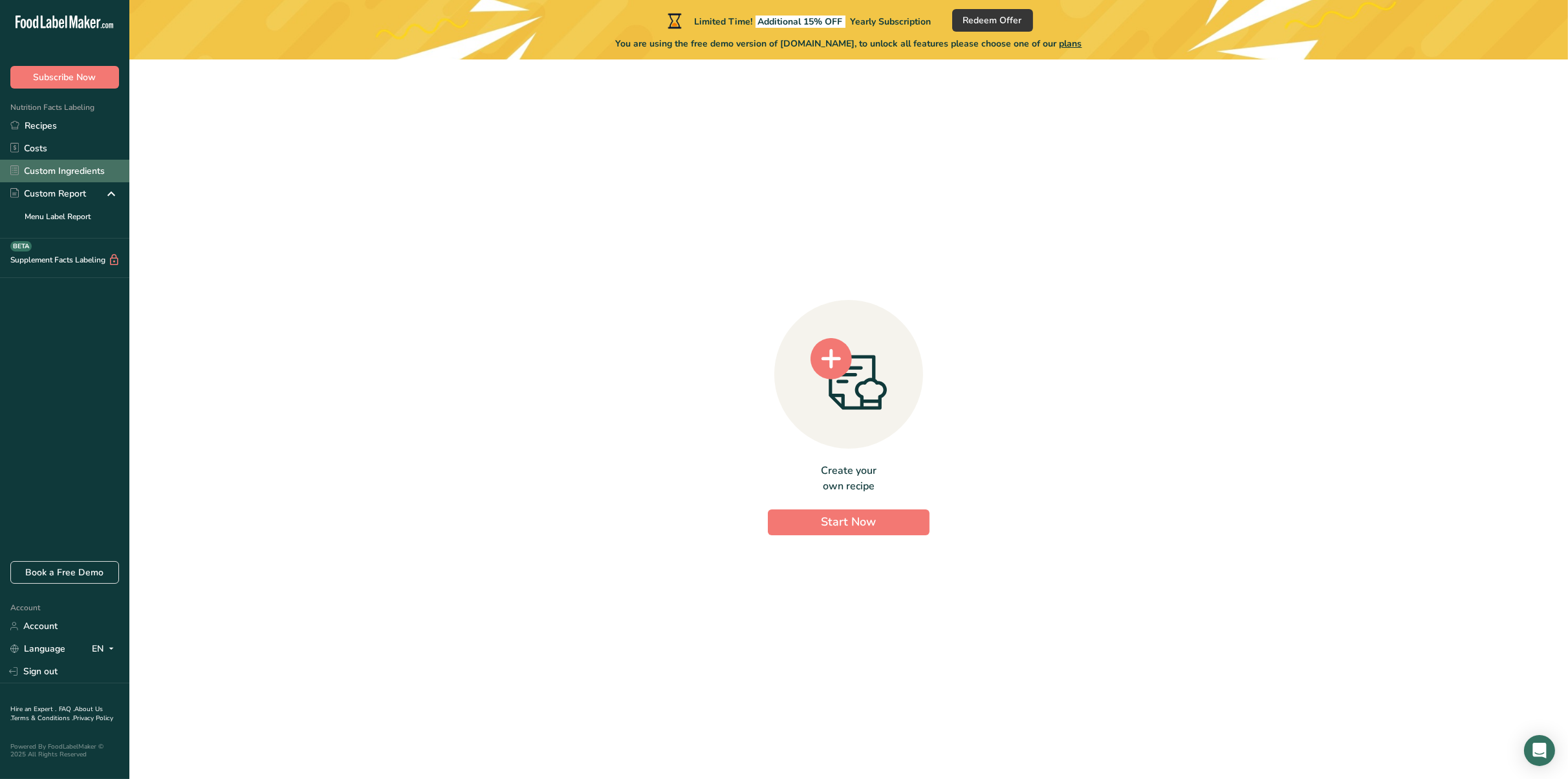
click at [37, 168] on link "Custom Ingredients" at bounding box center [64, 171] width 129 height 23
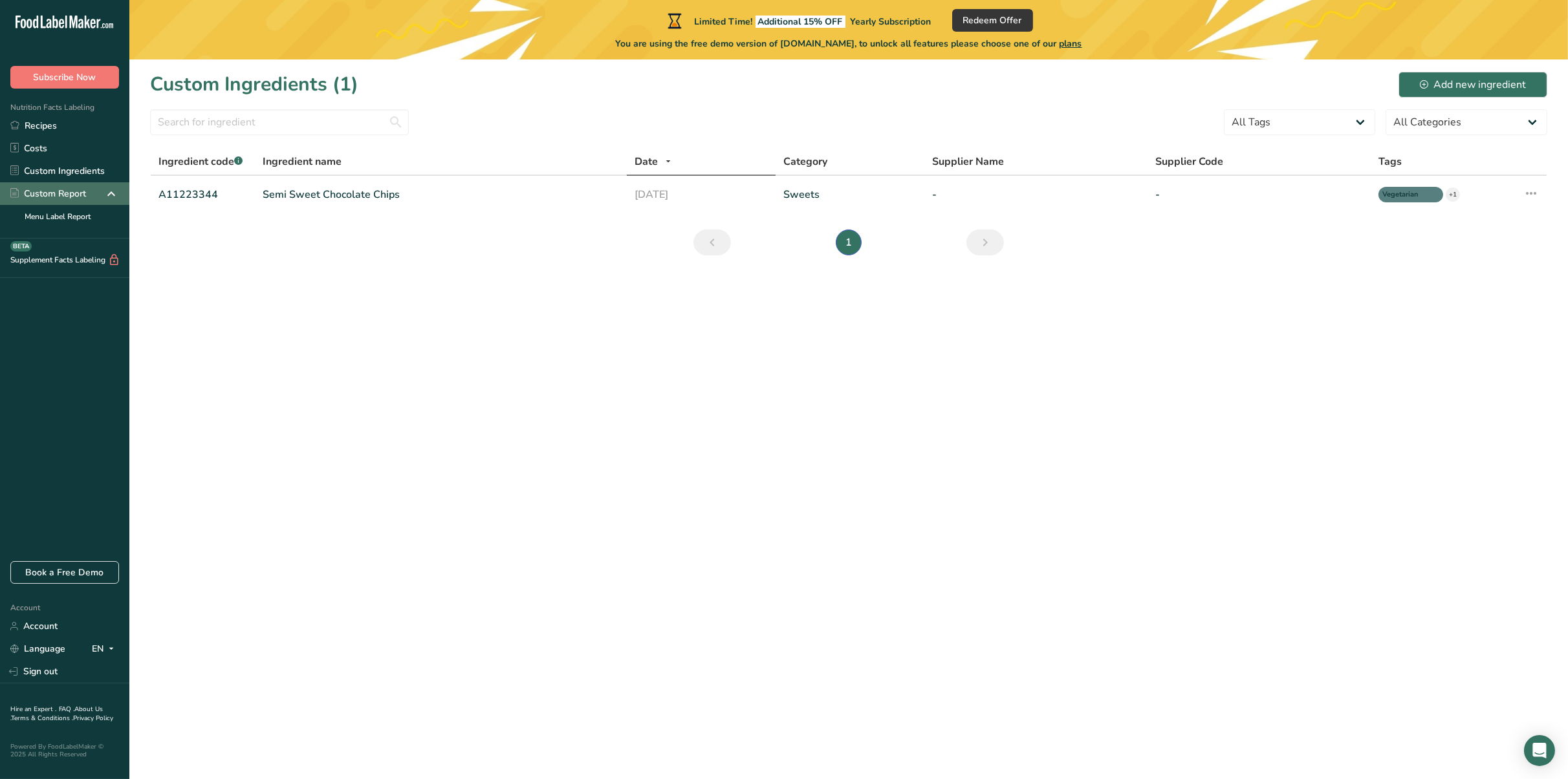
click at [51, 194] on div "Custom Report" at bounding box center [48, 194] width 75 height 13
click at [67, 214] on link "Menu Label Report" at bounding box center [64, 216] width 129 height 23
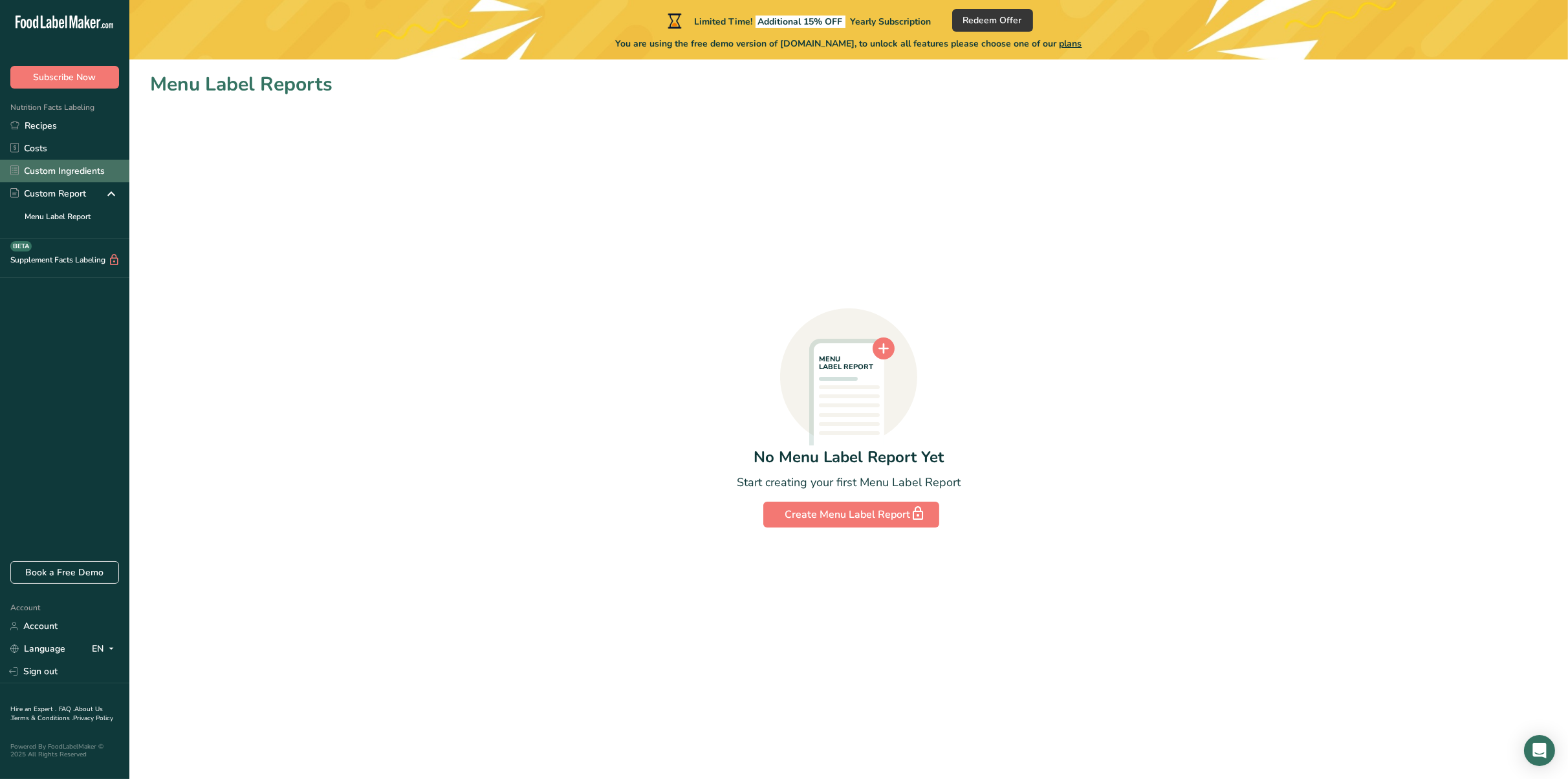
click at [65, 163] on link "Custom Ingredients" at bounding box center [64, 171] width 129 height 23
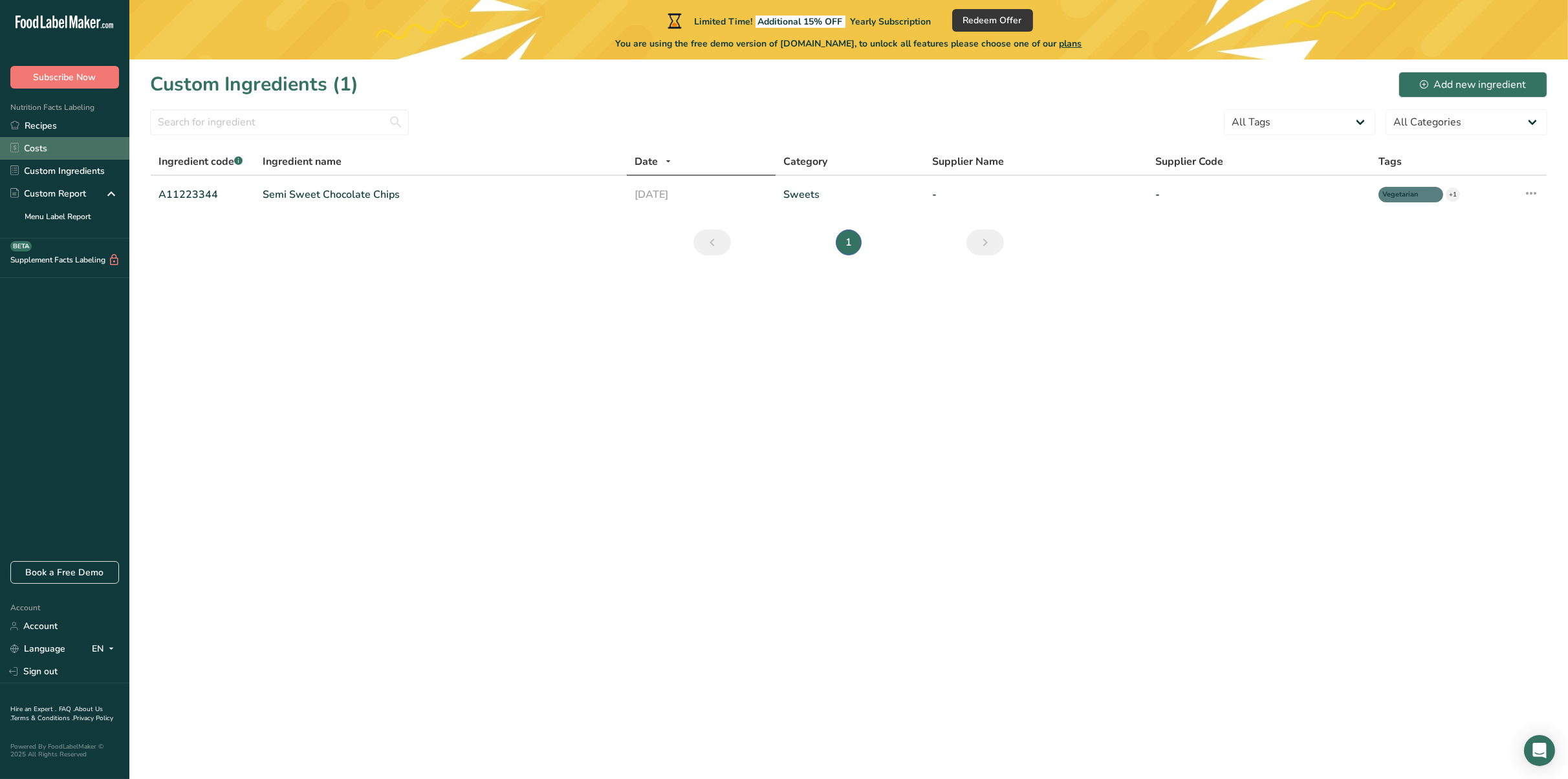
click at [58, 151] on link "Costs" at bounding box center [64, 149] width 129 height 23
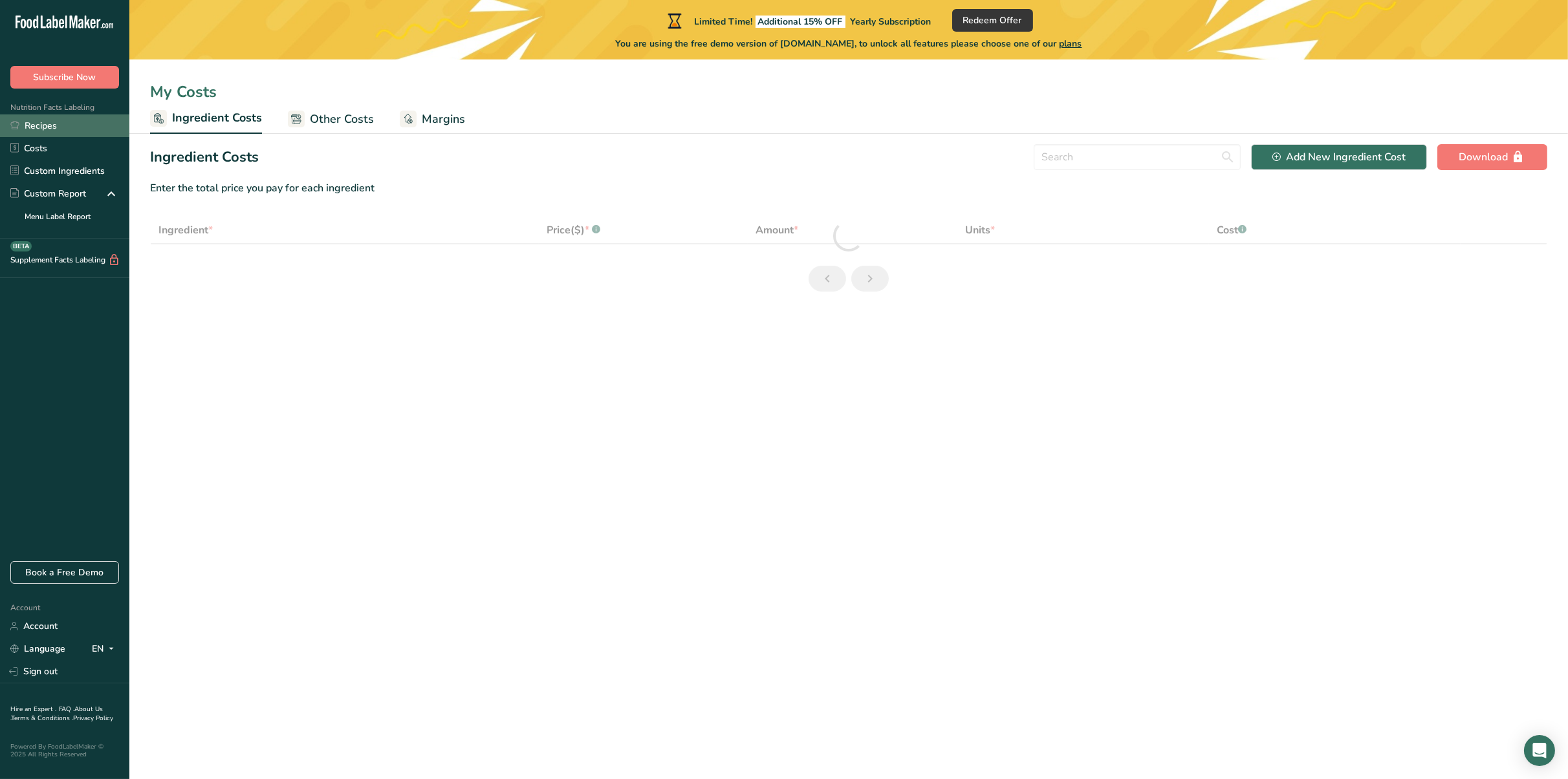
select select "1"
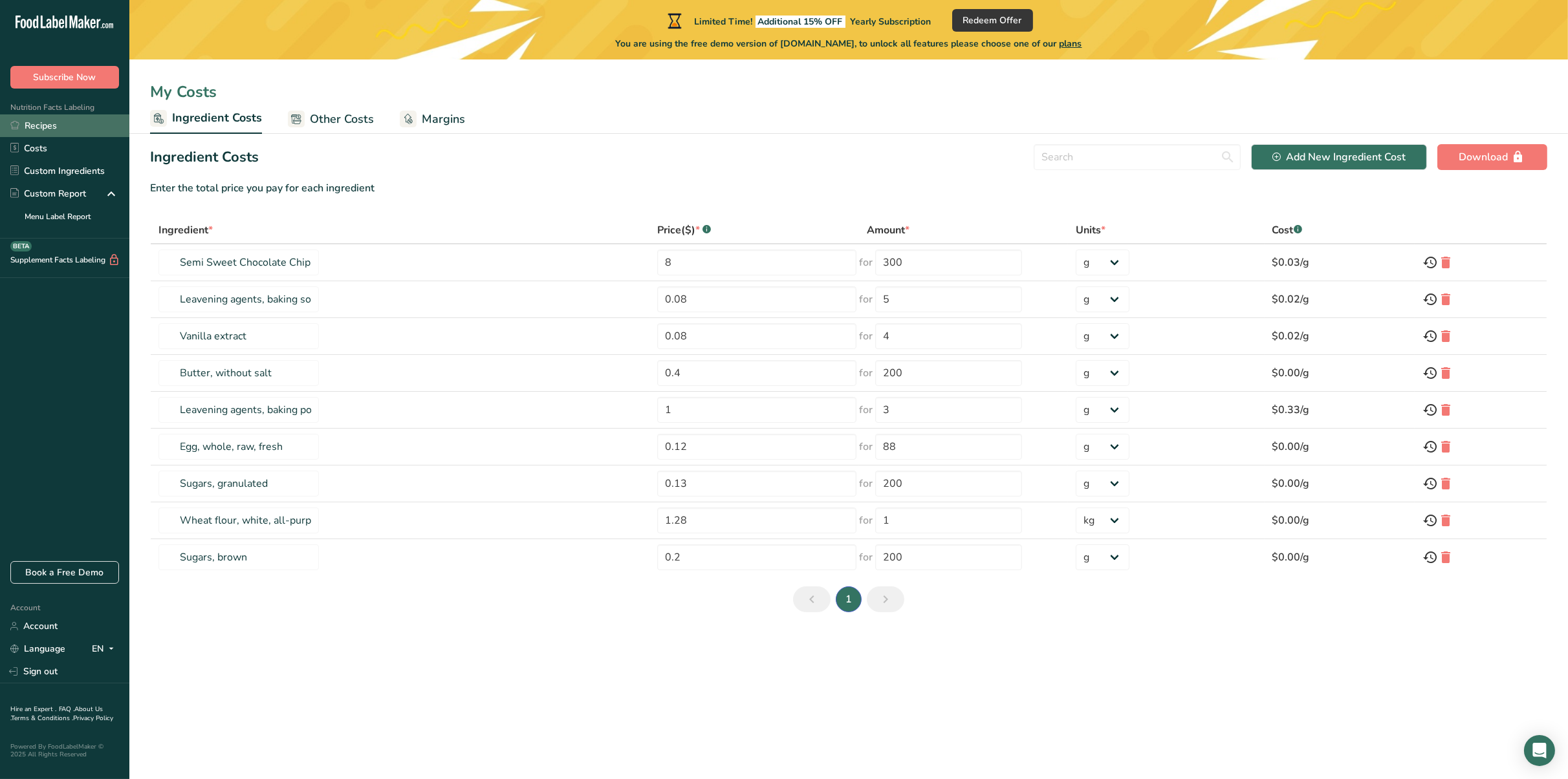
click at [67, 122] on link "Recipes" at bounding box center [64, 126] width 129 height 23
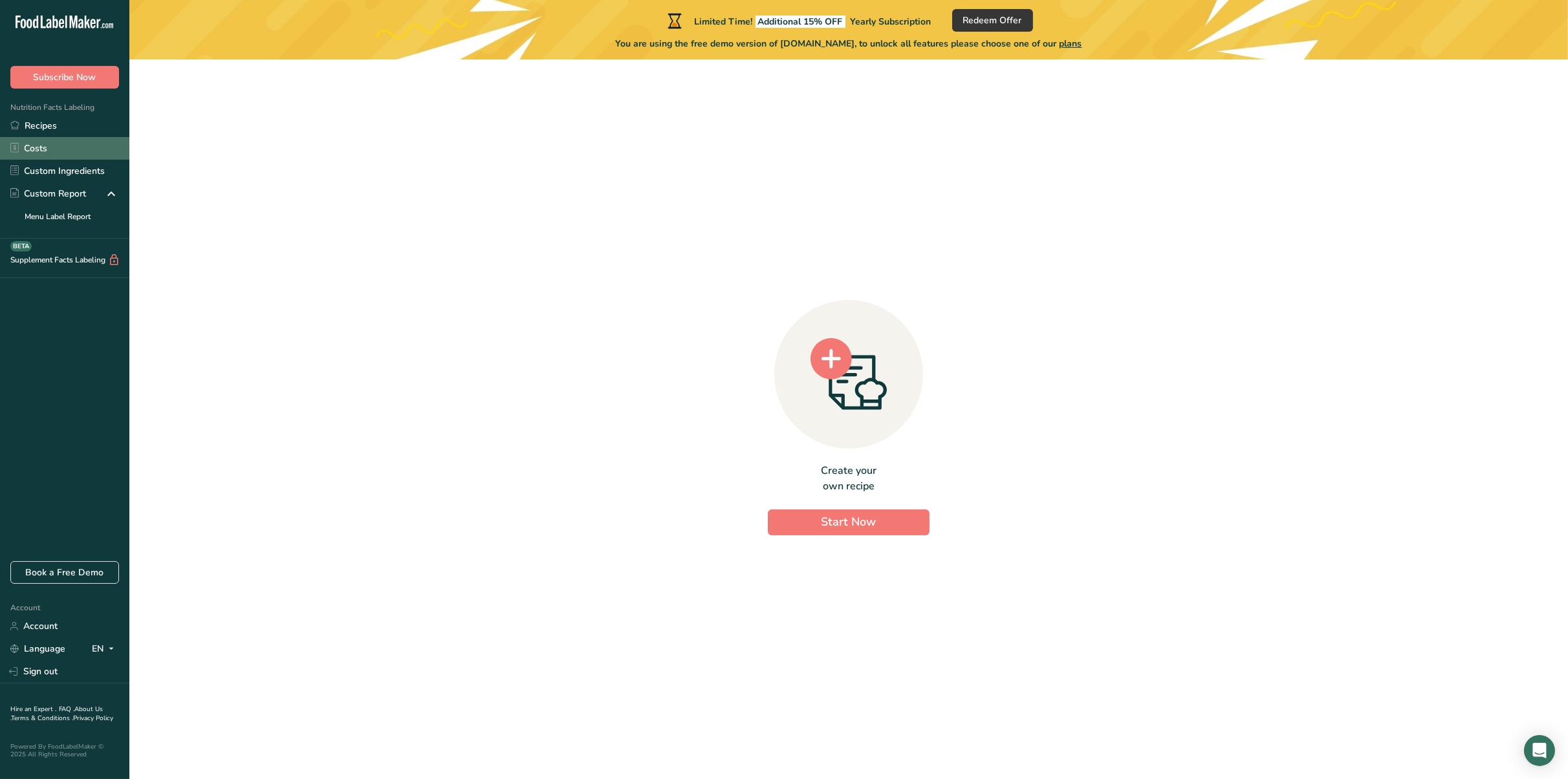
click at [65, 144] on link "Costs" at bounding box center [64, 149] width 129 height 23
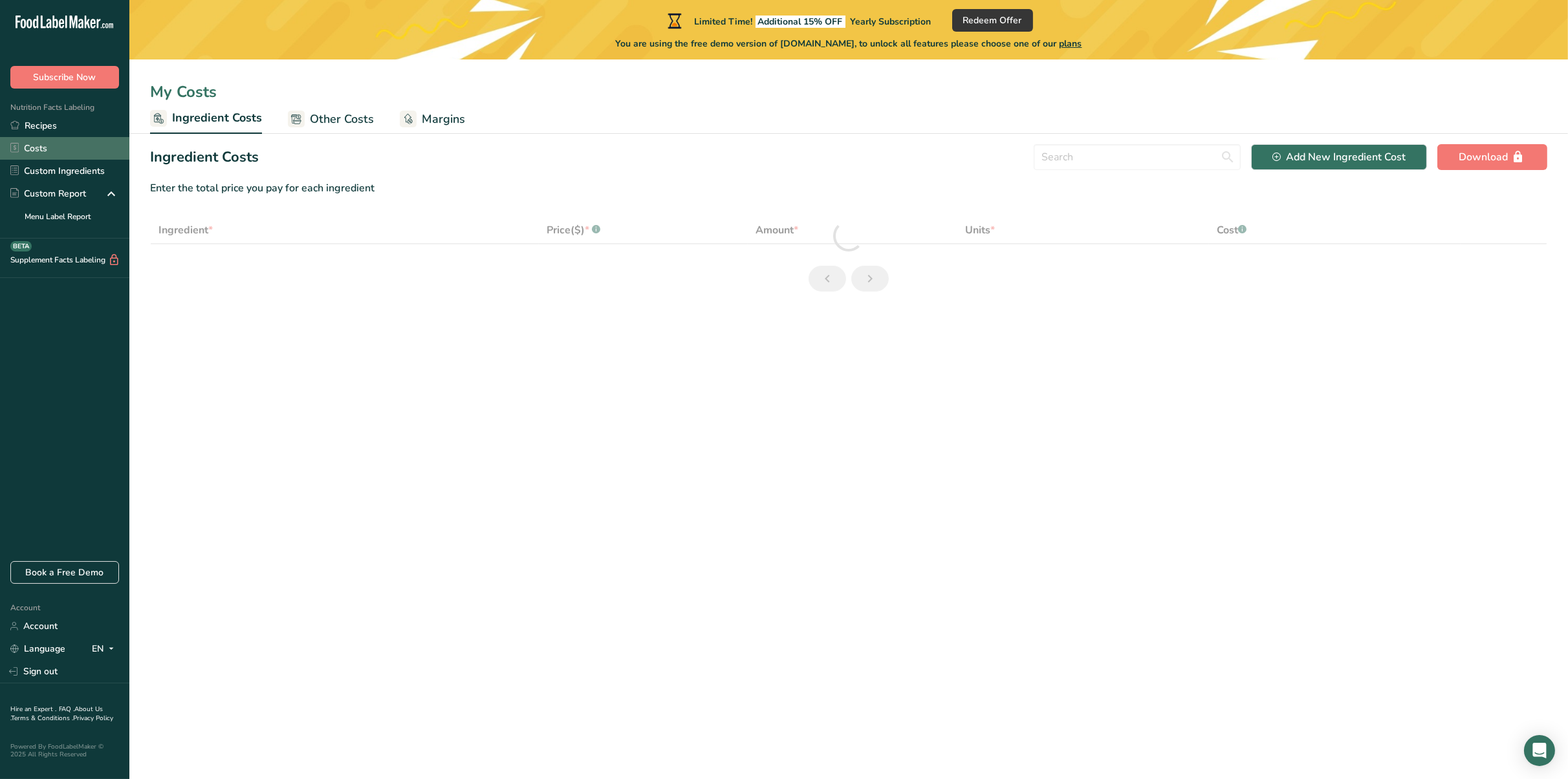
select select "1"
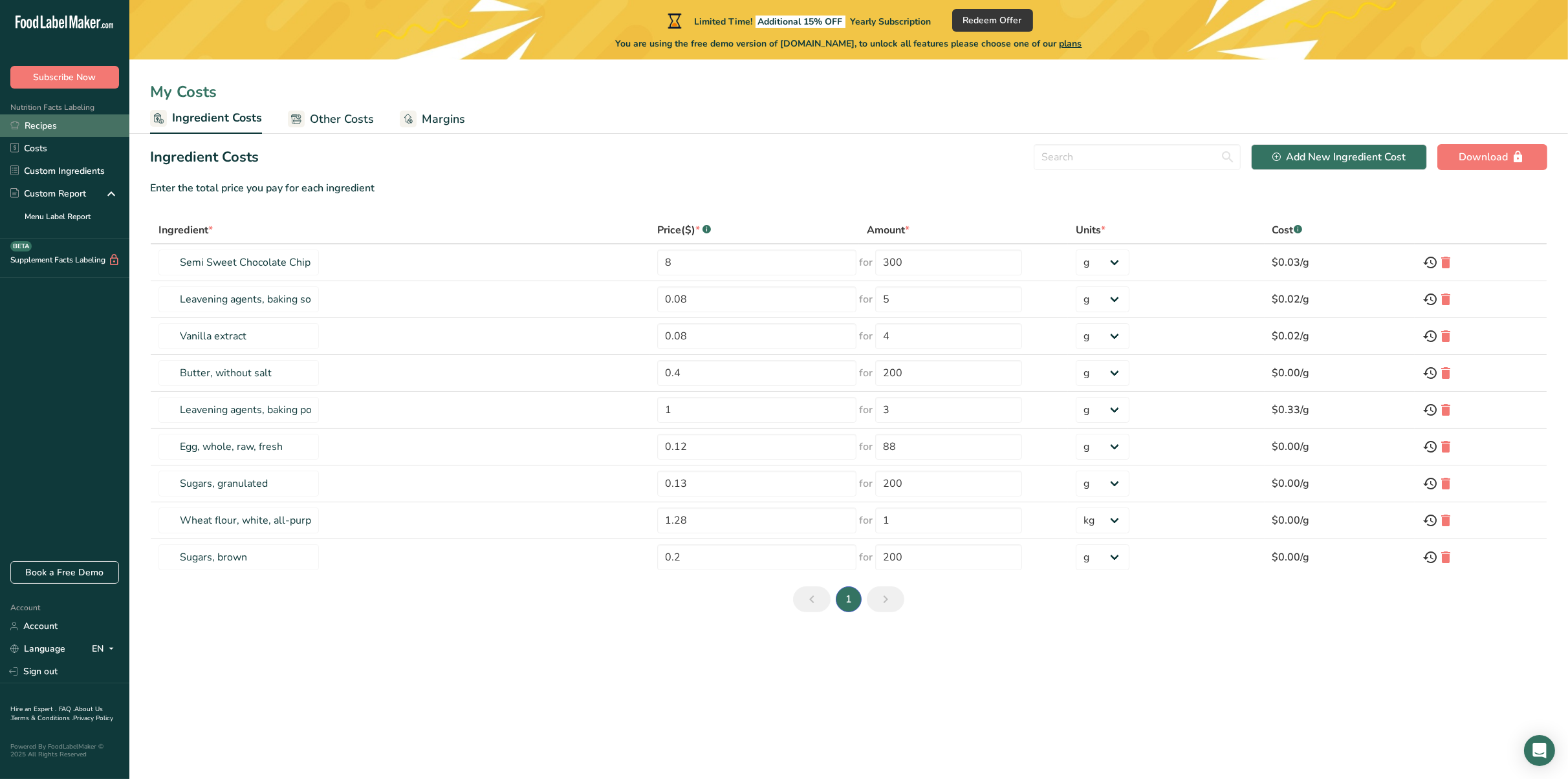
click at [63, 125] on link "Recipes" at bounding box center [64, 126] width 129 height 23
